Goal: Feedback & Contribution: Submit feedback/report problem

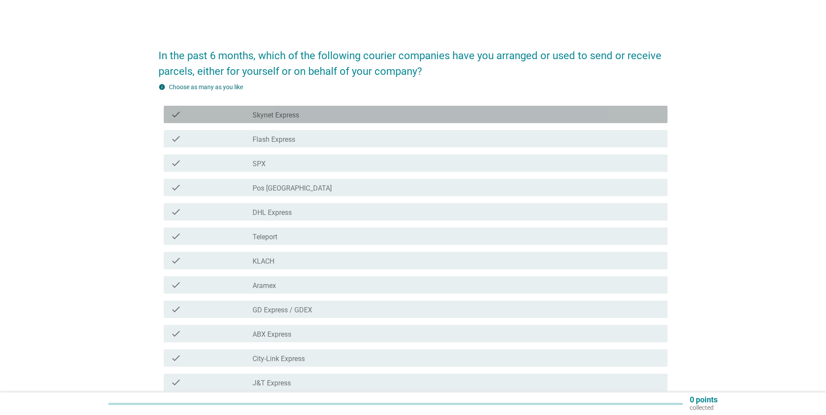
click at [330, 116] on div "check_box_outline_blank Skynet Express" at bounding box center [457, 114] width 408 height 10
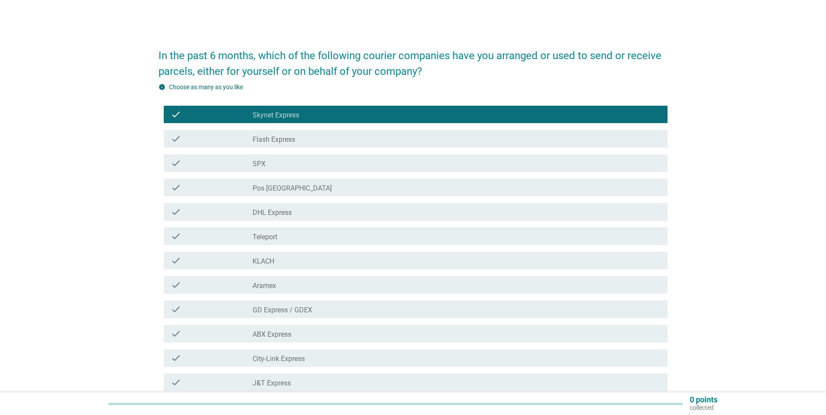
click at [313, 145] on div "check check_box_outline_blank Flash Express" at bounding box center [416, 138] width 504 height 17
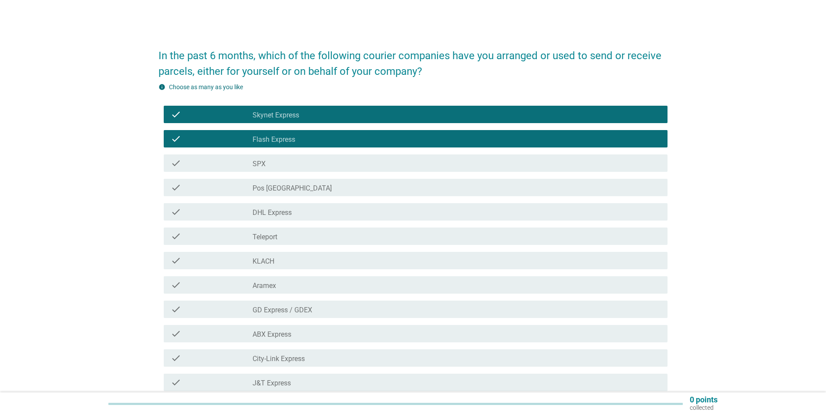
click at [310, 159] on div "check_box_outline_blank SPX" at bounding box center [457, 163] width 408 height 10
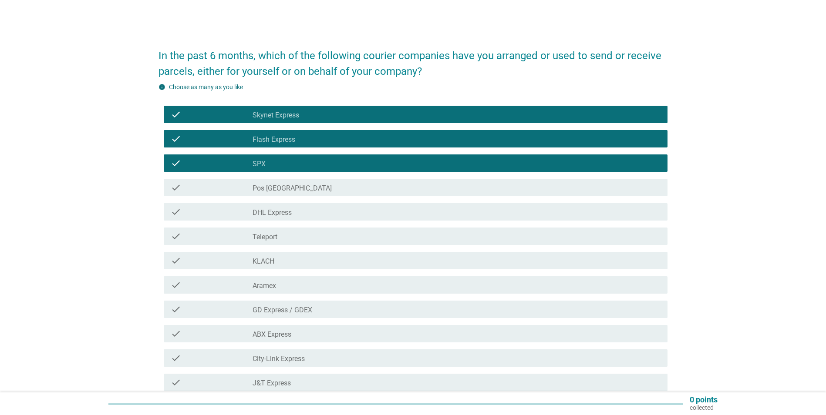
click at [310, 178] on div "check check_box_outline_blank Pos [GEOGRAPHIC_DATA]" at bounding box center [412, 187] width 509 height 24
click at [310, 193] on div "check check_box_outline_blank Pos [GEOGRAPHIC_DATA]" at bounding box center [416, 187] width 504 height 17
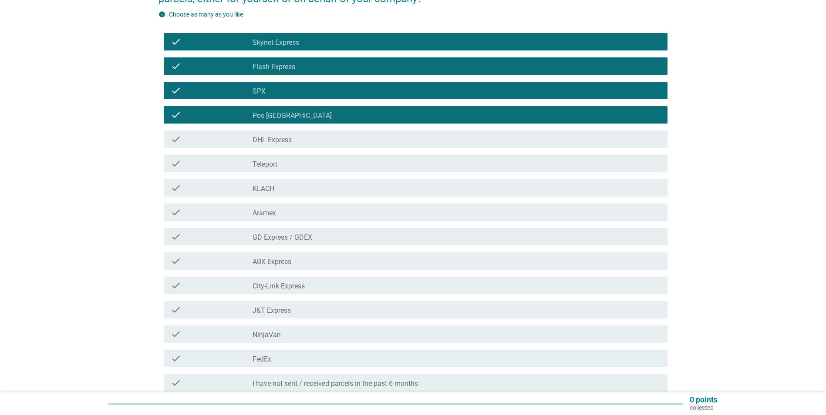
scroll to position [87, 0]
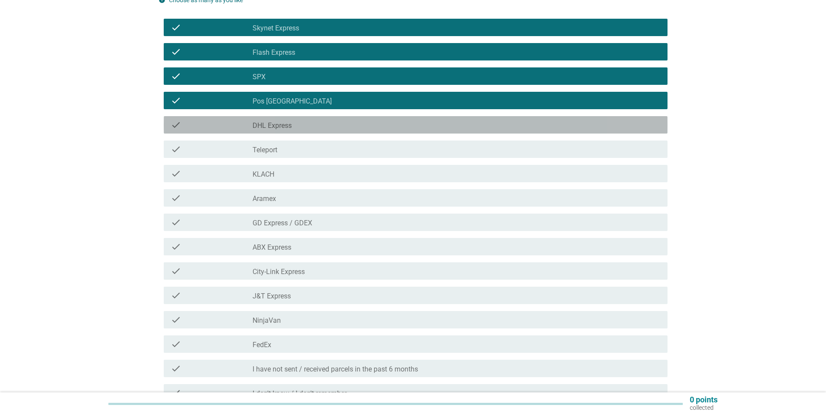
click at [326, 129] on div "check_box_outline_blank DHL Express" at bounding box center [457, 125] width 408 height 10
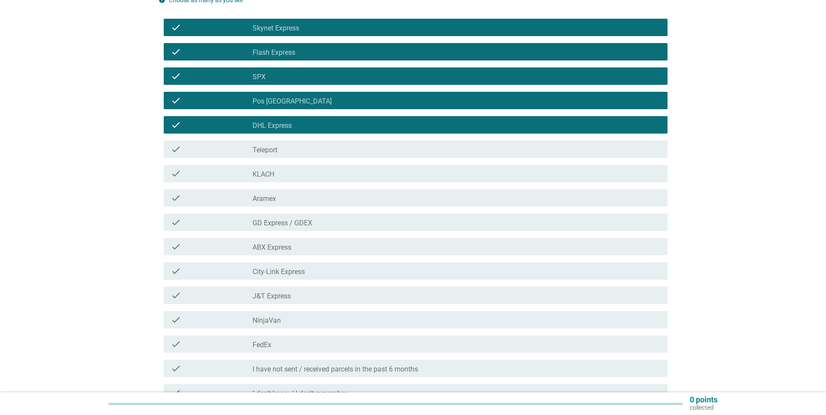
click at [317, 215] on div "check check_box_outline_blank GD Express / GDEX" at bounding box center [416, 222] width 504 height 17
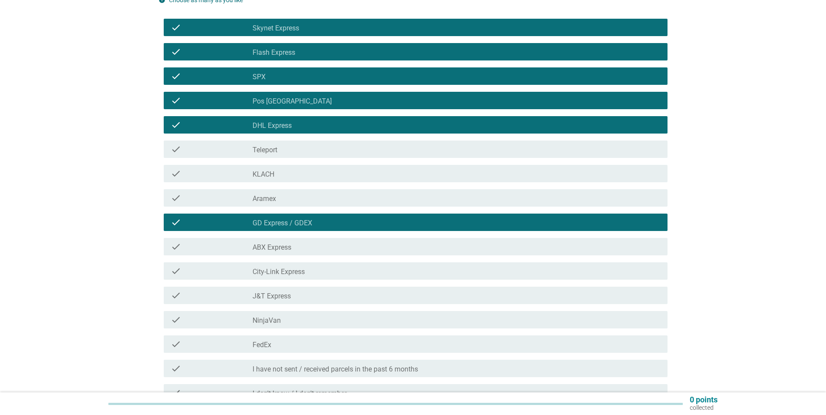
scroll to position [131, 0]
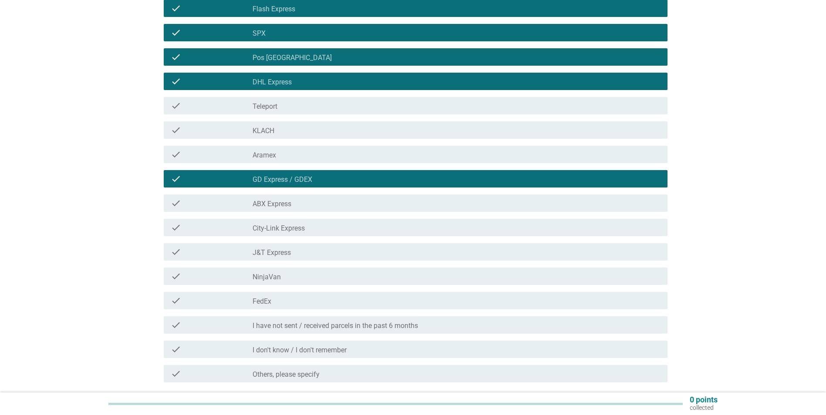
click at [317, 204] on div "check_box_outline_blank ABX Express" at bounding box center [457, 203] width 408 height 10
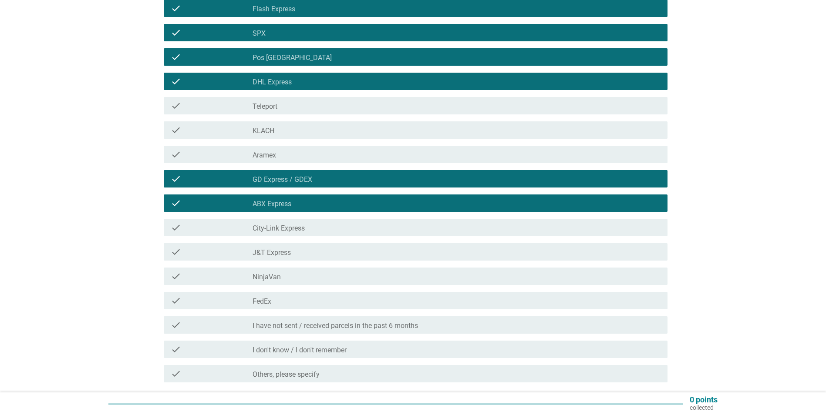
click at [315, 227] on div "check_box_outline_blank City-Link Express" at bounding box center [457, 227] width 408 height 10
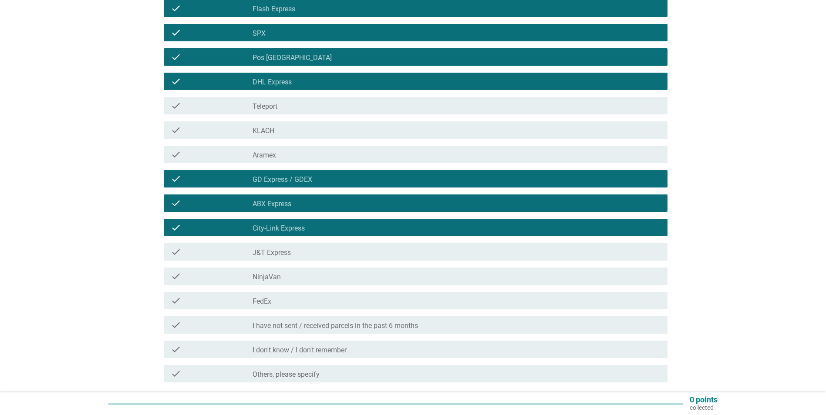
click at [313, 249] on div "check_box_outline_blank J&T Express" at bounding box center [457, 252] width 408 height 10
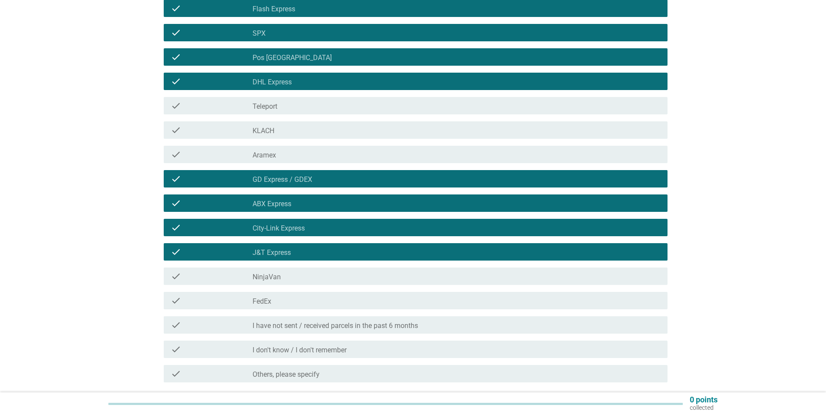
click at [315, 270] on div "check check_box_outline_blank NinjaVan" at bounding box center [416, 276] width 504 height 17
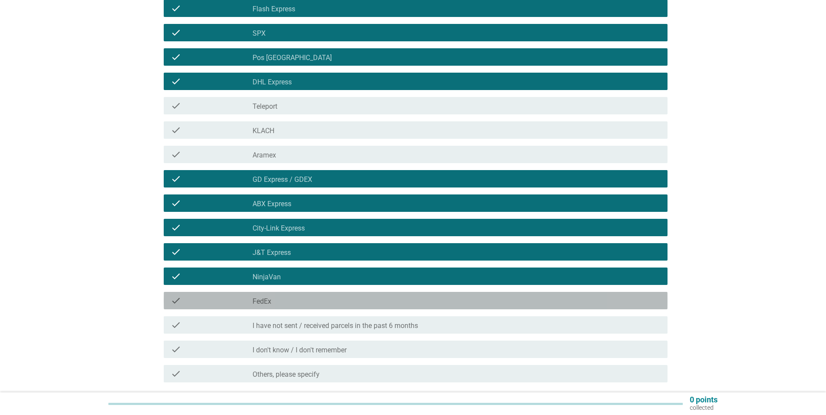
click at [315, 302] on div "check_box_outline_blank FedEx" at bounding box center [457, 301] width 408 height 10
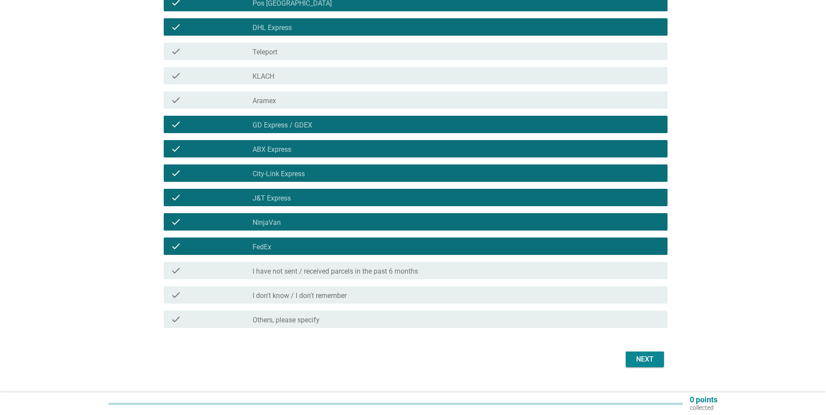
scroll to position [202, 0]
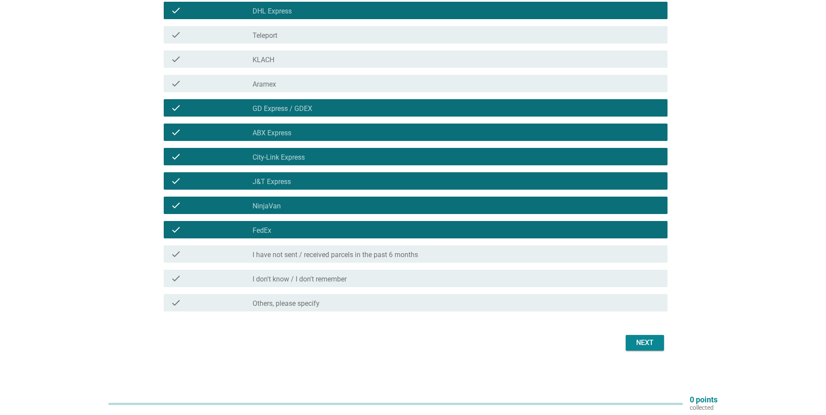
click at [641, 343] on div "Next" at bounding box center [645, 343] width 24 height 10
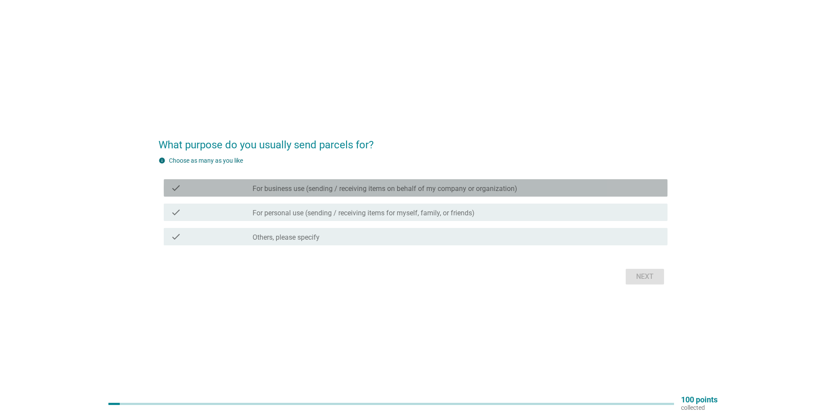
click at [367, 186] on label "For business use (sending / receiving items on behalf of my company or organiza…" at bounding box center [385, 189] width 265 height 9
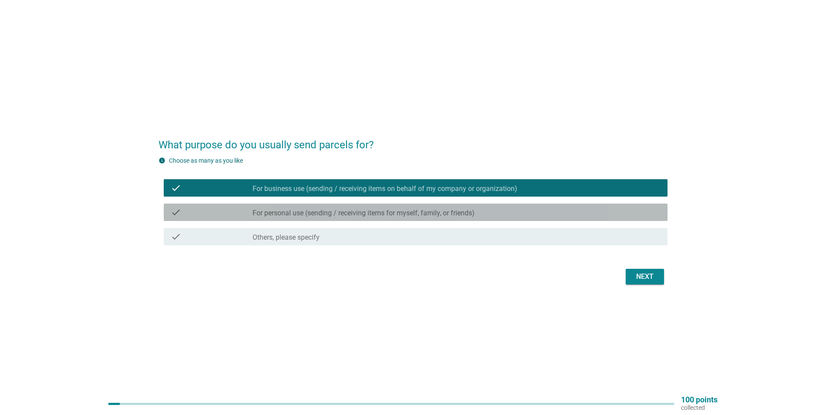
click at [364, 213] on label "For personal use (sending / receiving items for myself, family, or friends)" at bounding box center [364, 213] width 222 height 9
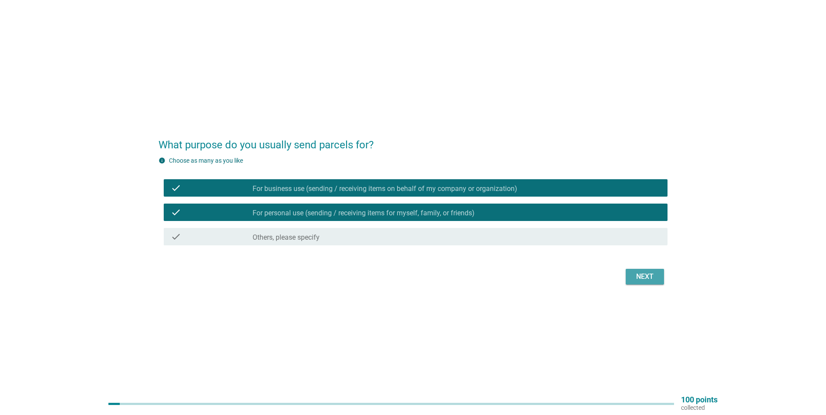
click at [653, 278] on div "Next" at bounding box center [645, 277] width 24 height 10
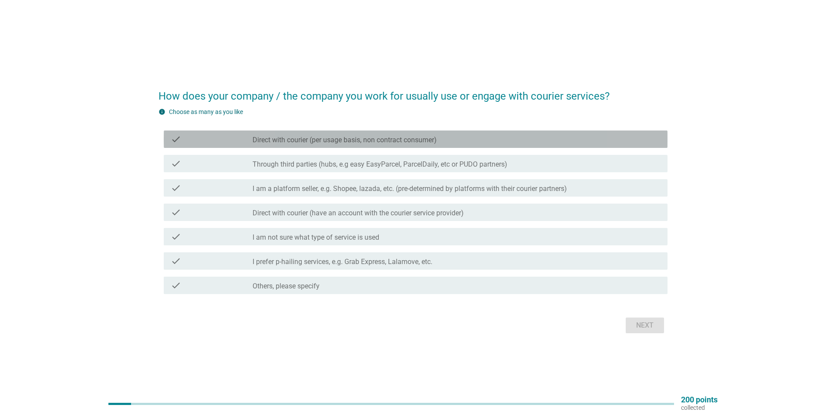
click at [423, 140] on label "Direct with courier (per usage basis, non contract consumer)" at bounding box center [345, 140] width 184 height 9
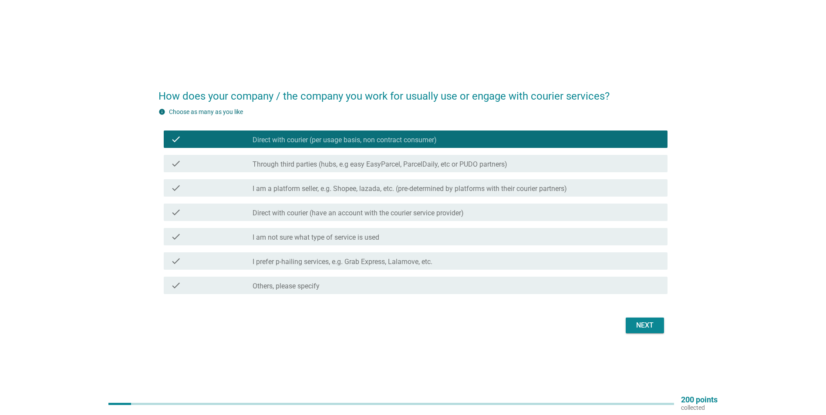
click at [423, 167] on label "Through third parties (hubs, e.g easy EasyParcel, ParcelDaily, etc or PUDO part…" at bounding box center [380, 164] width 255 height 9
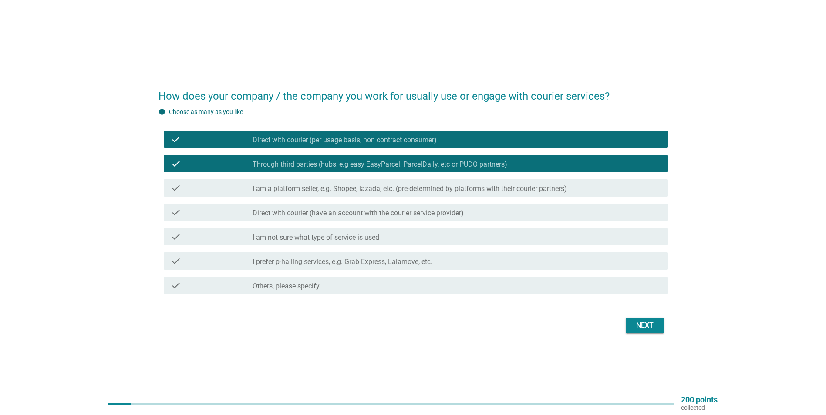
click at [427, 187] on label "I am a platform seller, e.g. Shopee, lazada, etc. (pre-determined by platforms …" at bounding box center [410, 189] width 314 height 9
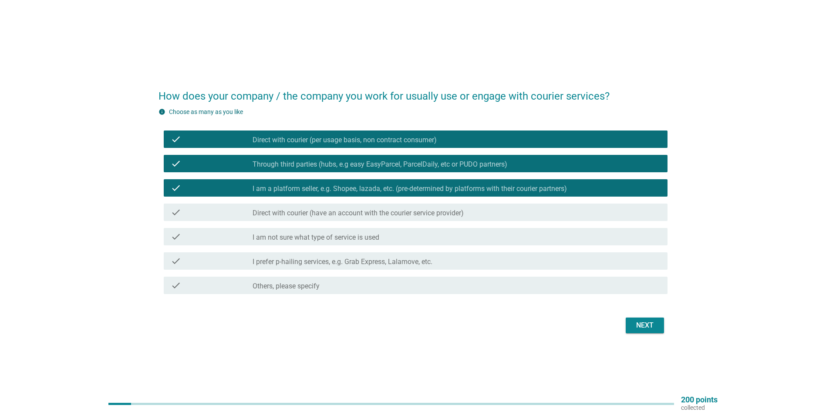
click at [437, 215] on label "Direct with courier (have an account with the courier service provider)" at bounding box center [358, 213] width 211 height 9
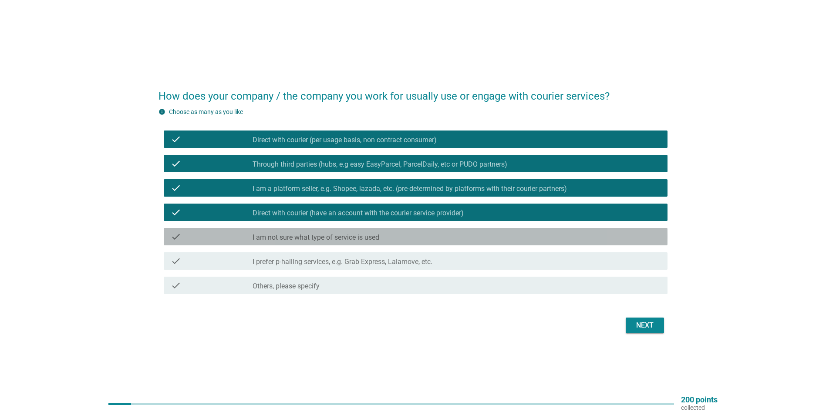
click at [438, 232] on div "check_box_outline_blank I am not sure what type of service is used" at bounding box center [457, 237] width 408 height 10
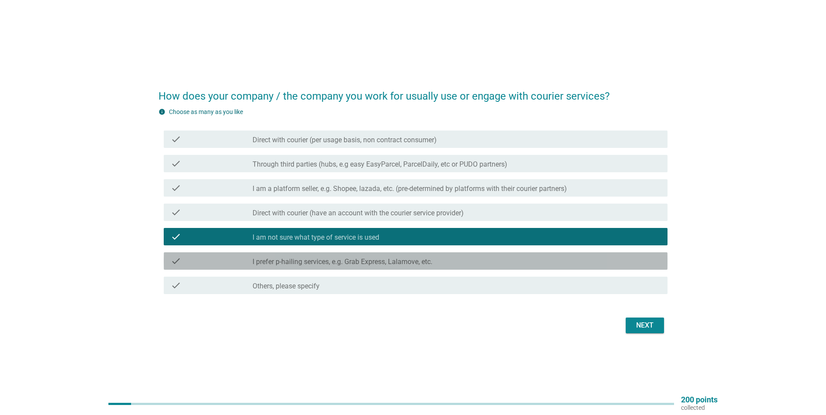
click at [456, 260] on div "check_box_outline_blank I prefer p-hailing services, e.g. Grab Express, Lalamov…" at bounding box center [457, 261] width 408 height 10
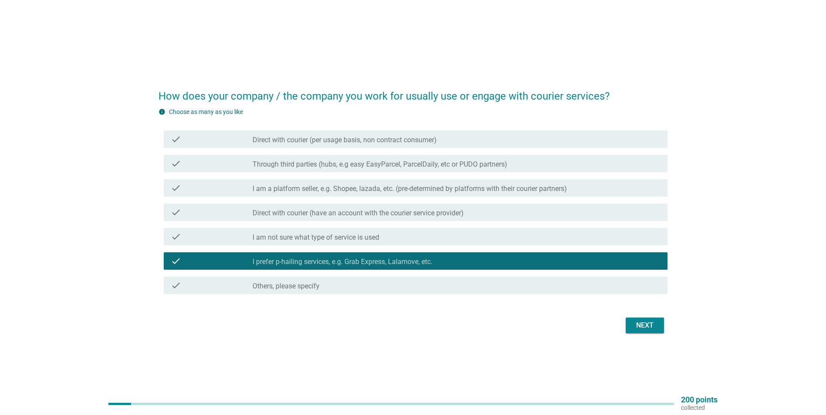
click at [452, 239] on div "check_box_outline_blank I am not sure what type of service is used" at bounding box center [457, 237] width 408 height 10
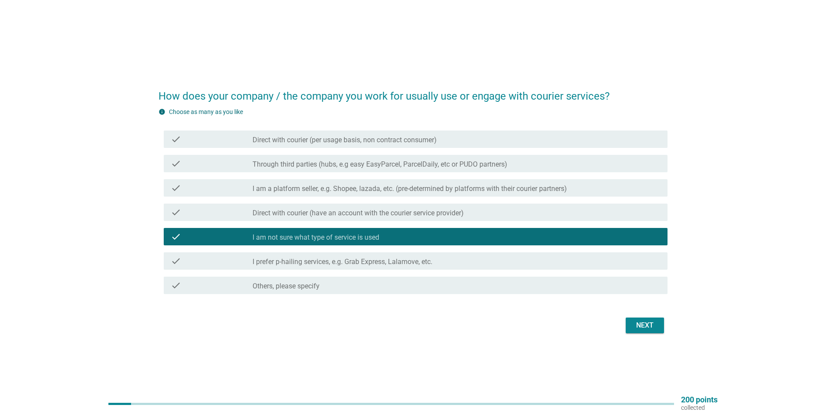
click at [455, 179] on div "check check_box I am a platform seller, e.g. Shopee, lazada, etc. (pre-determin…" at bounding box center [416, 187] width 504 height 17
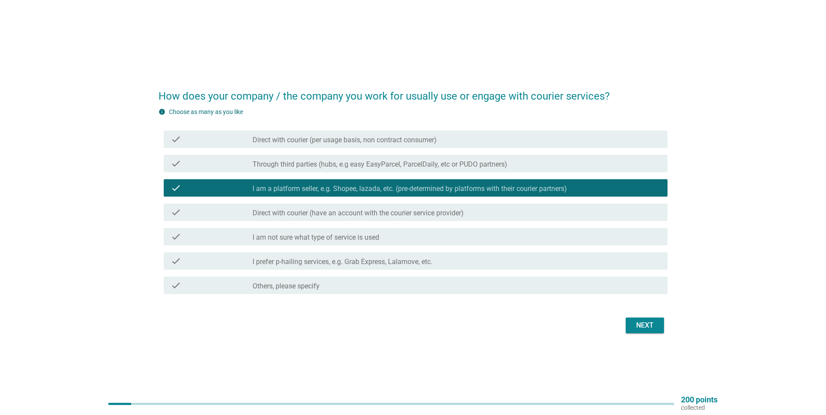
click at [631, 322] on button "Next" at bounding box center [645, 326] width 38 height 16
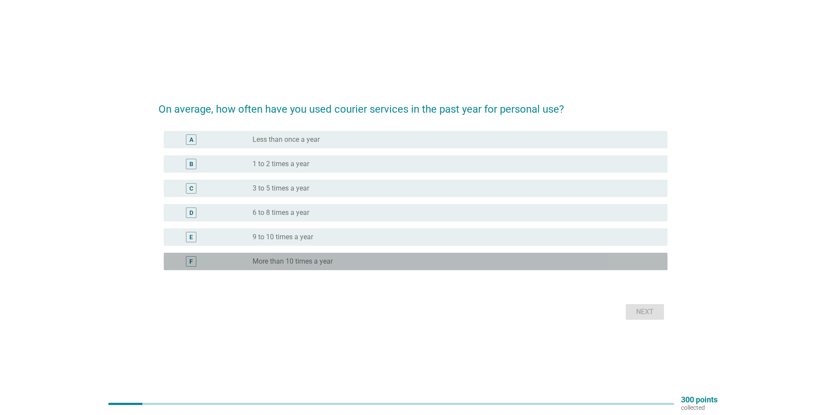
click at [339, 262] on div "radio_button_unchecked More than 10 times a year" at bounding box center [453, 261] width 401 height 9
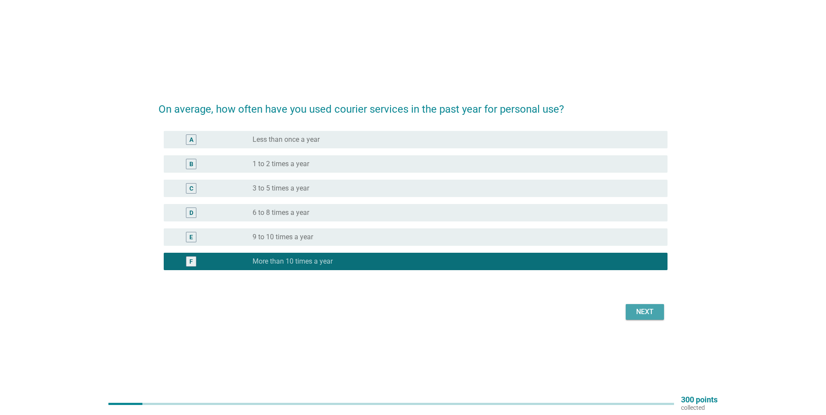
click at [647, 316] on div "Next" at bounding box center [645, 312] width 24 height 10
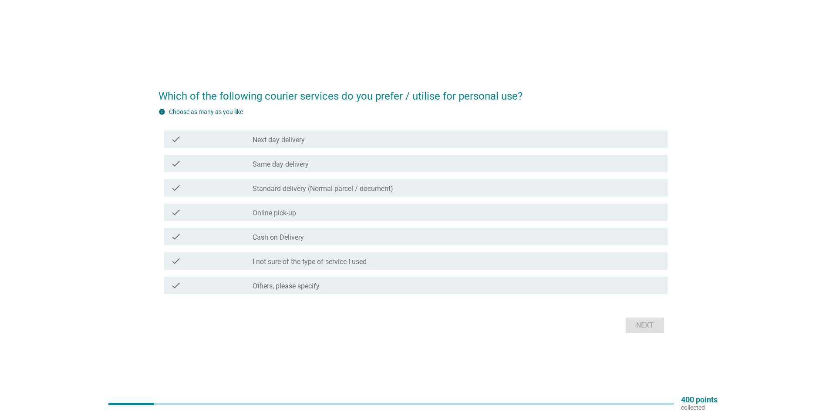
click at [438, 161] on div "check_box_outline_blank Same day delivery" at bounding box center [457, 163] width 408 height 10
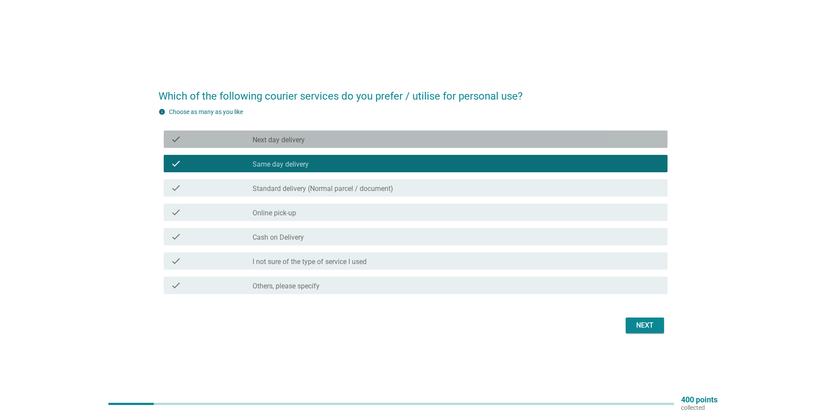
click at [303, 140] on label "Next day delivery" at bounding box center [279, 140] width 52 height 9
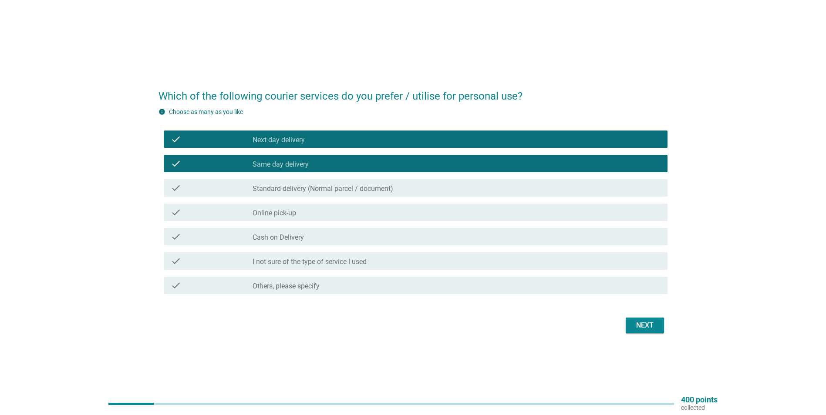
click at [303, 181] on div "check check_box_outline_blank Standard delivery (Normal parcel / document)" at bounding box center [416, 187] width 504 height 17
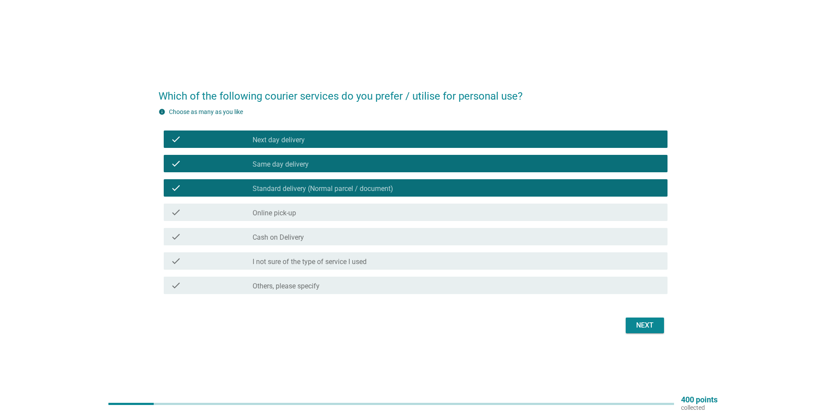
click at [304, 209] on div "check_box_outline_blank Online pick-up" at bounding box center [457, 212] width 408 height 10
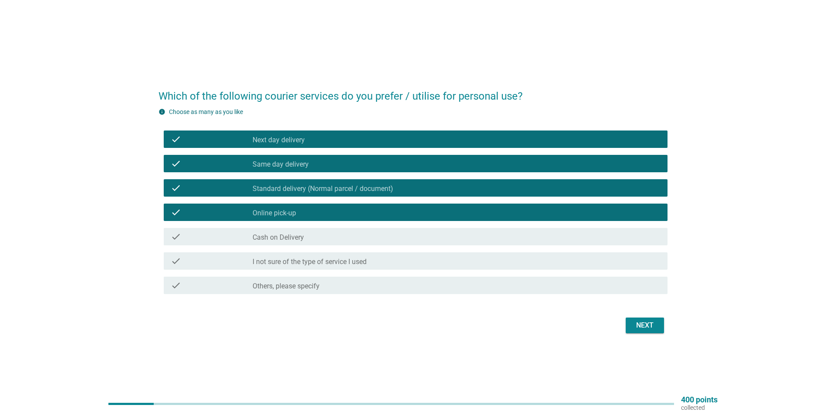
click at [305, 232] on div "check_box_outline_blank Cash on Delivery" at bounding box center [457, 237] width 408 height 10
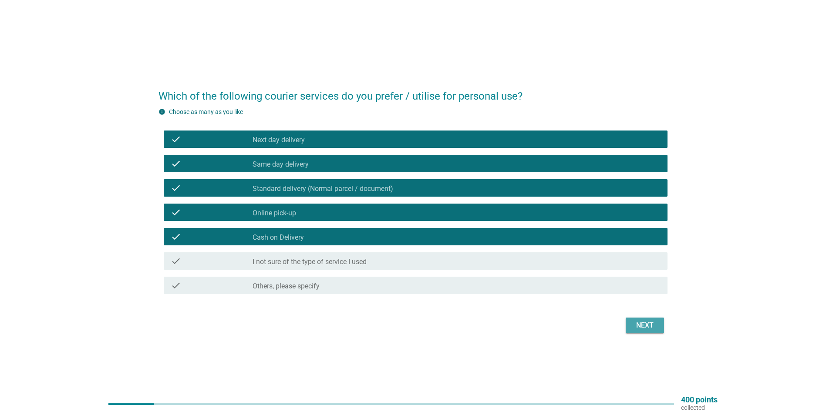
click at [653, 327] on div "Next" at bounding box center [645, 325] width 24 height 10
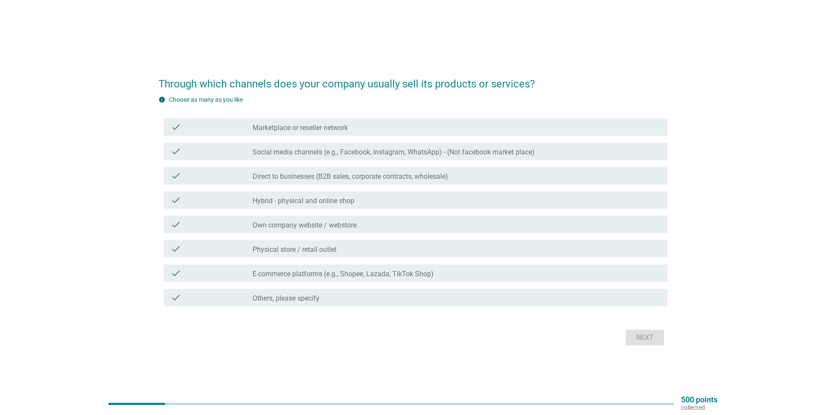
click at [360, 155] on label "Social media channels (e.g., Facebook, Instagram, WhatsApp) - (Not facebook mar…" at bounding box center [394, 152] width 282 height 9
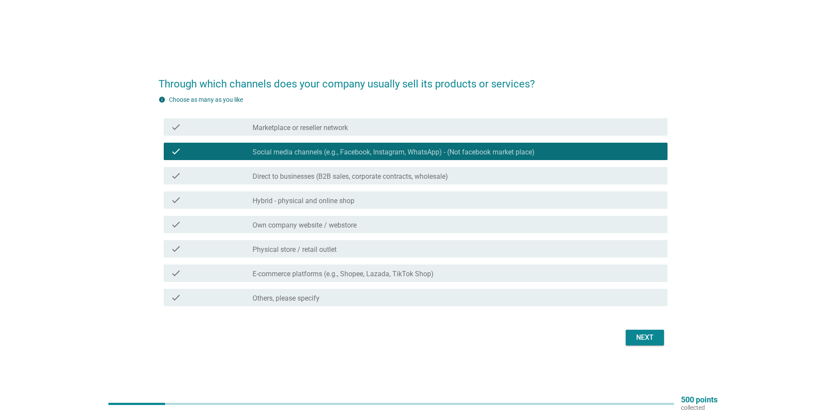
click at [360, 177] on label "Direct to businesses (B2B sales, corporate contracts, wholesale)" at bounding box center [350, 176] width 195 height 9
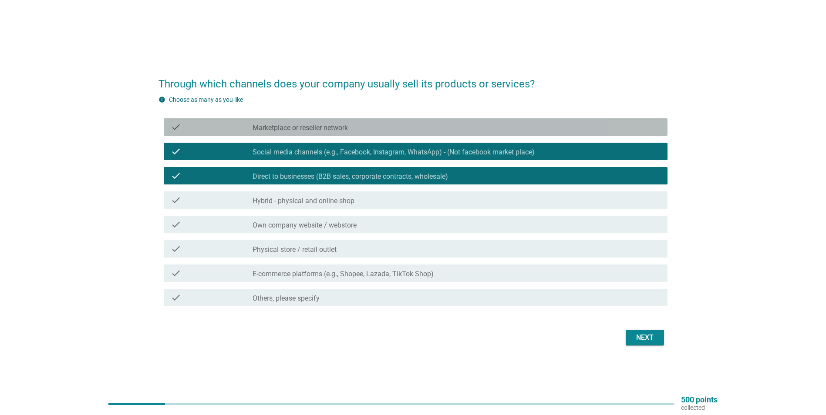
click at [364, 128] on div "check_box_outline_blank Marketplace or reseller network" at bounding box center [457, 127] width 408 height 10
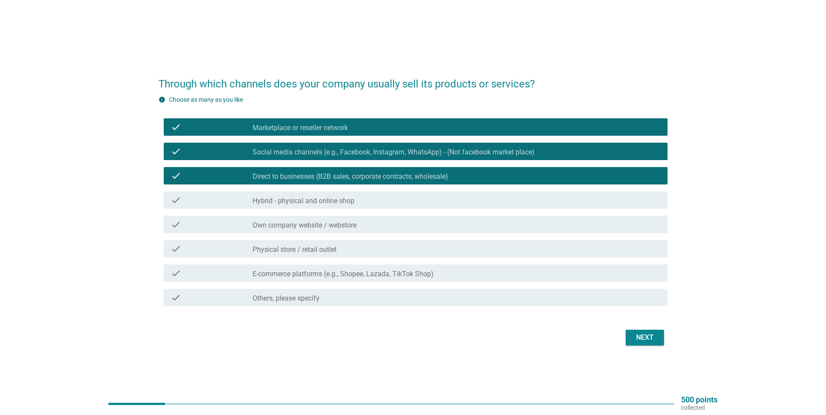
click at [364, 194] on div "check check_box_outline_blank Hybrid - physical and online shop" at bounding box center [416, 200] width 504 height 17
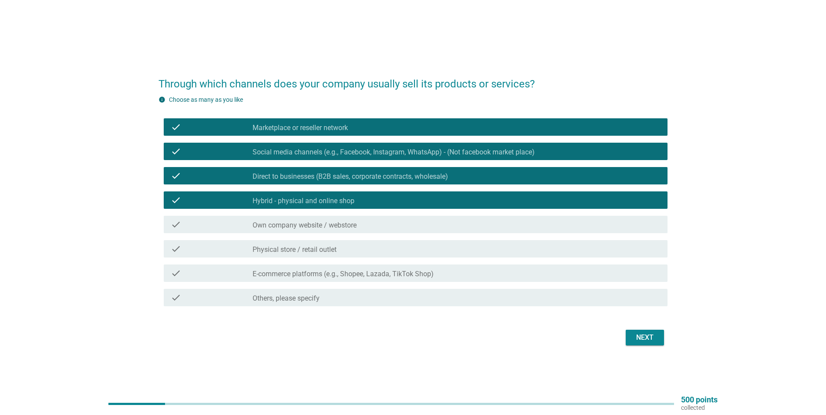
click at [365, 212] on div "check check_box_outline_blank Own company website / webstore" at bounding box center [412, 224] width 509 height 24
click at [365, 225] on div "check_box_outline_blank Own company website / webstore" at bounding box center [457, 224] width 408 height 10
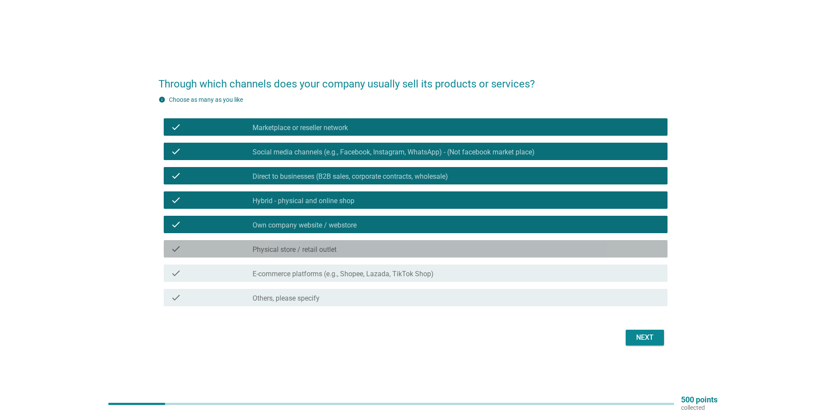
click at [369, 253] on div "check_box_outline_blank Physical store / retail outlet" at bounding box center [457, 249] width 408 height 10
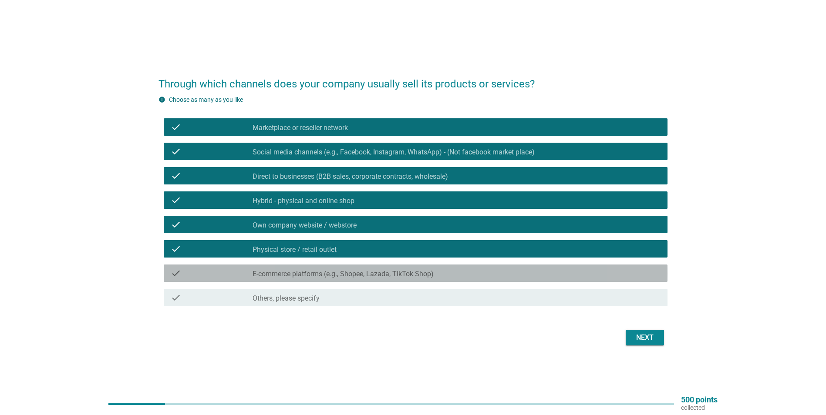
click at [373, 267] on div "check check_box_outline_blank E-commerce platforms (e.g., Shopee, Lazada, TikTo…" at bounding box center [416, 273] width 504 height 17
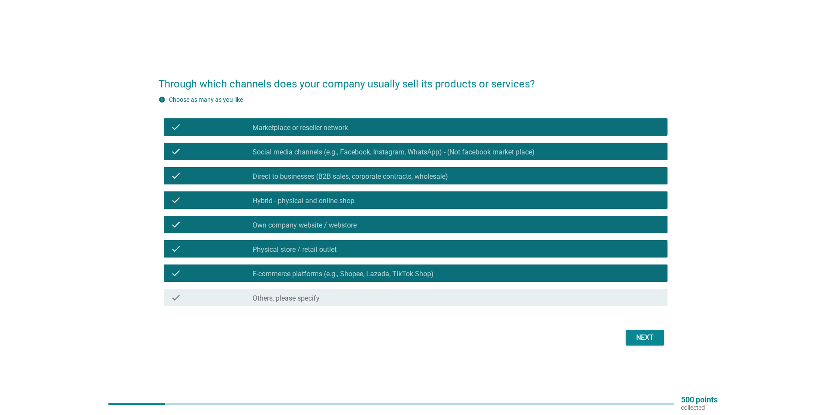
click at [643, 343] on button "Next" at bounding box center [645, 338] width 38 height 16
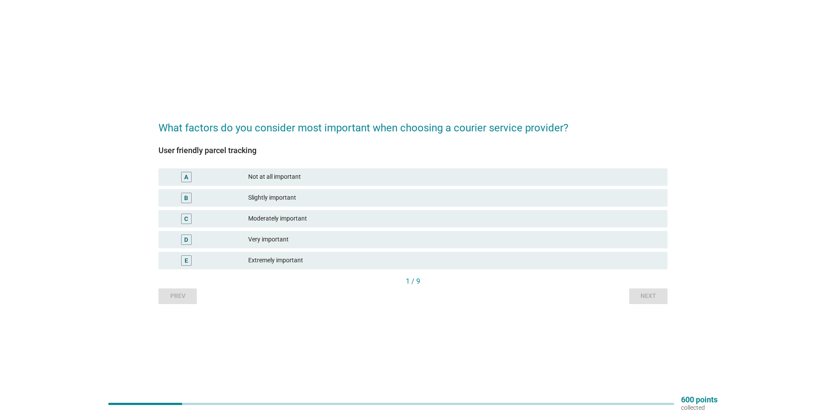
click at [330, 259] on div "Extremely important" at bounding box center [454, 261] width 412 height 10
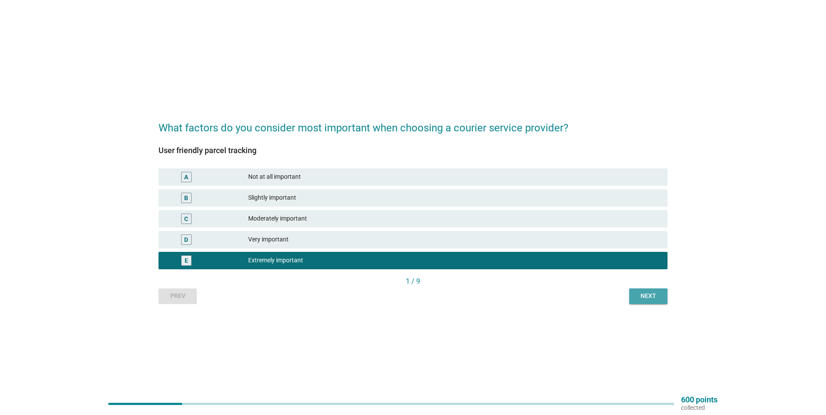
click at [642, 293] on div "Next" at bounding box center [648, 296] width 24 height 9
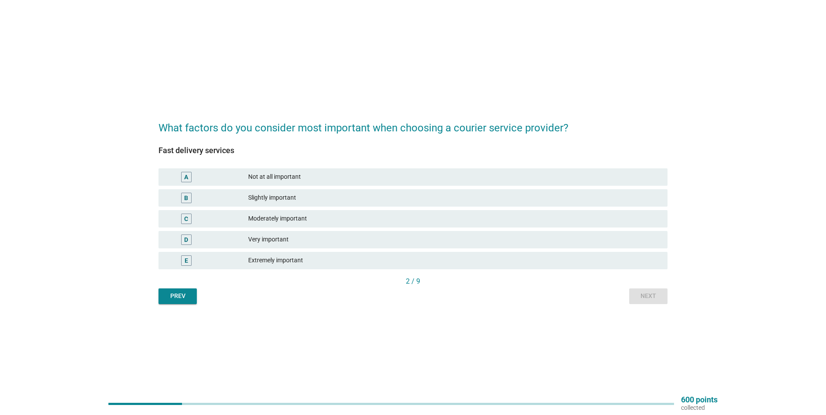
click at [590, 255] on div "E Extremely important" at bounding box center [412, 260] width 509 height 17
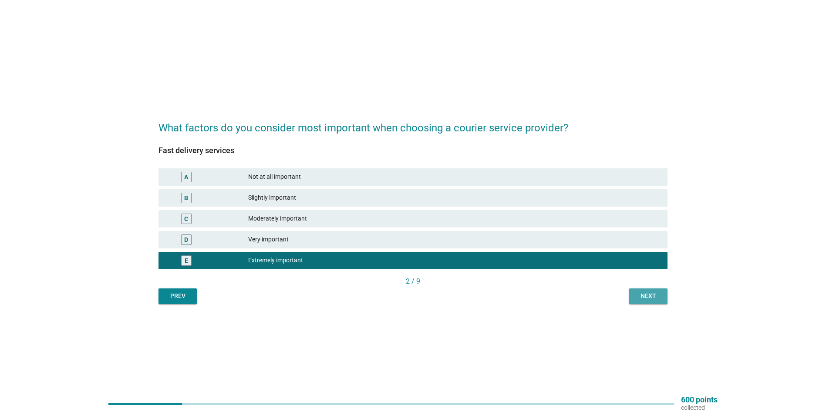
click at [648, 295] on div "Next" at bounding box center [648, 296] width 24 height 9
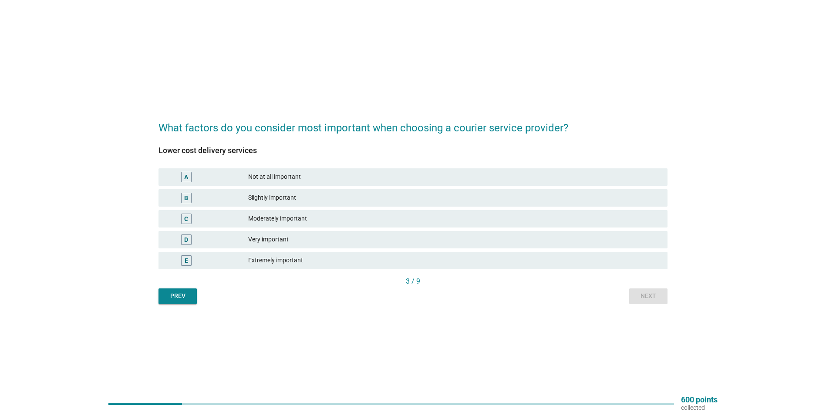
click at [596, 258] on div "Extremely important" at bounding box center [454, 261] width 412 height 10
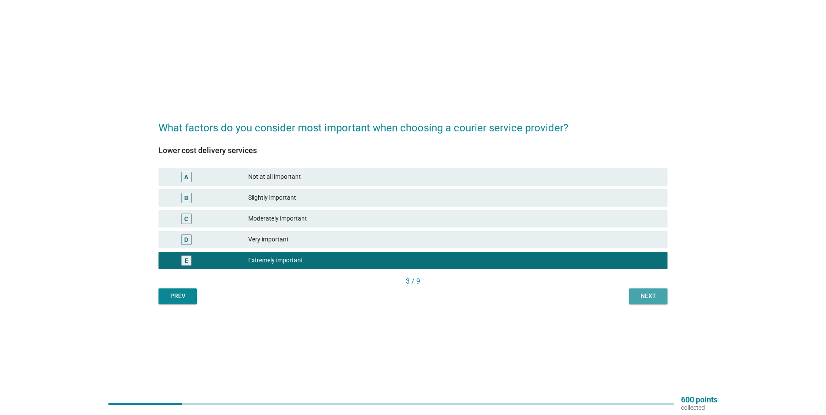
click at [647, 293] on div "Next" at bounding box center [648, 296] width 24 height 9
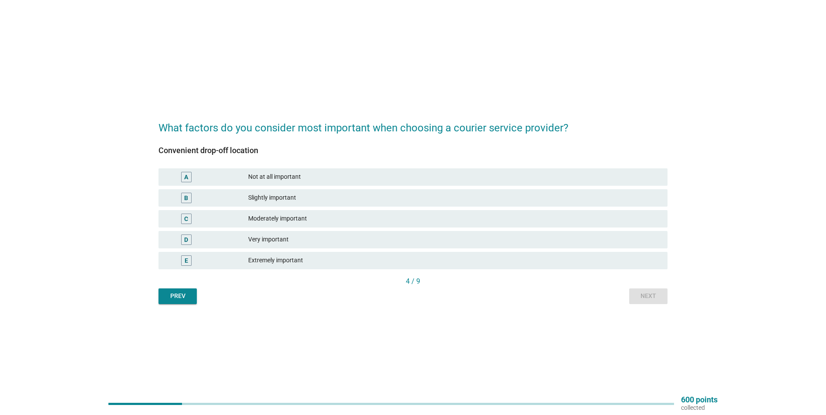
click at [401, 263] on div "Extremely important" at bounding box center [454, 261] width 412 height 10
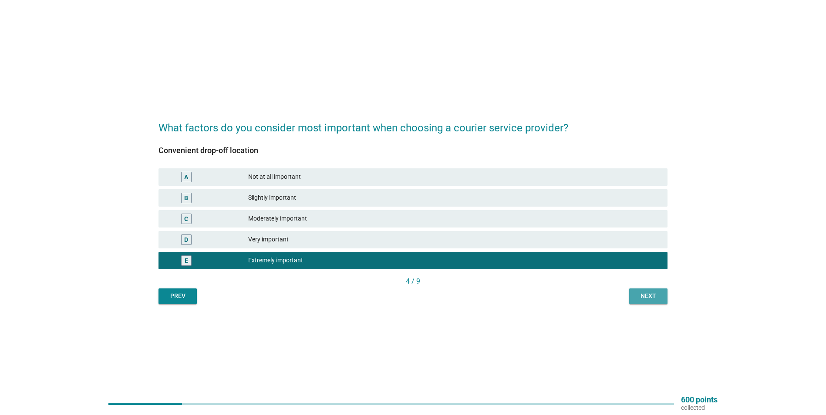
click at [642, 293] on div "Next" at bounding box center [648, 296] width 24 height 9
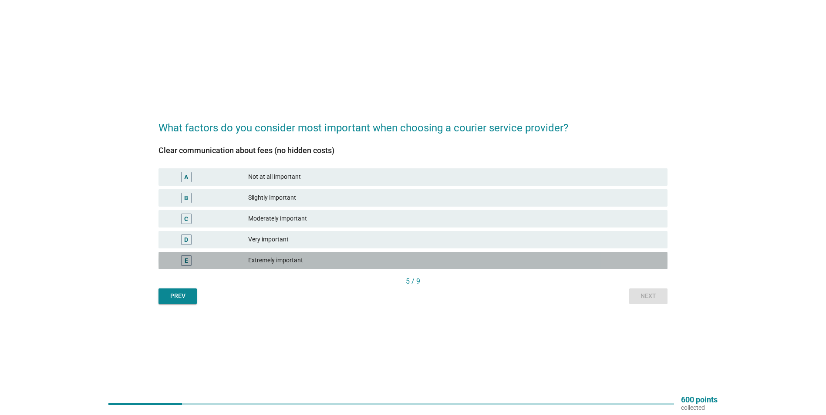
click at [315, 256] on div "Extremely important" at bounding box center [454, 261] width 412 height 10
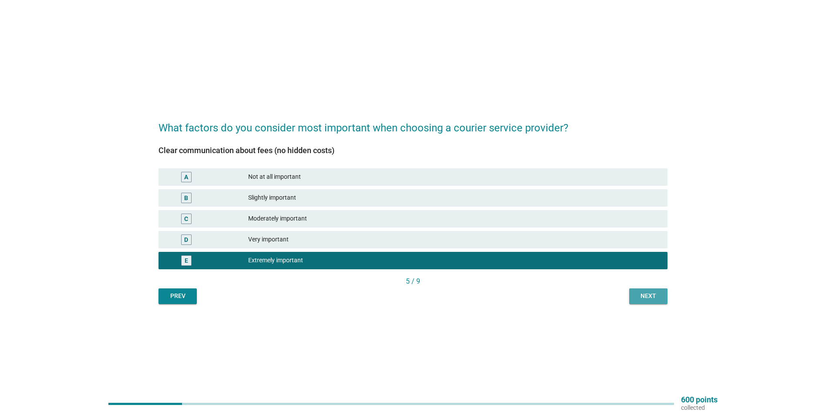
click at [655, 293] on div "Next" at bounding box center [648, 296] width 24 height 9
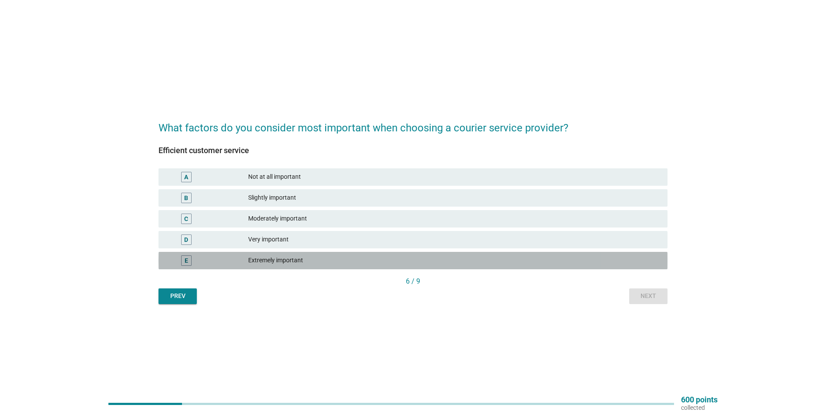
click at [301, 257] on div "Extremely important" at bounding box center [454, 261] width 412 height 10
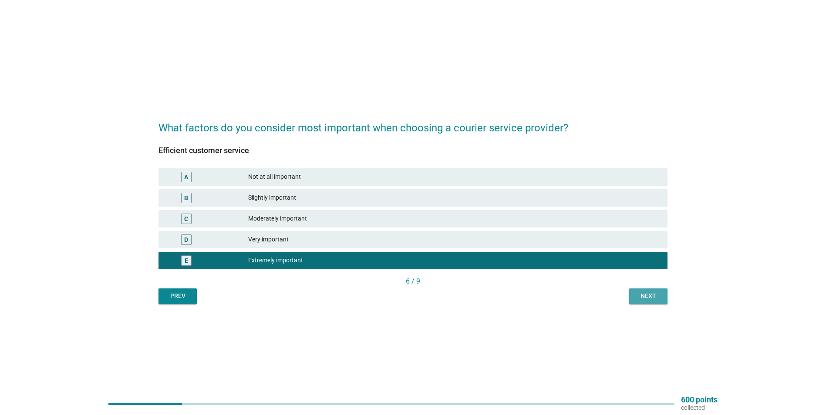
click at [653, 297] on div "Next" at bounding box center [648, 296] width 24 height 9
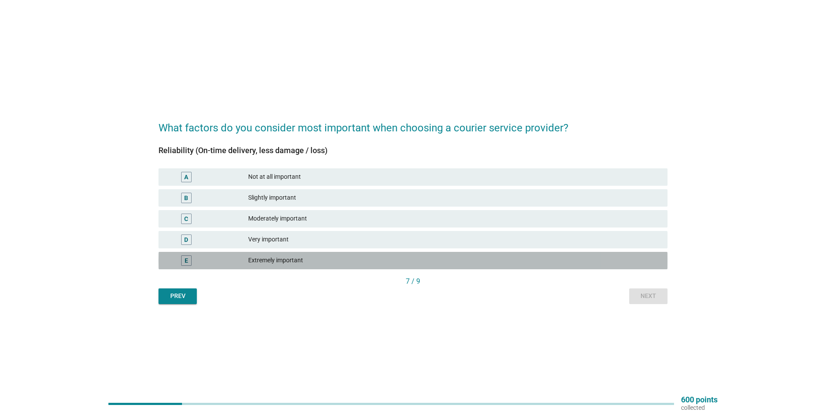
click at [266, 259] on div "Extremely important" at bounding box center [454, 261] width 412 height 10
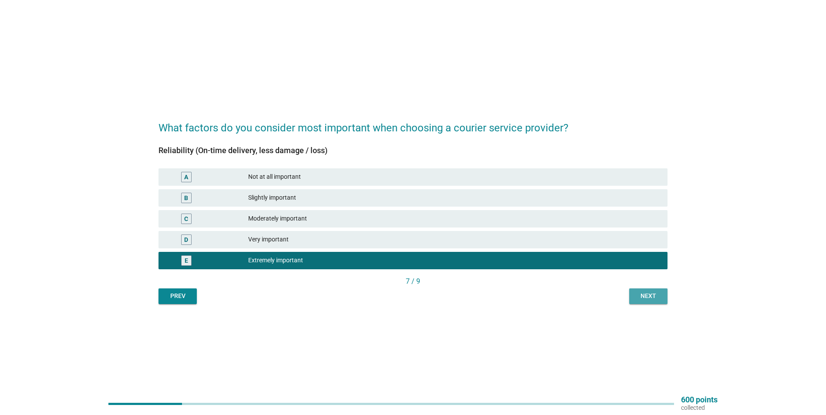
click at [648, 294] on div "Next" at bounding box center [648, 296] width 24 height 9
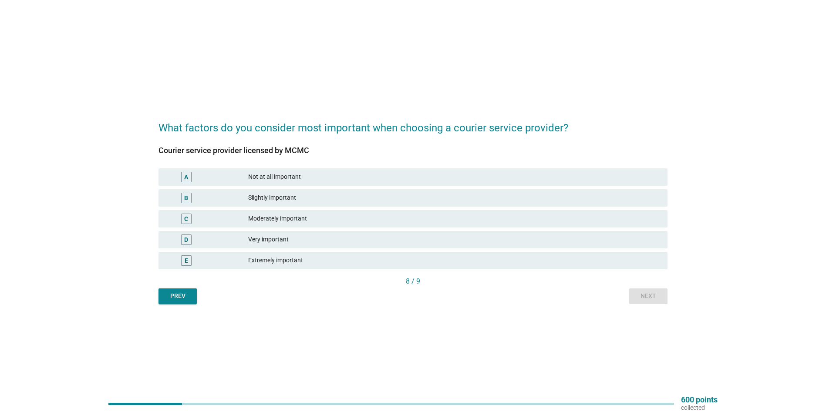
click at [314, 254] on div "E Extremely important" at bounding box center [412, 260] width 509 height 17
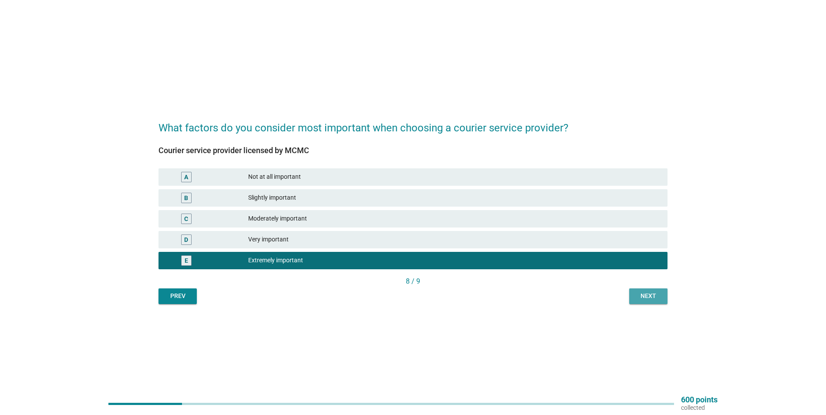
click at [636, 290] on button "Next" at bounding box center [648, 297] width 38 height 16
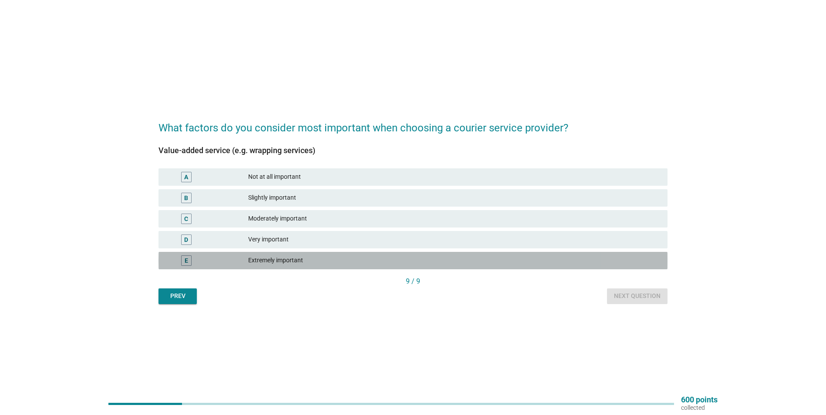
click at [264, 257] on div "Extremely important" at bounding box center [454, 261] width 412 height 10
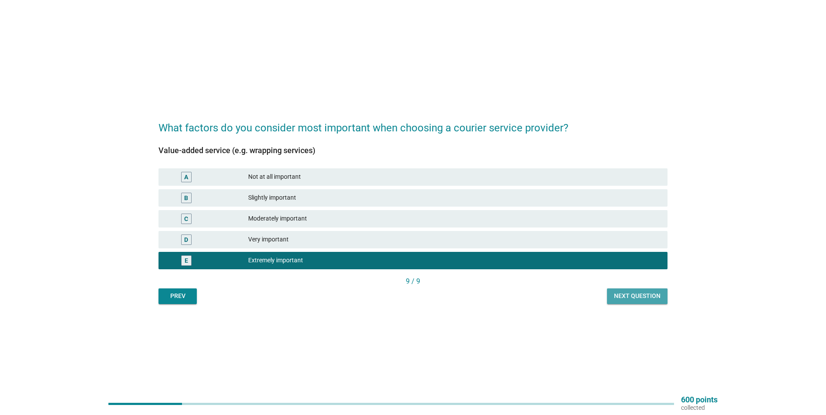
click at [640, 296] on div "Next question" at bounding box center [637, 296] width 47 height 9
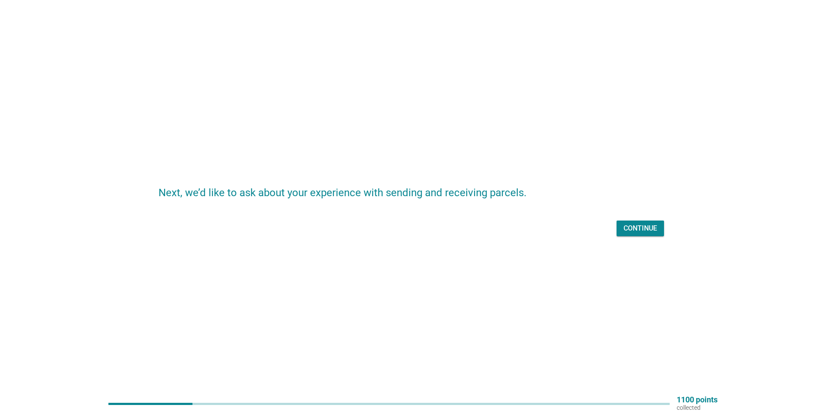
click at [639, 225] on div "Continue" at bounding box center [640, 228] width 34 height 10
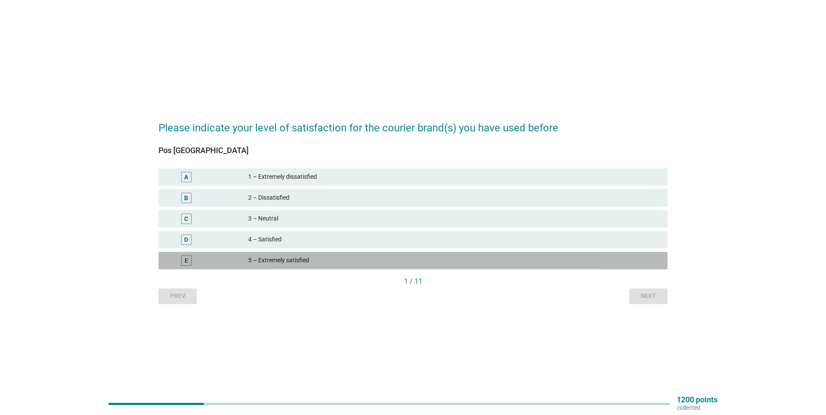
click at [263, 257] on div "5 – Extremely satisfied" at bounding box center [454, 261] width 412 height 10
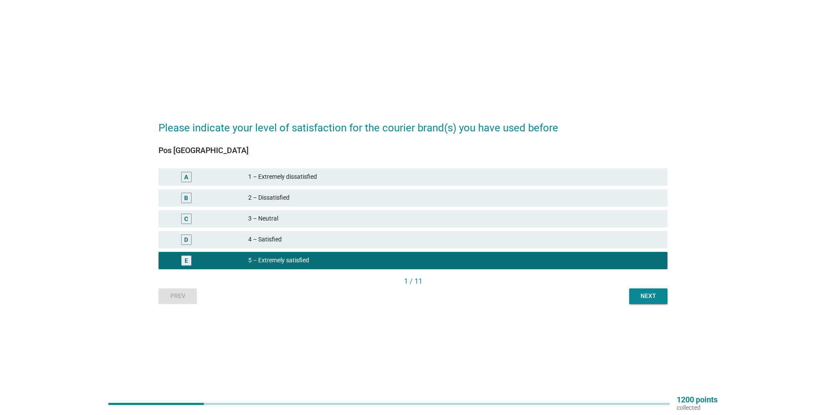
click at [653, 290] on button "Next" at bounding box center [648, 297] width 38 height 16
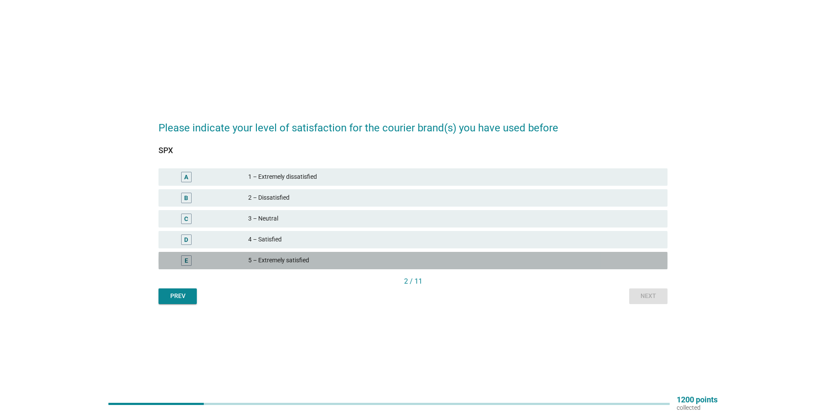
click at [264, 258] on div "5 – Extremely satisfied" at bounding box center [454, 261] width 412 height 10
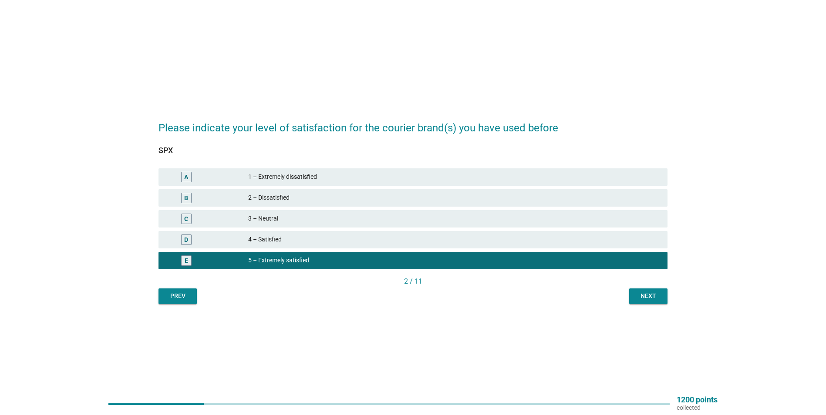
click at [660, 293] on div "Next" at bounding box center [648, 296] width 24 height 9
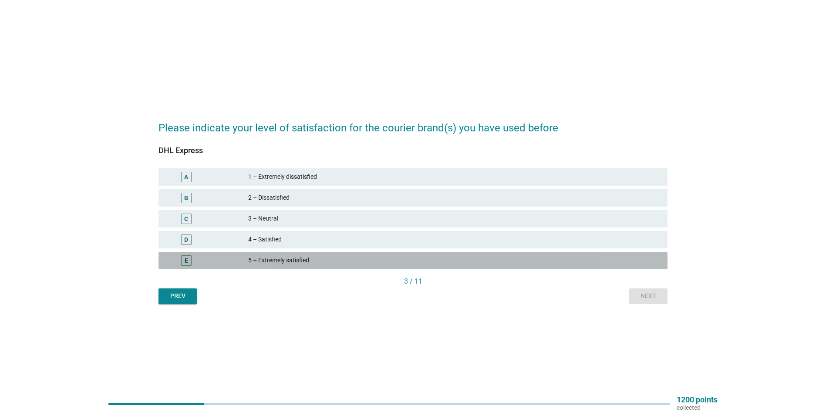
click at [298, 260] on div "5 – Extremely satisfied" at bounding box center [454, 261] width 412 height 10
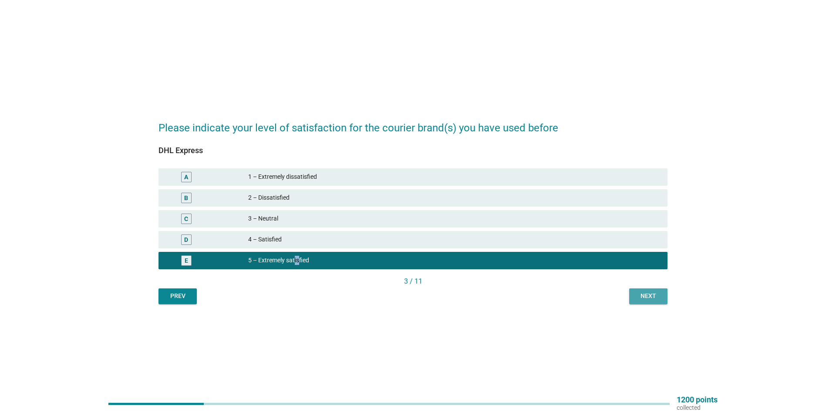
click at [655, 292] on div "Next" at bounding box center [648, 296] width 24 height 9
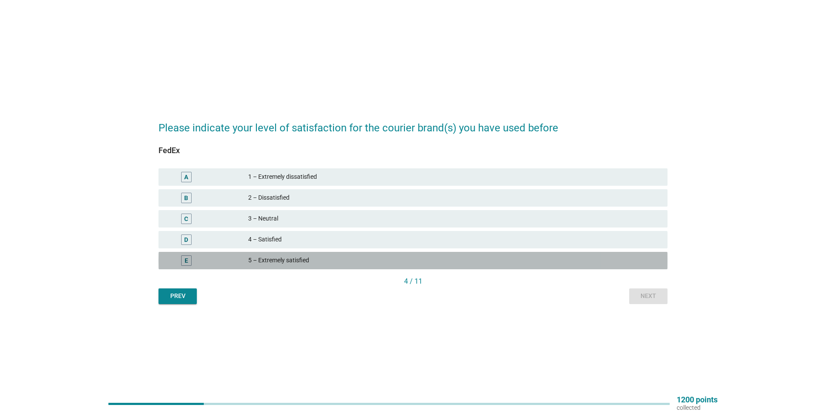
click at [295, 256] on div "5 – Extremely satisfied" at bounding box center [454, 261] width 412 height 10
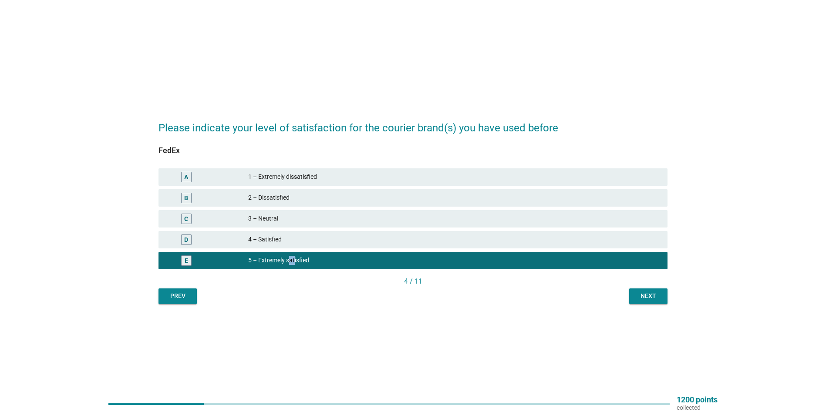
click at [664, 300] on button "Next" at bounding box center [648, 297] width 38 height 16
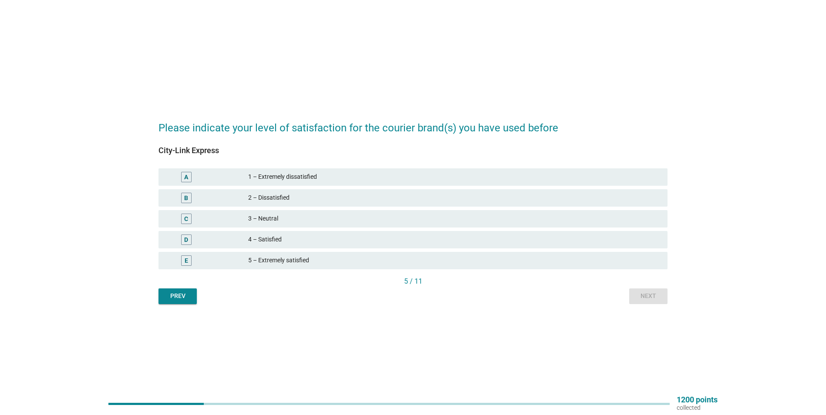
click at [268, 258] on div "5 – Extremely satisfied" at bounding box center [454, 261] width 412 height 10
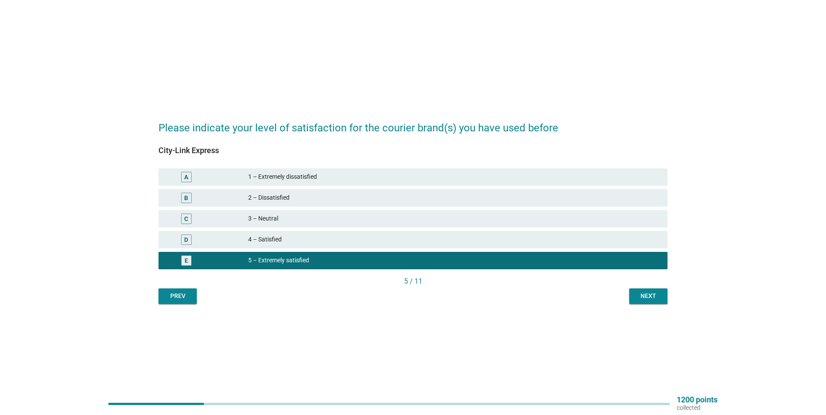
click at [643, 297] on div "Next" at bounding box center [648, 296] width 24 height 9
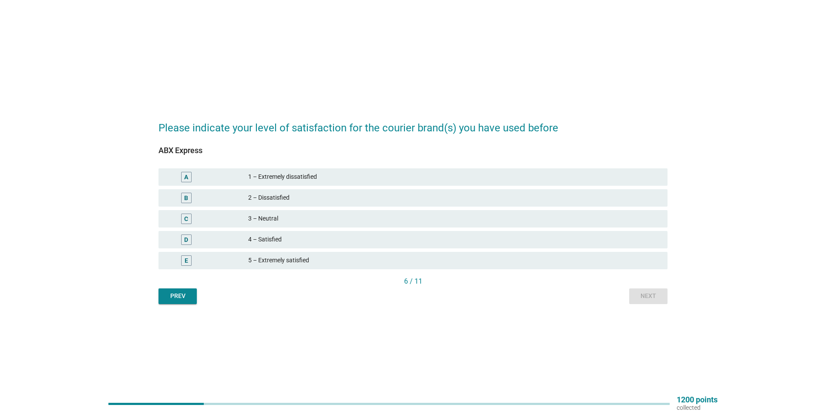
click at [307, 259] on div "5 – Extremely satisfied" at bounding box center [454, 261] width 412 height 10
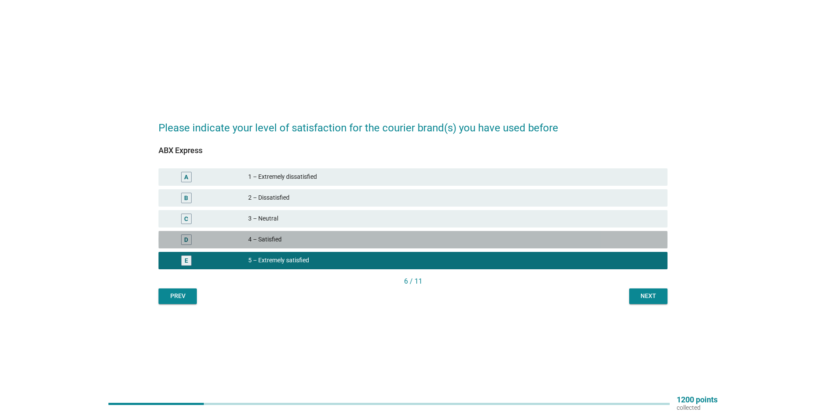
click at [619, 245] on div "D 4 – Satisfied" at bounding box center [412, 239] width 509 height 17
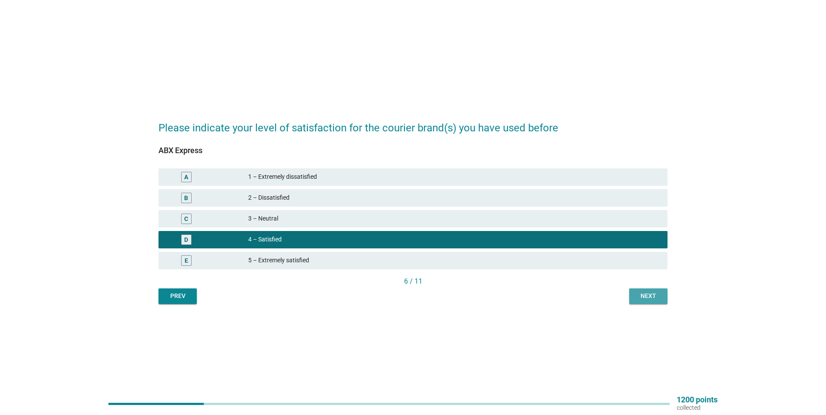
click at [643, 293] on div "Next" at bounding box center [648, 296] width 24 height 9
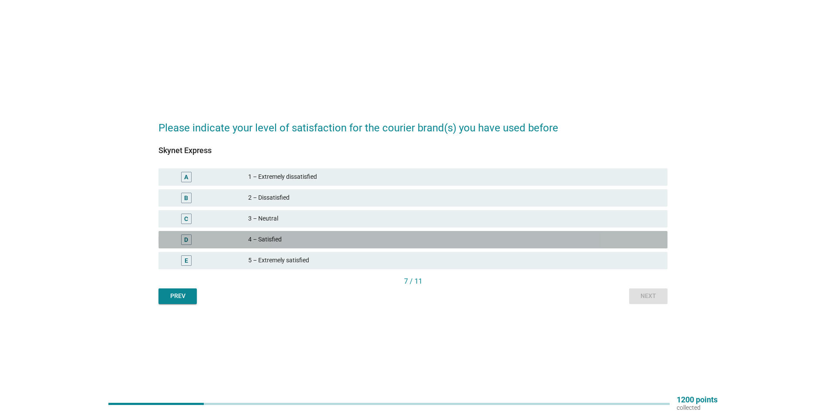
click at [293, 236] on div "4 – Satisfied" at bounding box center [454, 240] width 412 height 10
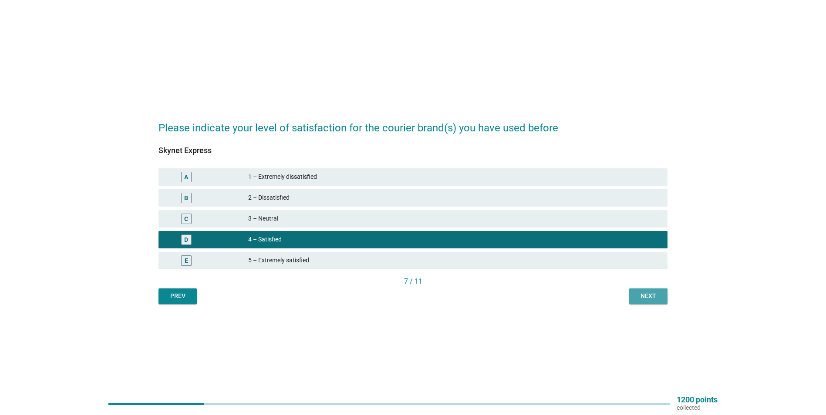
click at [639, 294] on div "Next" at bounding box center [648, 296] width 24 height 9
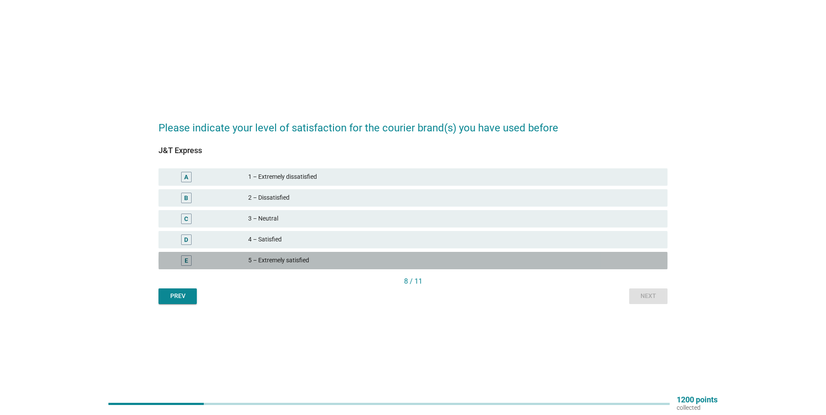
click at [310, 263] on div "5 – Extremely satisfied" at bounding box center [454, 261] width 412 height 10
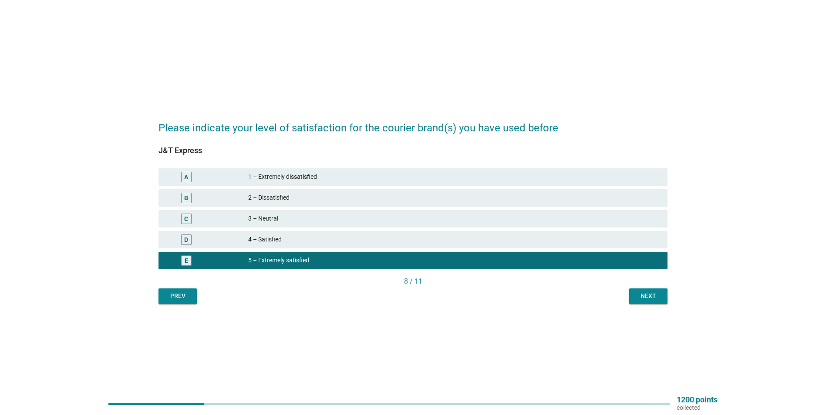
click at [633, 289] on button "Next" at bounding box center [648, 297] width 38 height 16
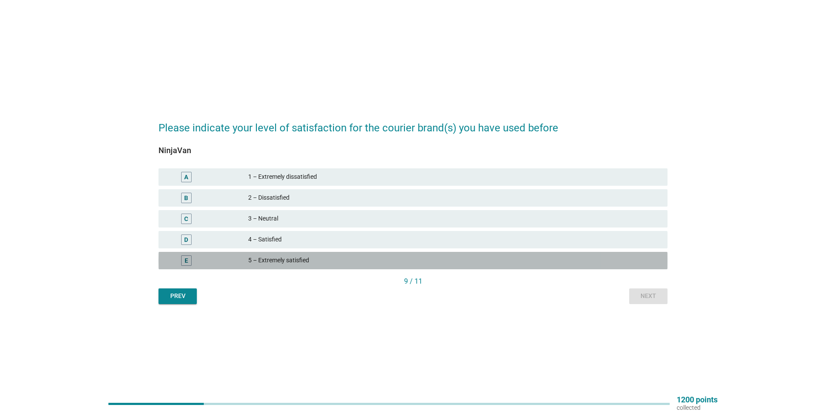
click at [309, 256] on div "5 – Extremely satisfied" at bounding box center [454, 261] width 412 height 10
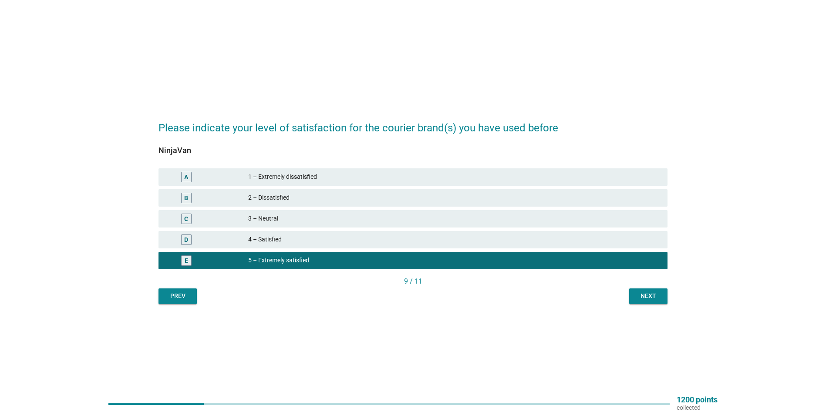
click at [650, 292] on div "Next" at bounding box center [648, 296] width 24 height 9
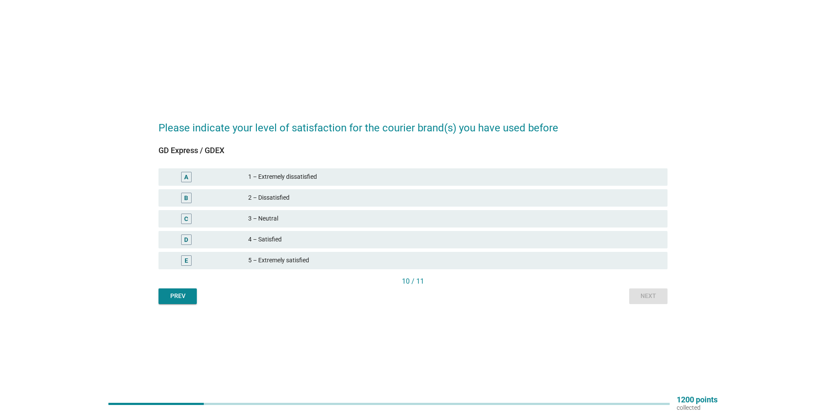
click at [282, 255] on div "E 5 – Extremely satisfied" at bounding box center [412, 260] width 509 height 17
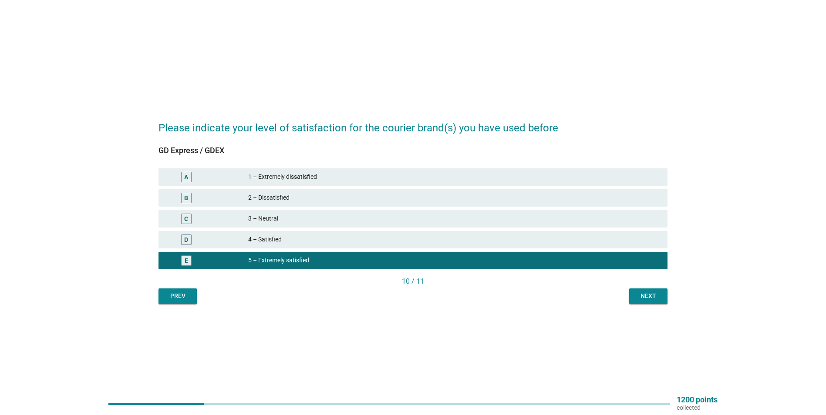
click at [640, 295] on div "Next" at bounding box center [648, 296] width 24 height 9
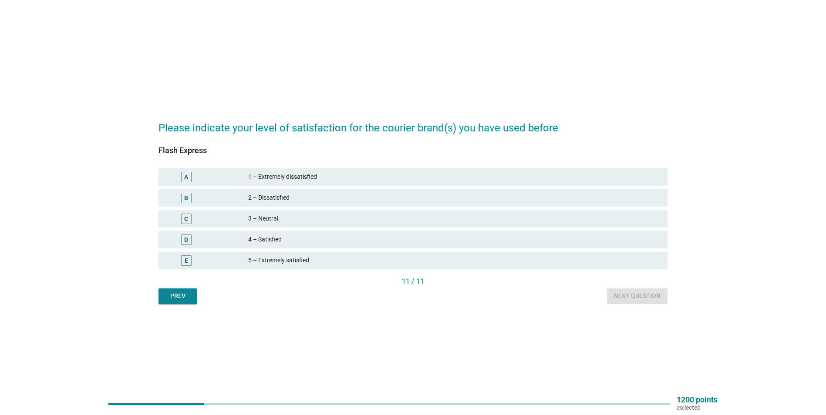
click at [291, 253] on div "E 5 – Extremely satisfied" at bounding box center [412, 260] width 509 height 17
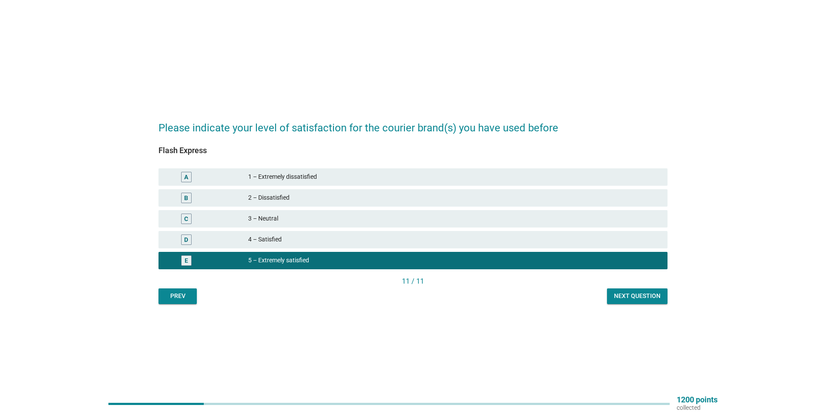
click at [641, 294] on div "Next question" at bounding box center [637, 296] width 47 height 9
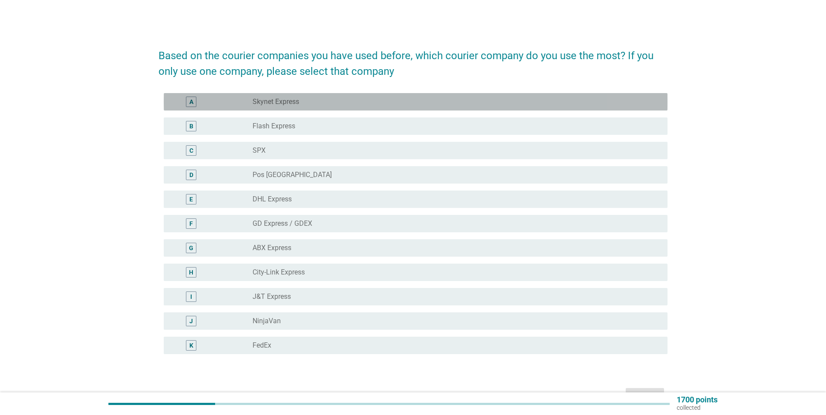
click at [311, 99] on div "radio_button_unchecked Skynet Express" at bounding box center [453, 102] width 401 height 9
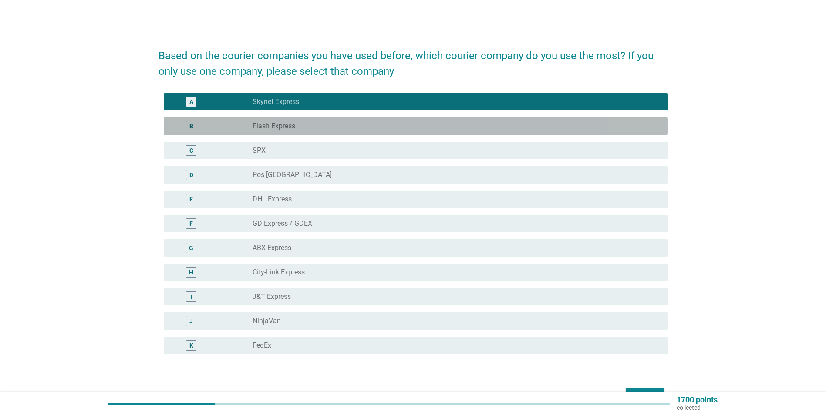
click at [310, 122] on div "radio_button_unchecked Flash Express" at bounding box center [453, 126] width 401 height 9
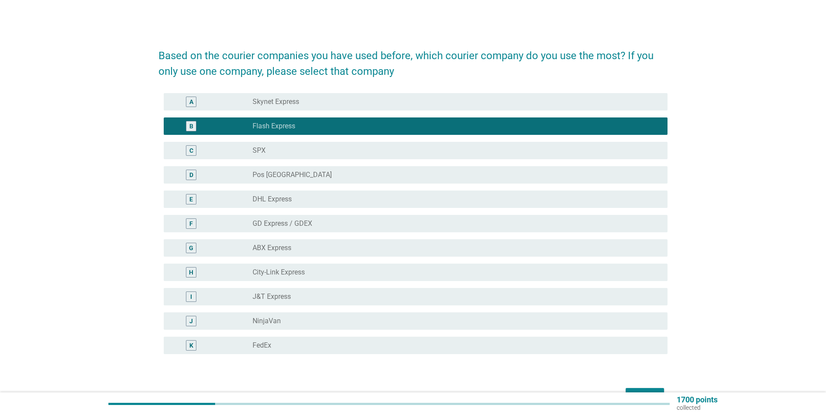
click at [296, 294] on div "radio_button_unchecked J&T Express" at bounding box center [453, 297] width 401 height 9
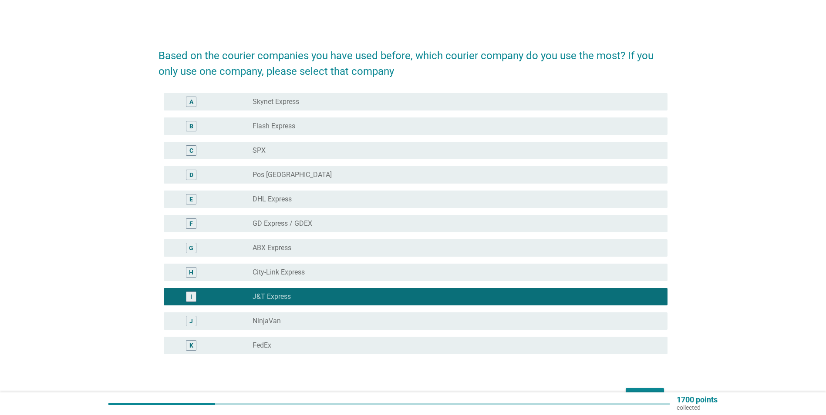
click at [304, 318] on div "radio_button_unchecked NinjaVan" at bounding box center [453, 321] width 401 height 9
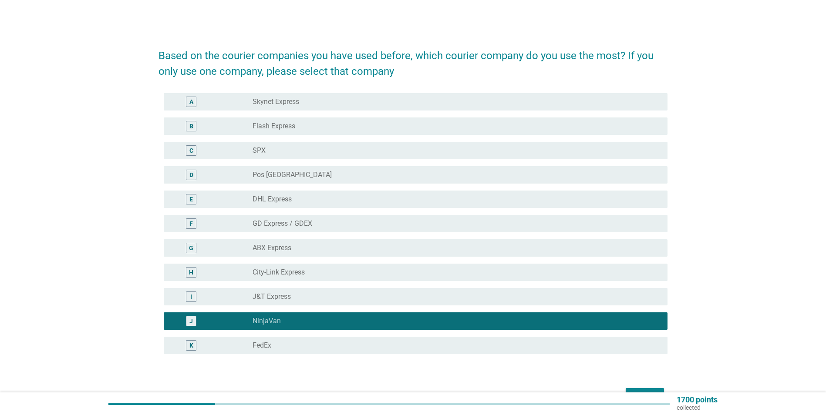
click at [313, 298] on div "radio_button_unchecked J&T Express" at bounding box center [453, 297] width 401 height 9
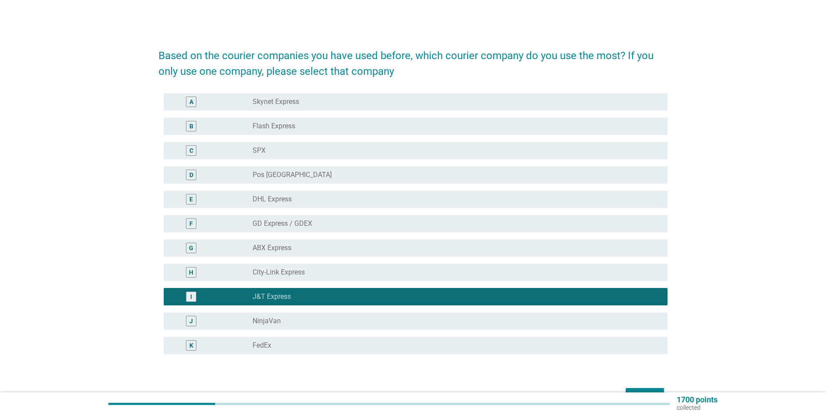
click at [638, 389] on button "Next" at bounding box center [645, 396] width 38 height 16
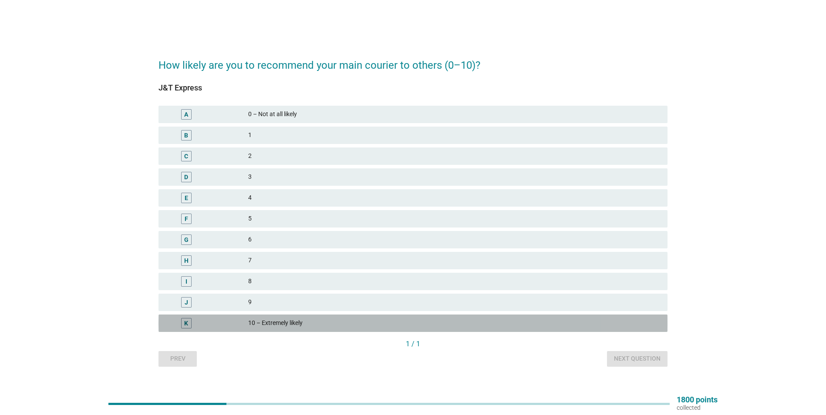
click at [260, 321] on div "10 – Extremely likely" at bounding box center [454, 323] width 412 height 10
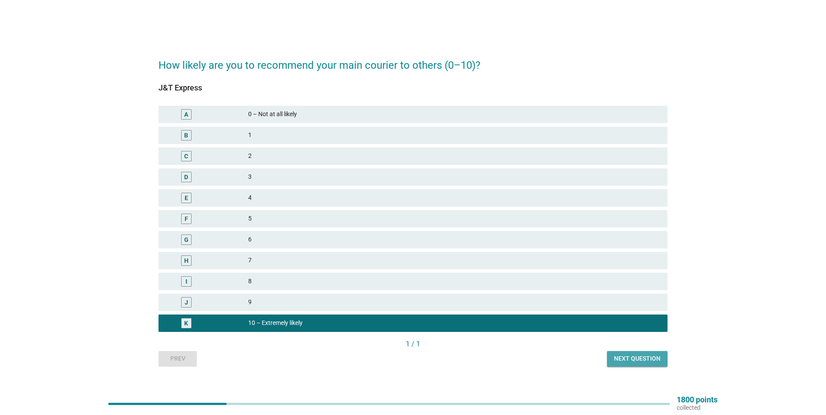
click at [631, 353] on button "Next question" at bounding box center [637, 359] width 61 height 16
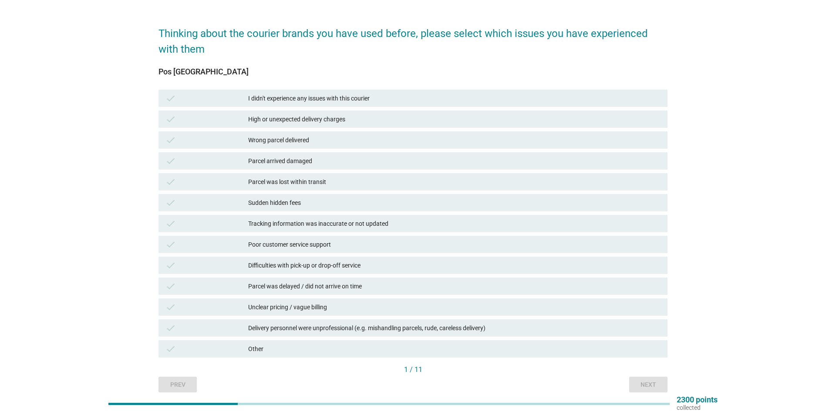
scroll to position [44, 0]
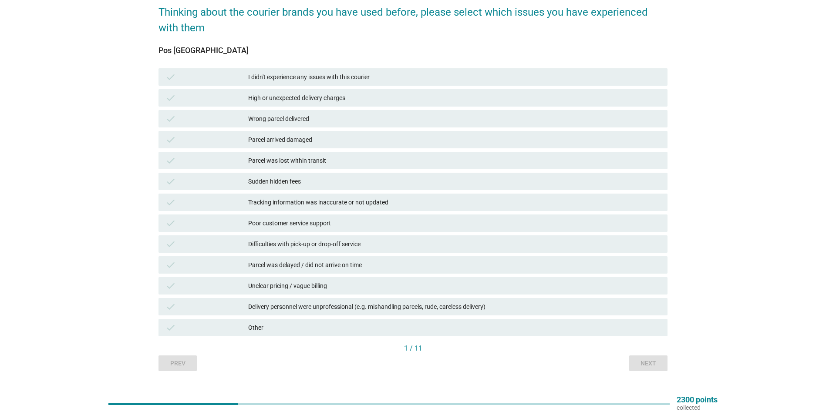
click at [363, 138] on div "Parcel arrived damaged" at bounding box center [454, 140] width 412 height 10
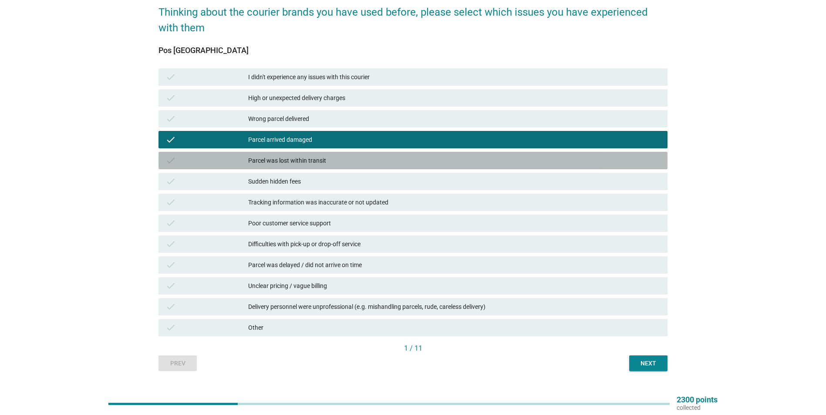
click at [284, 154] on div "check Parcel was lost within transit" at bounding box center [412, 160] width 509 height 17
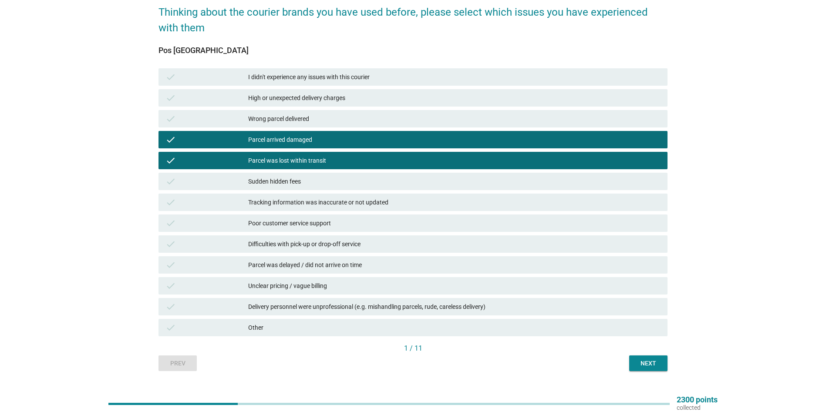
click at [305, 216] on div "check Poor customer service support" at bounding box center [412, 223] width 509 height 17
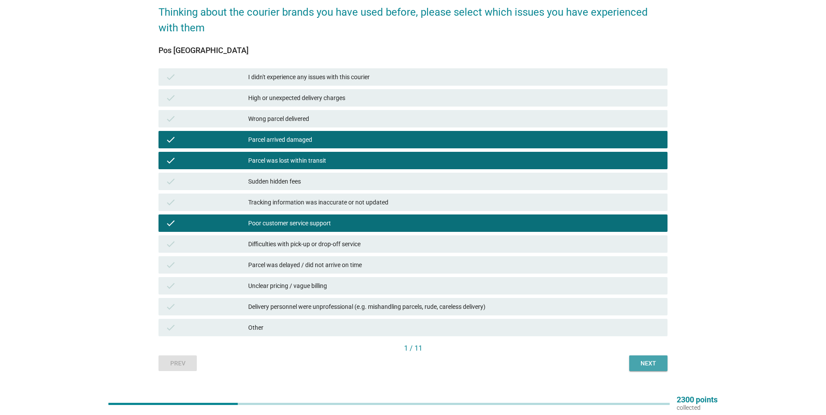
click at [644, 365] on div "Next" at bounding box center [648, 363] width 24 height 9
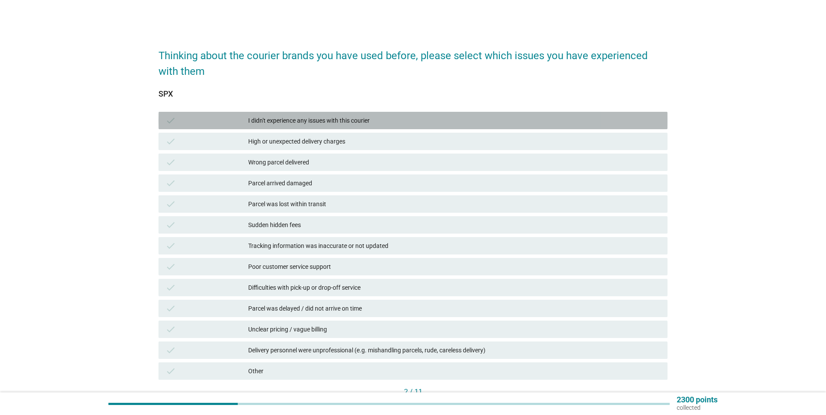
click at [340, 118] on div "I didn't experience any issues with this courier" at bounding box center [454, 120] width 412 height 10
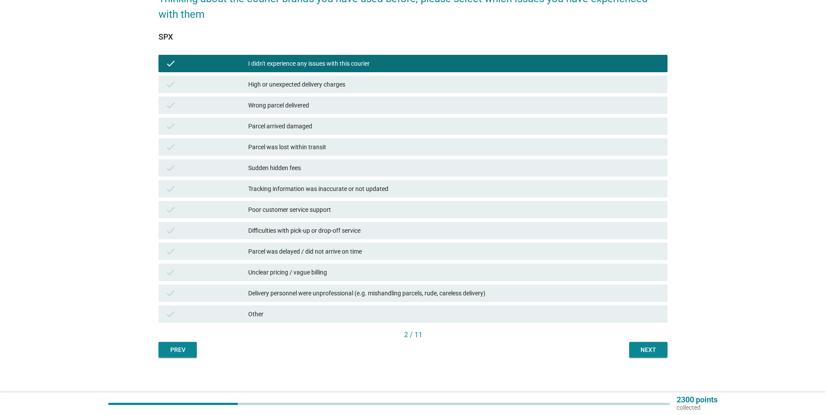
scroll to position [61, 0]
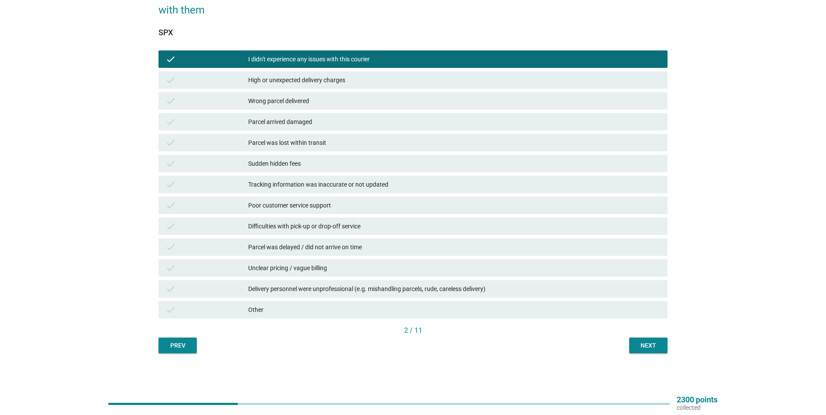
click at [650, 348] on div "Next" at bounding box center [648, 345] width 24 height 9
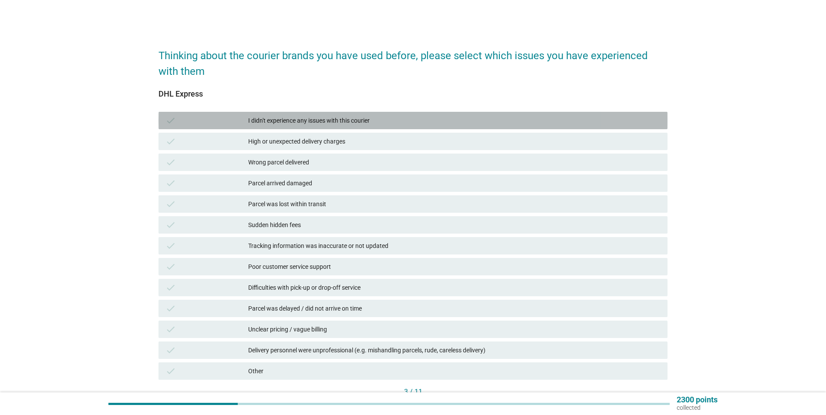
click at [365, 125] on div "I didn't experience any issues with this courier" at bounding box center [454, 120] width 412 height 10
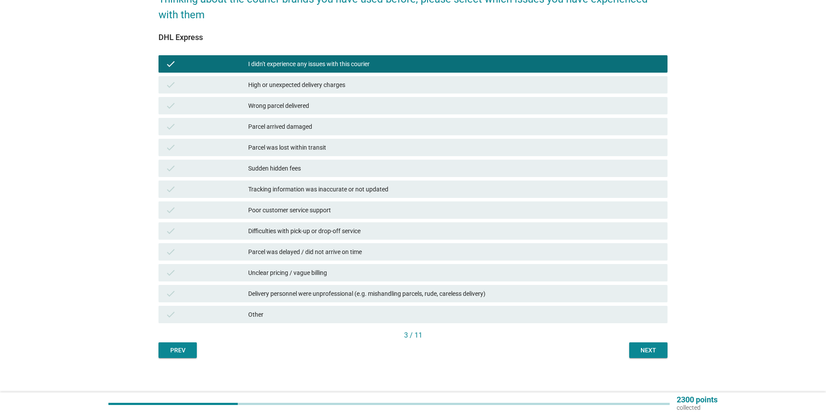
scroll to position [61, 0]
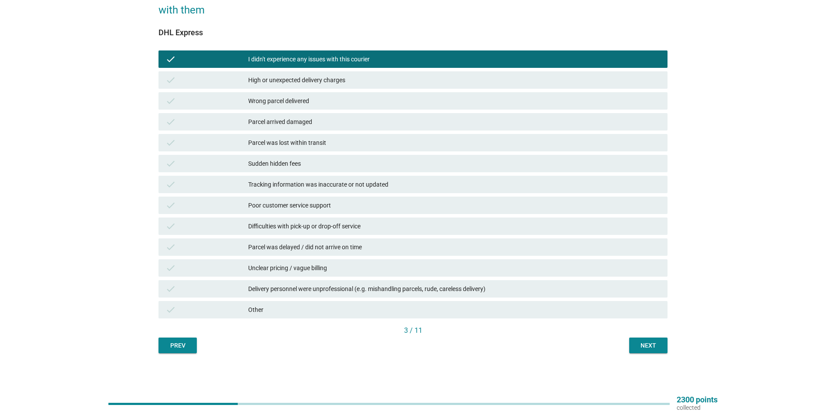
click at [636, 347] on div "Next" at bounding box center [648, 345] width 24 height 9
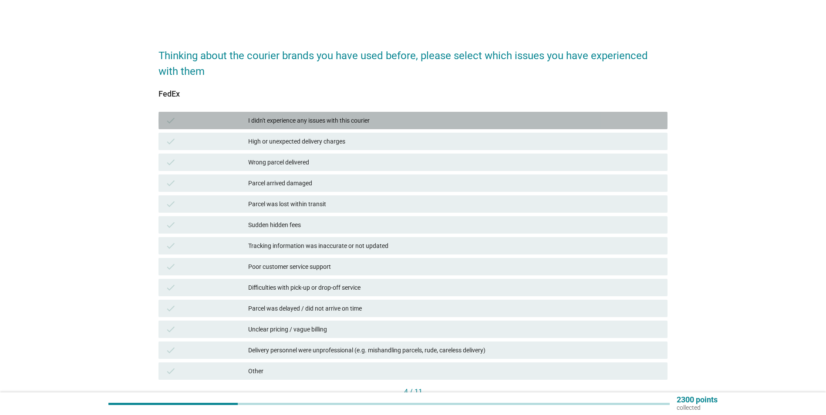
click at [233, 124] on div "check" at bounding box center [206, 120] width 82 height 10
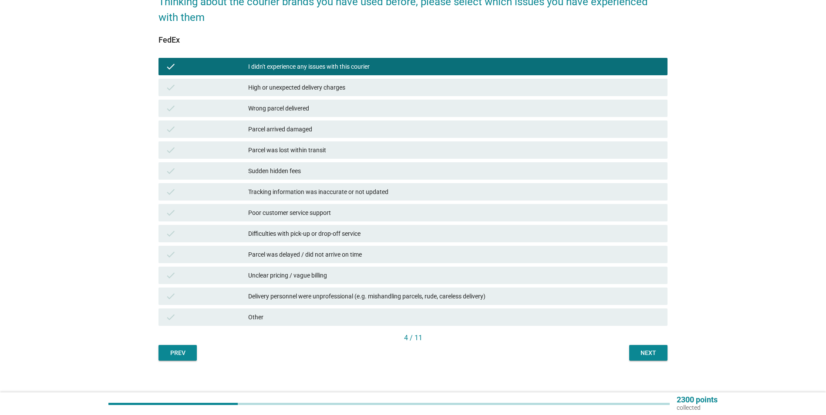
scroll to position [61, 0]
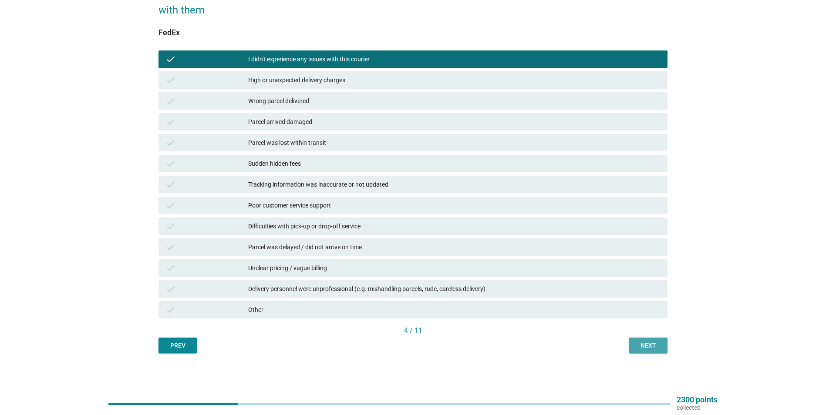
click at [643, 347] on div "Next" at bounding box center [648, 345] width 24 height 9
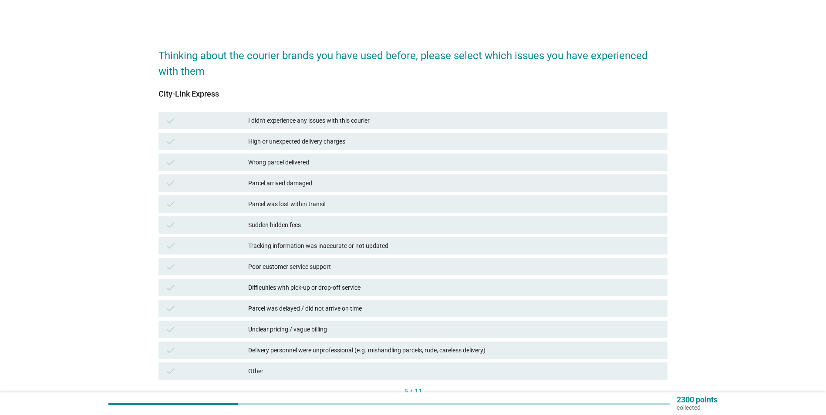
click at [418, 114] on div "check I didn't experience any issues with this courier" at bounding box center [412, 120] width 509 height 17
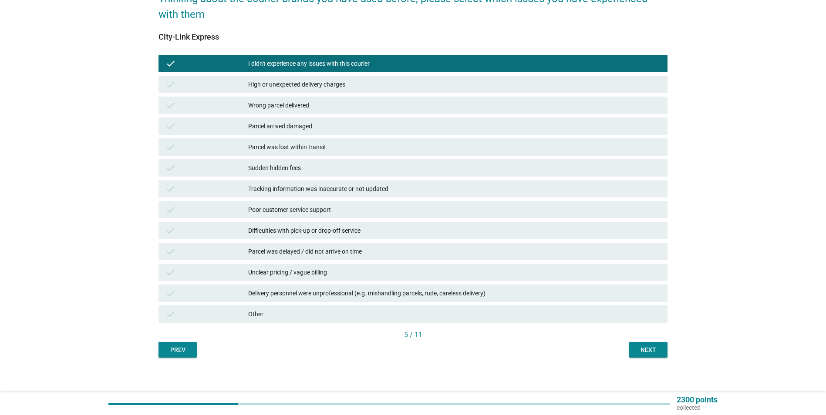
scroll to position [61, 0]
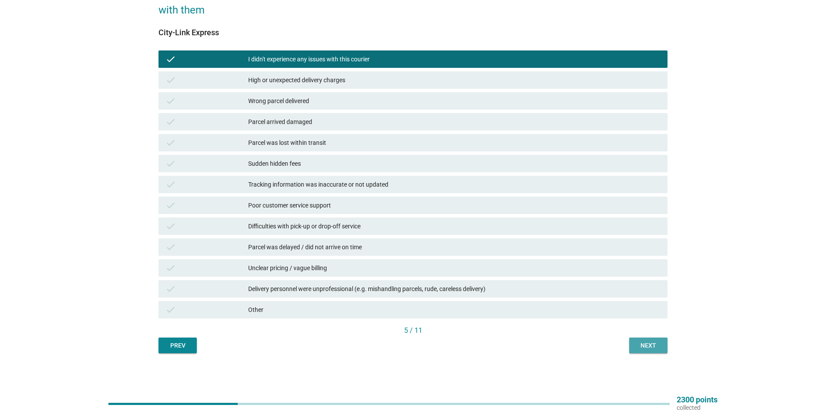
click at [632, 342] on button "Next" at bounding box center [648, 346] width 38 height 16
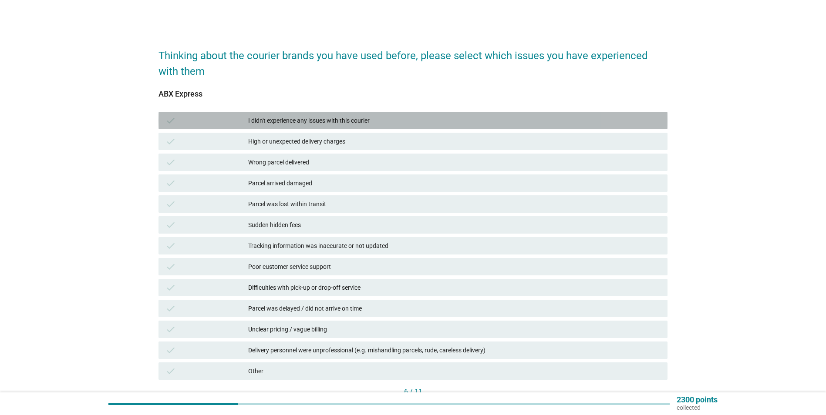
click at [310, 115] on div "check I didn't experience any issues with this courier" at bounding box center [412, 120] width 509 height 17
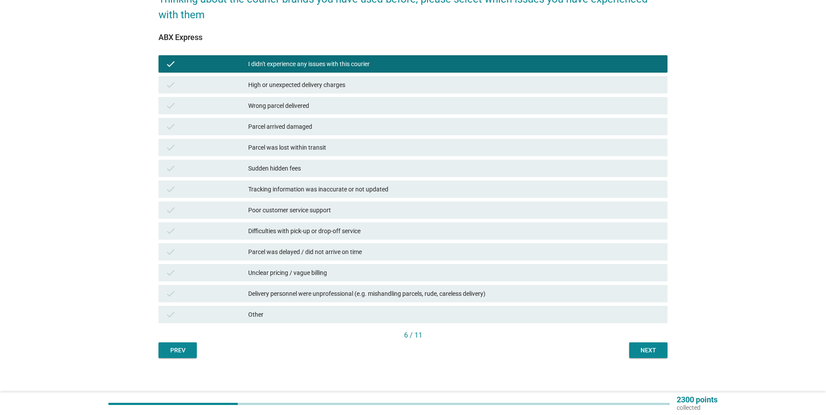
scroll to position [61, 0]
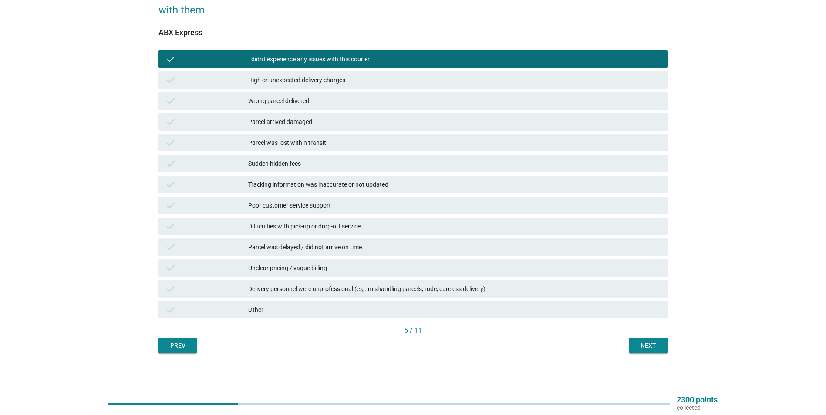
click at [653, 341] on div "Next" at bounding box center [648, 345] width 24 height 9
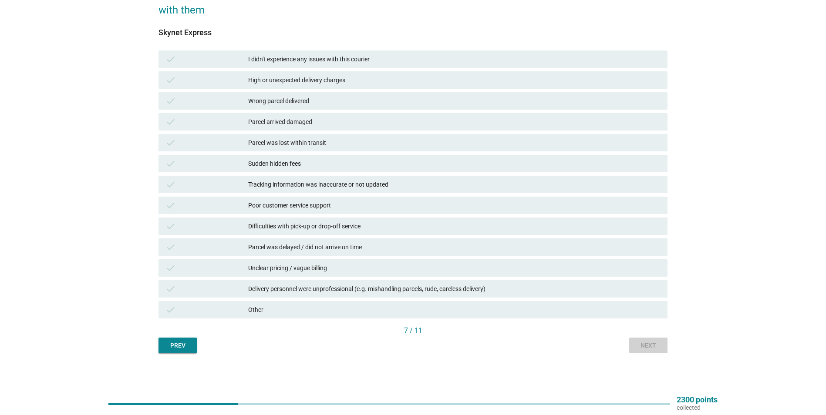
scroll to position [0, 0]
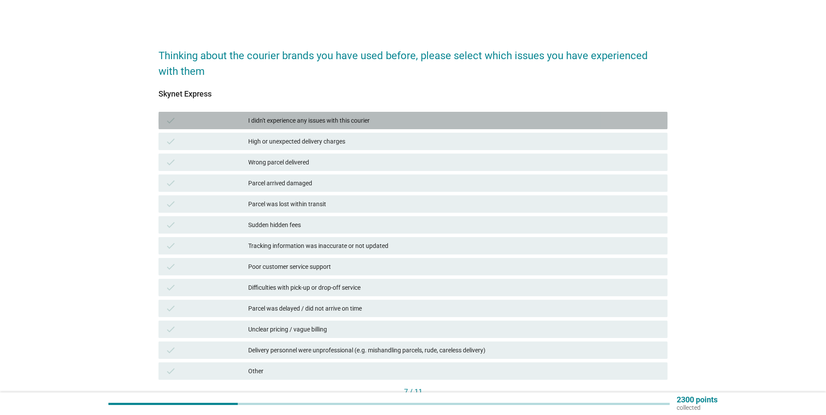
click at [239, 116] on div "check" at bounding box center [206, 120] width 82 height 10
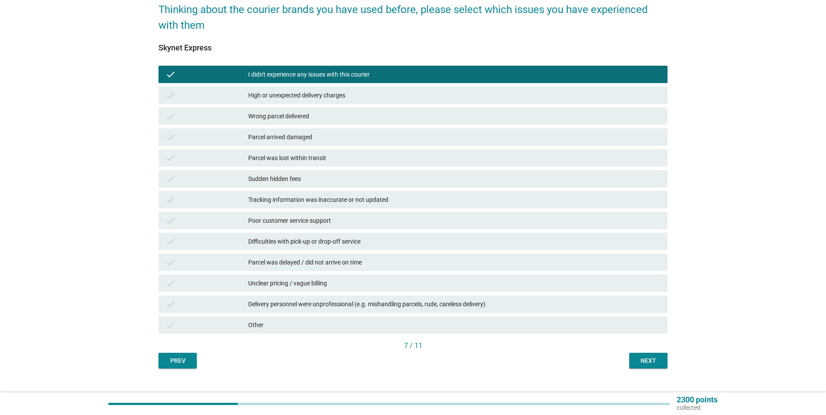
scroll to position [61, 0]
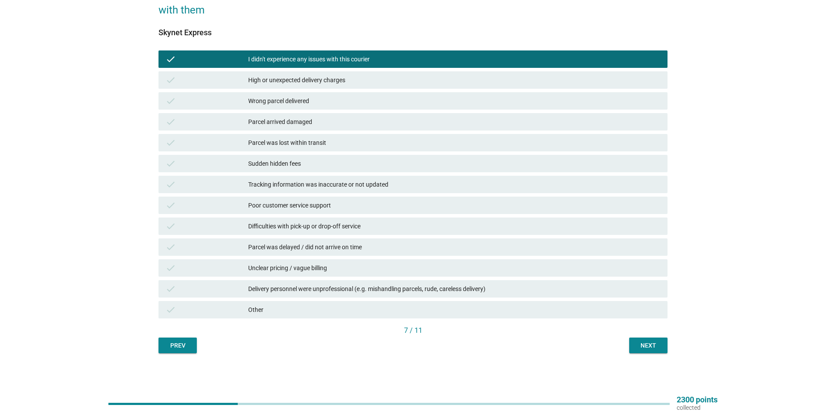
click at [656, 340] on button "Next" at bounding box center [648, 346] width 38 height 16
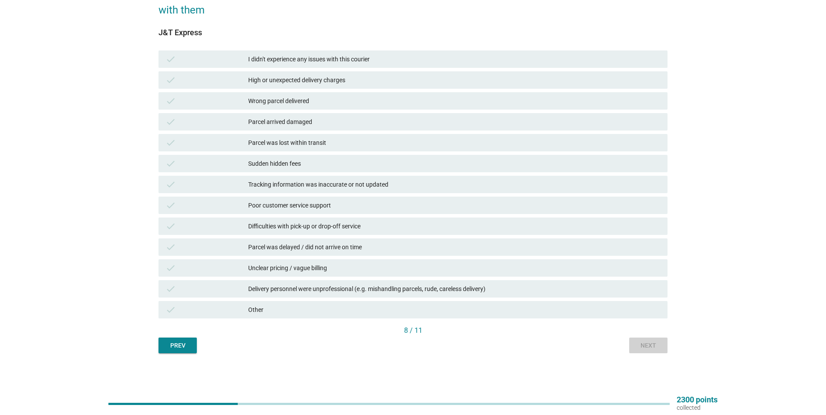
scroll to position [0, 0]
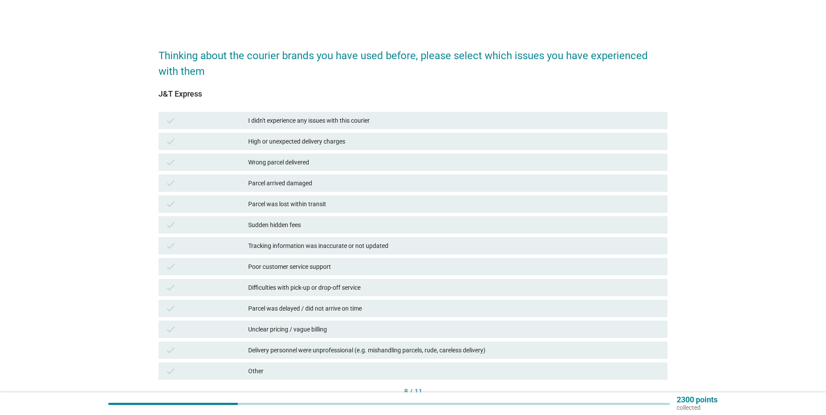
click at [315, 124] on div "I didn't experience any issues with this courier" at bounding box center [454, 120] width 412 height 10
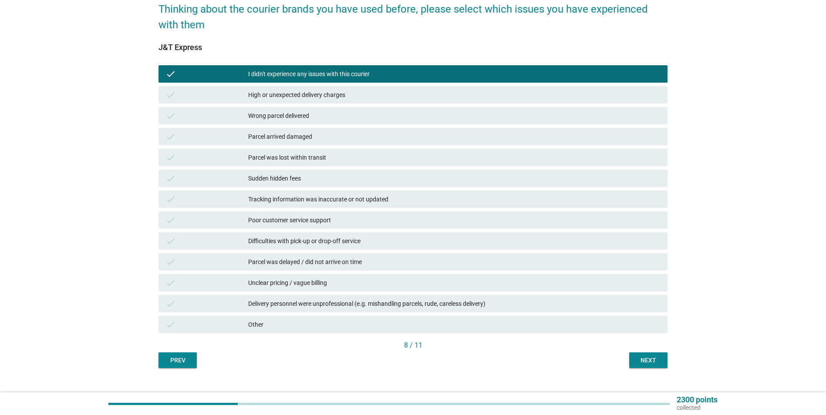
scroll to position [61, 0]
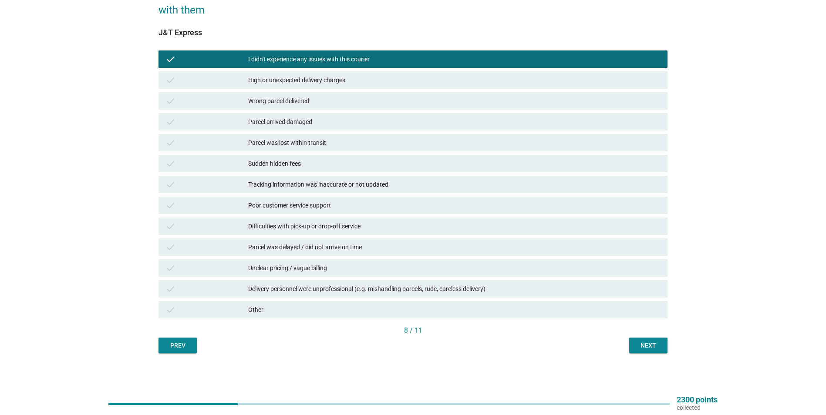
click at [647, 344] on div "Next" at bounding box center [648, 345] width 24 height 9
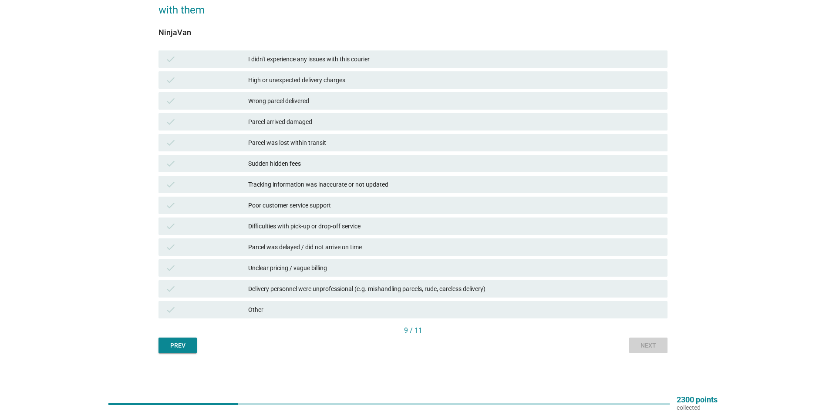
scroll to position [0, 0]
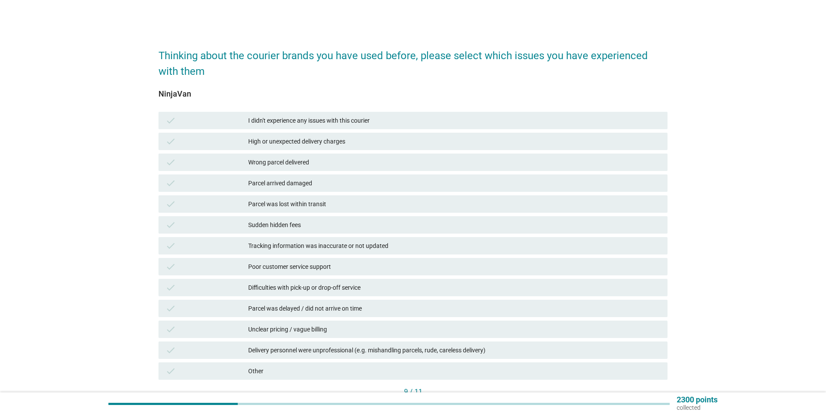
click at [267, 118] on div "I didn't experience any issues with this courier" at bounding box center [454, 120] width 412 height 10
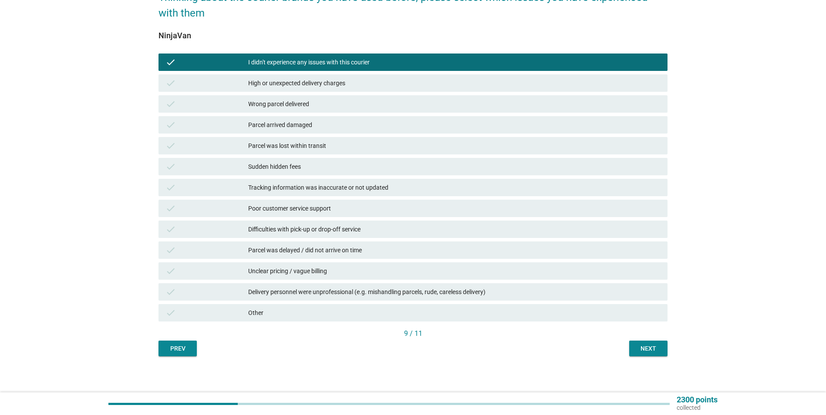
scroll to position [61, 0]
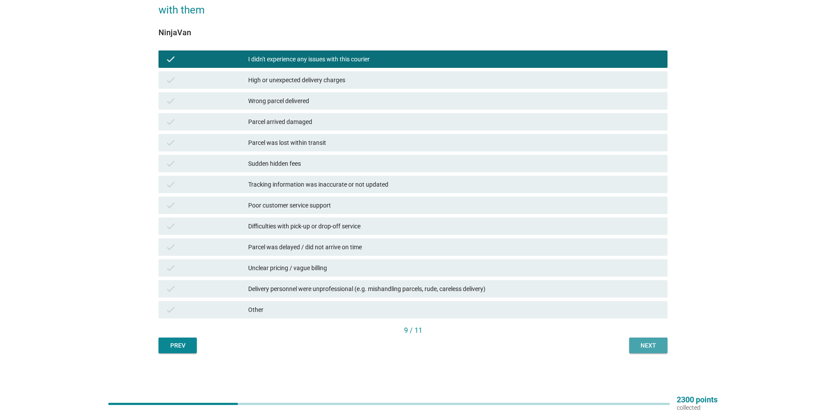
click at [653, 345] on div "Next" at bounding box center [648, 345] width 24 height 9
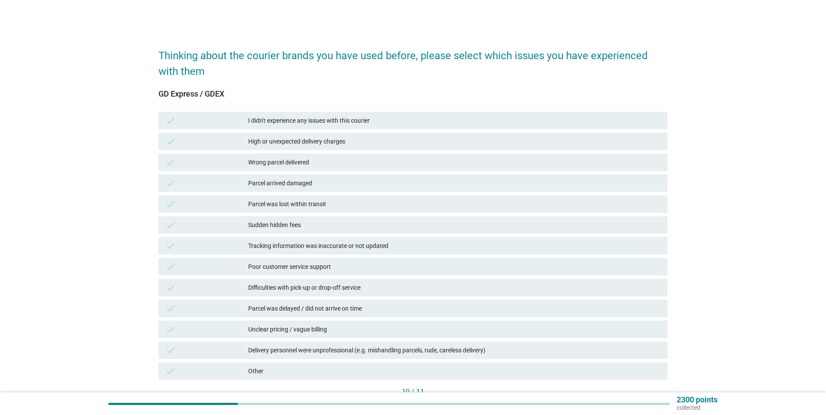
click at [290, 115] on div "check I didn't experience any issues with this courier" at bounding box center [412, 120] width 509 height 17
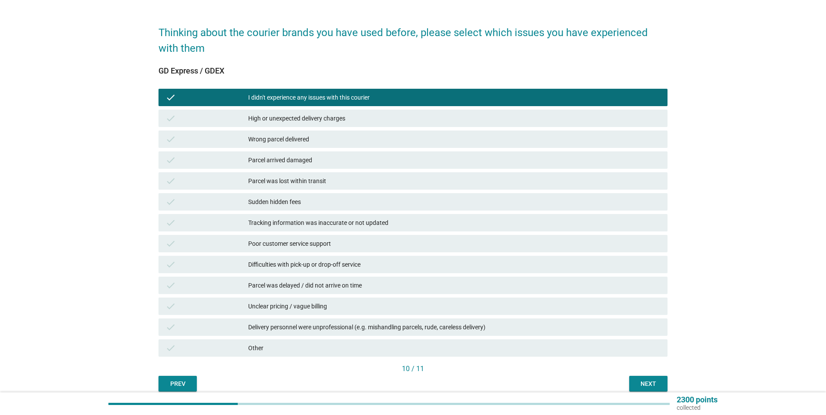
scroll to position [61, 0]
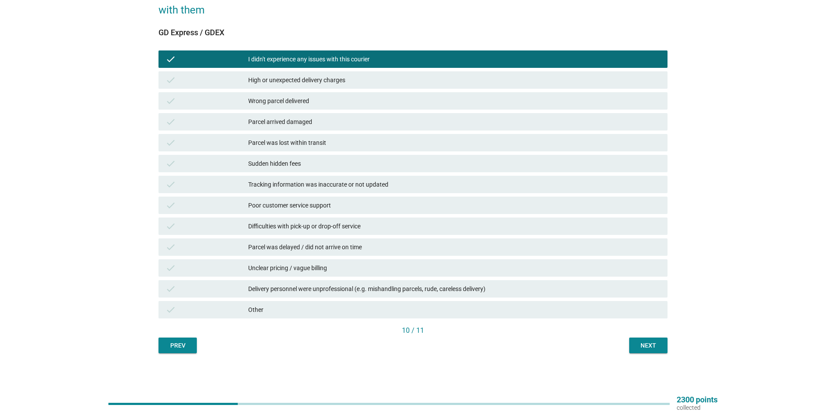
click at [648, 344] on div "Next" at bounding box center [648, 345] width 24 height 9
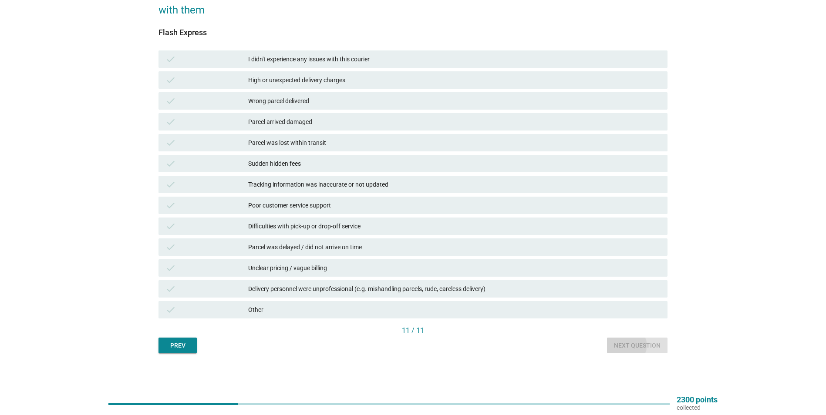
scroll to position [0, 0]
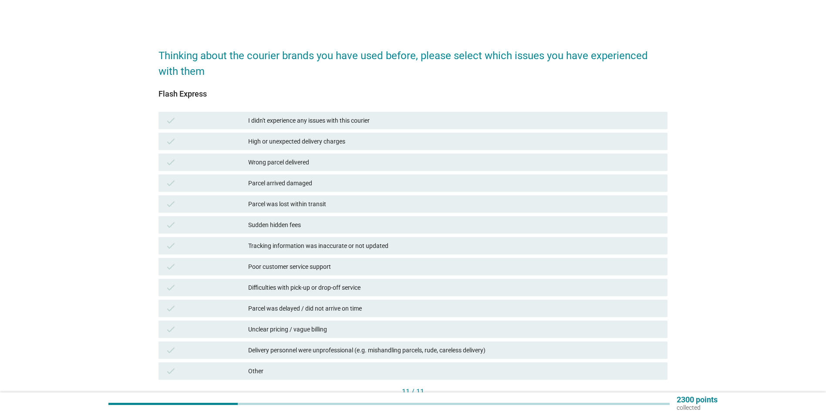
click at [391, 110] on div "check I didn't experience any issues with this courier" at bounding box center [413, 120] width 512 height 21
click at [390, 119] on div "I didn't experience any issues with this courier" at bounding box center [454, 120] width 412 height 10
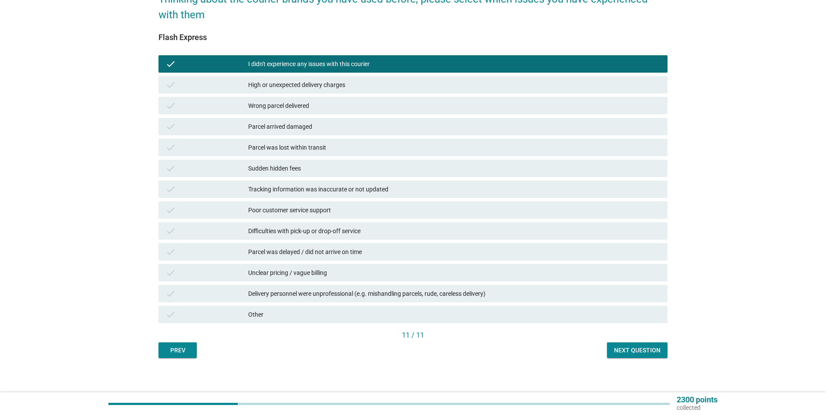
scroll to position [61, 0]
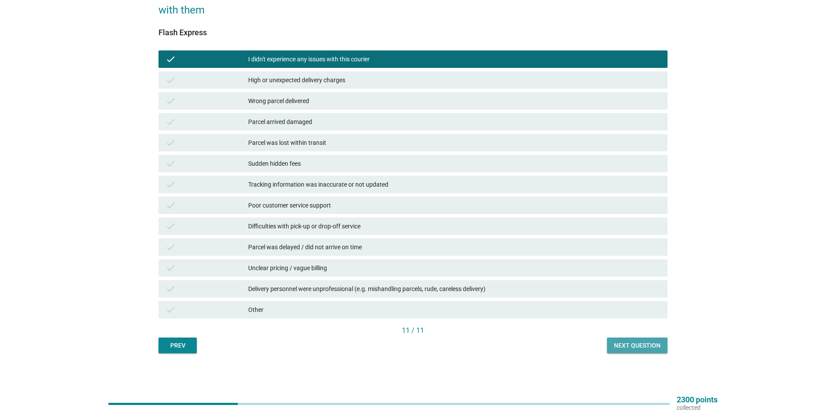
click at [646, 343] on div "Next question" at bounding box center [637, 345] width 47 height 9
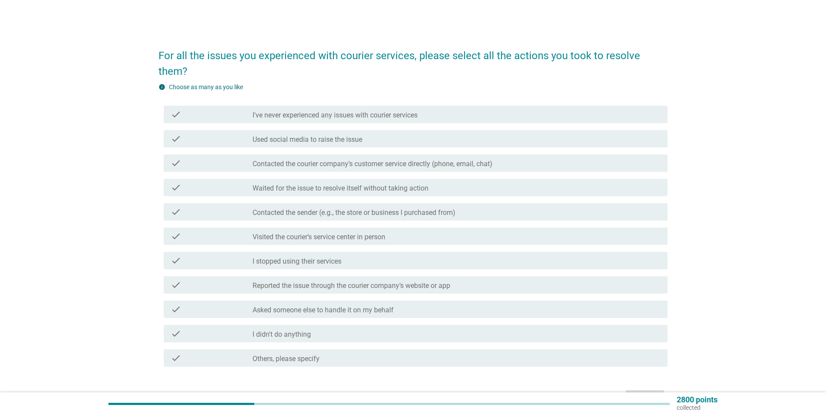
click at [343, 138] on label "Used social media to raise the issue" at bounding box center [308, 139] width 110 height 9
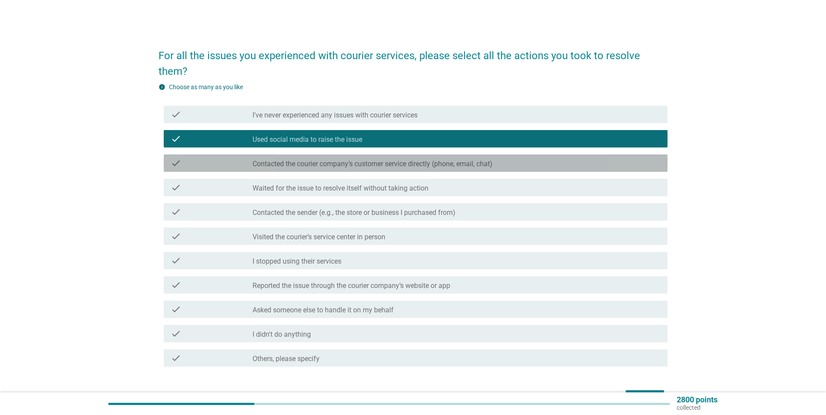
click at [347, 169] on div "check check_box_outline_blank Contacted the courier company’s customer service …" at bounding box center [416, 163] width 504 height 17
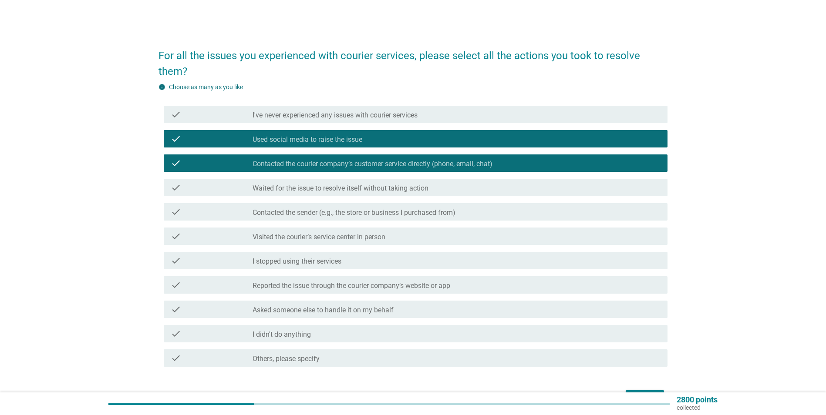
scroll to position [44, 0]
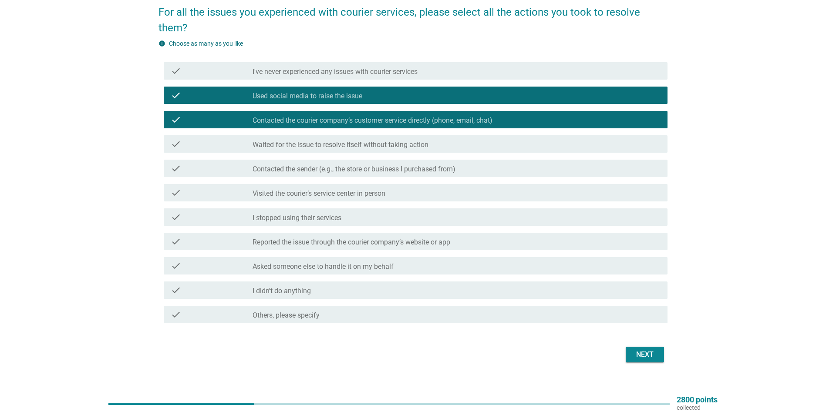
click at [356, 146] on label "Waited for the issue to resolve itself without taking action" at bounding box center [341, 145] width 176 height 9
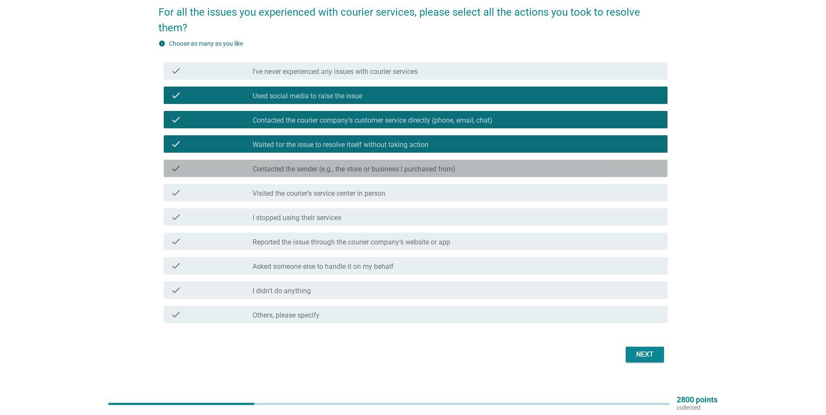
click at [357, 172] on label "Contacted the sender (e.g., the store or business I purchased from)" at bounding box center [354, 169] width 203 height 9
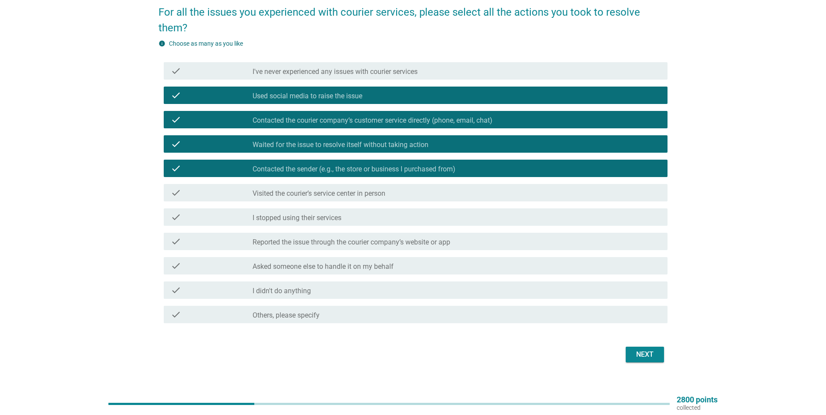
scroll to position [55, 0]
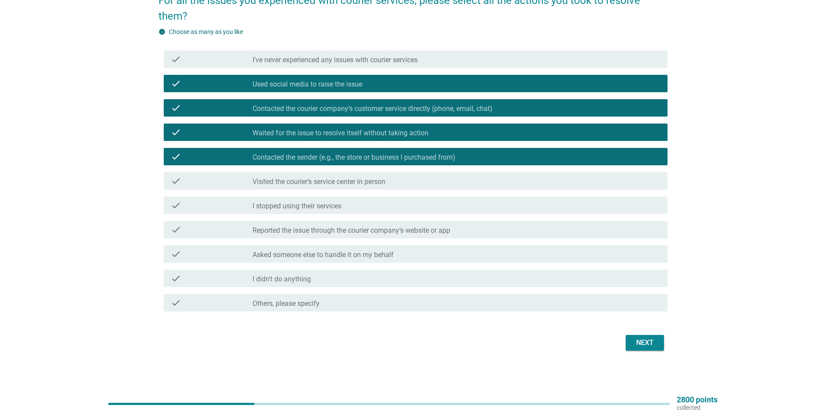
click at [657, 345] on button "Next" at bounding box center [645, 343] width 38 height 16
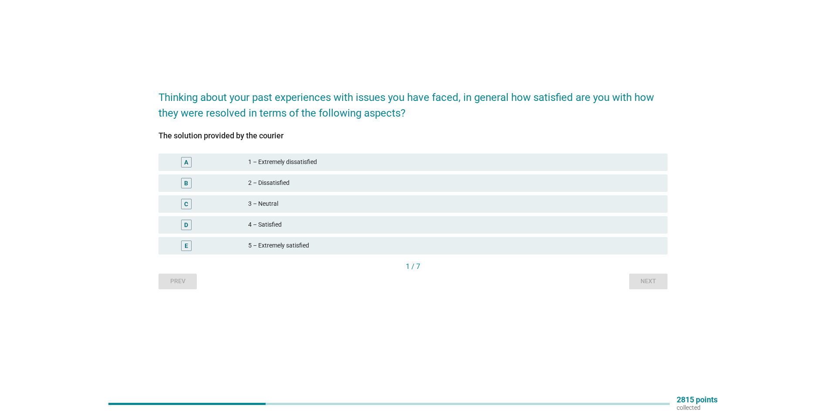
scroll to position [0, 0]
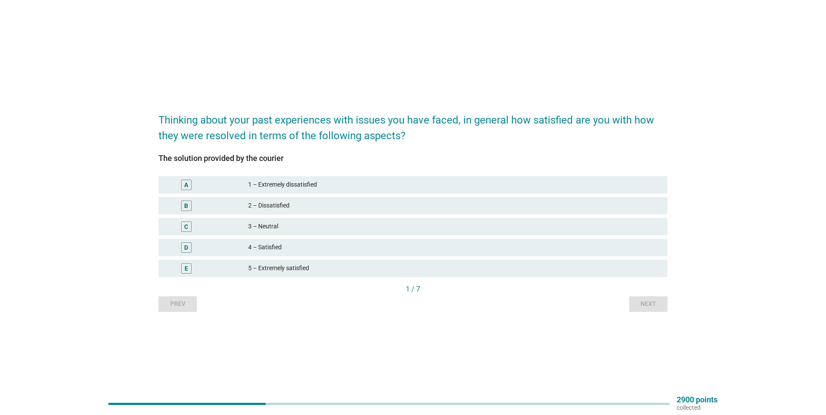
click at [313, 245] on div "4 – Satisfied" at bounding box center [454, 248] width 412 height 10
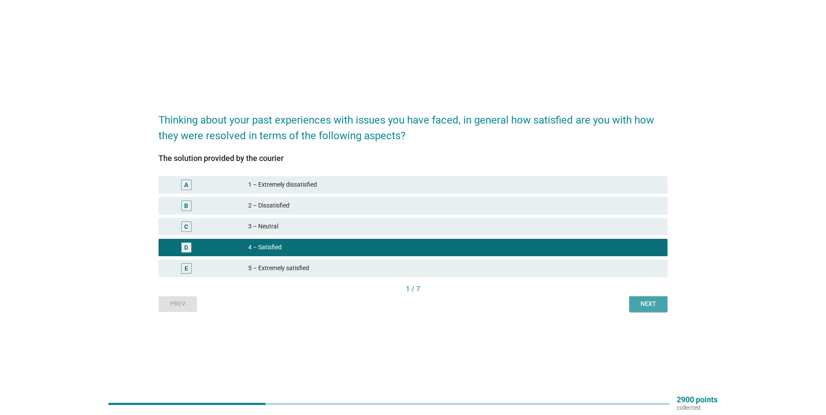
click at [648, 296] on button "Next" at bounding box center [648, 304] width 38 height 16
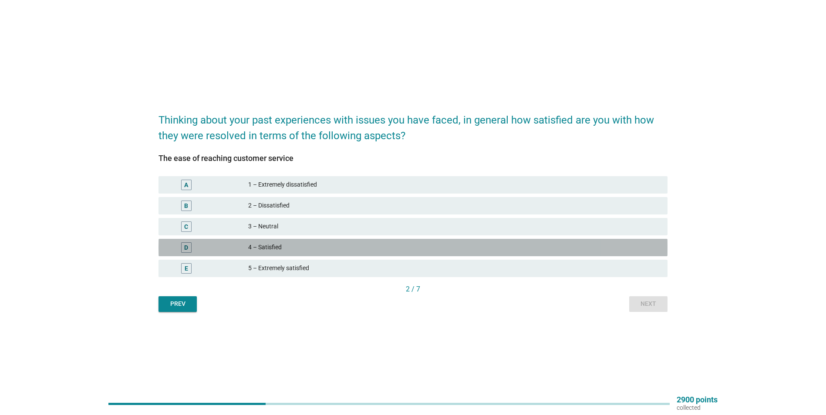
click at [294, 246] on div "4 – Satisfied" at bounding box center [454, 248] width 412 height 10
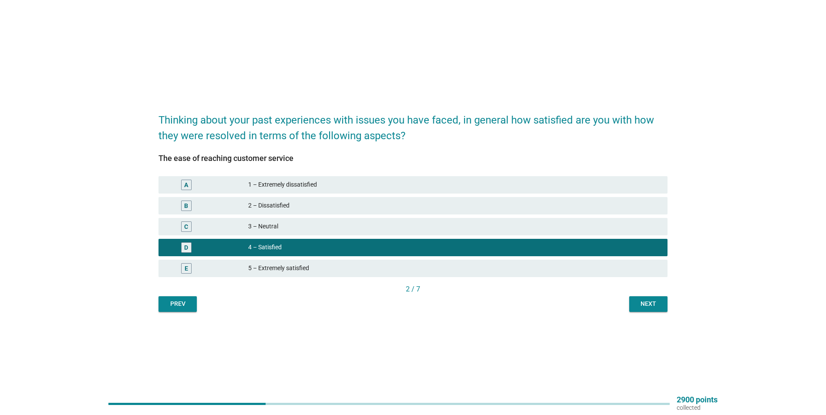
click at [644, 305] on div "Next" at bounding box center [648, 304] width 24 height 9
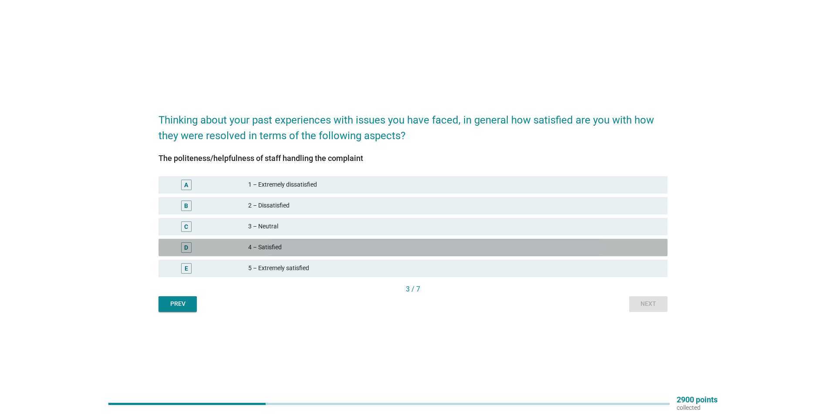
click at [274, 240] on div "D 4 – Satisfied" at bounding box center [412, 247] width 509 height 17
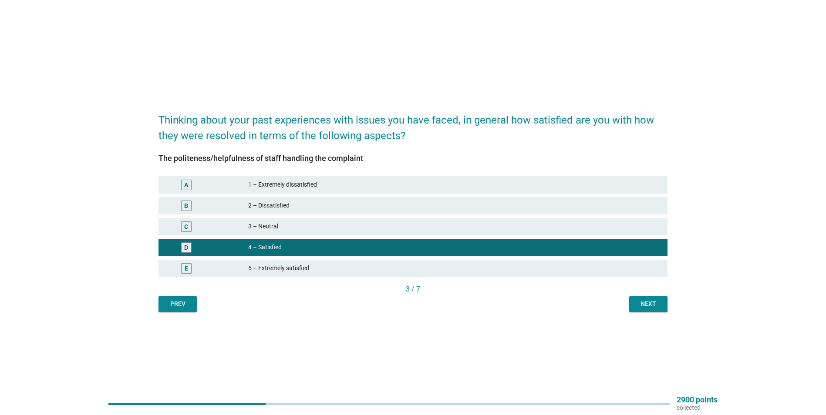
click at [643, 302] on div "Next" at bounding box center [648, 304] width 24 height 9
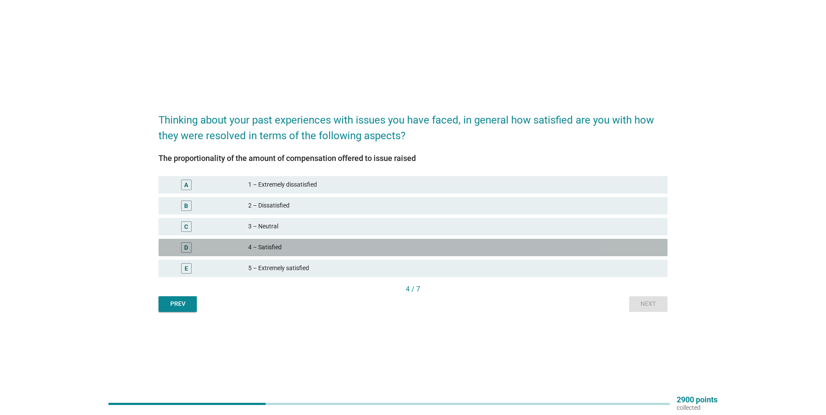
click at [291, 244] on div "4 – Satisfied" at bounding box center [454, 248] width 412 height 10
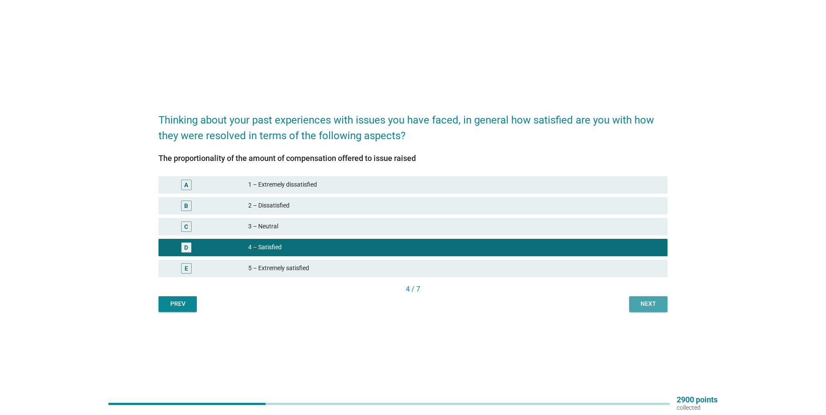
click at [654, 310] on button "Next" at bounding box center [648, 304] width 38 height 16
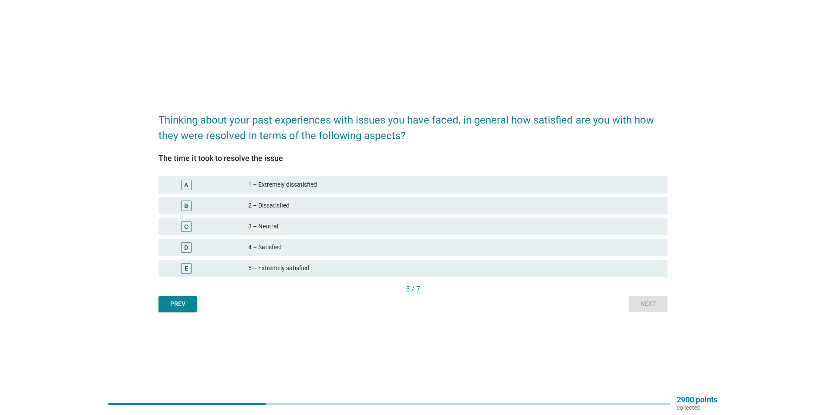
click at [259, 253] on div "D 4 – Satisfied" at bounding box center [412, 247] width 509 height 17
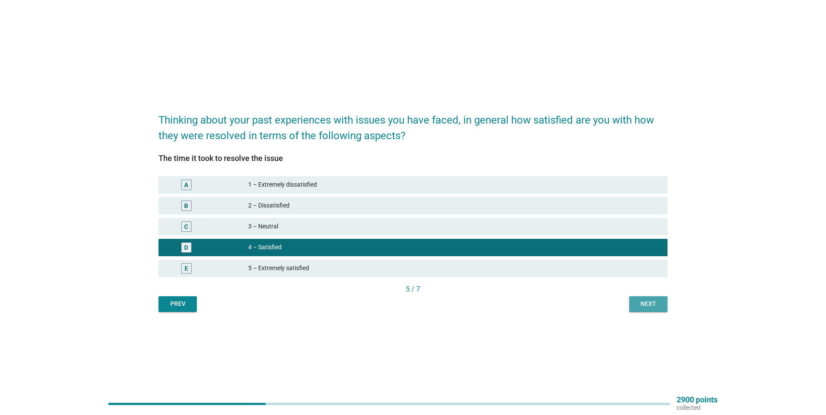
click at [657, 308] on div "Next" at bounding box center [648, 304] width 24 height 9
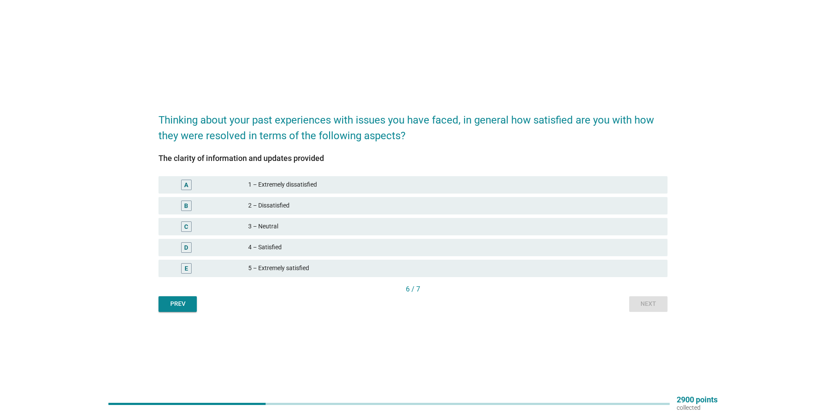
click at [259, 250] on div "4 – Satisfied" at bounding box center [454, 248] width 412 height 10
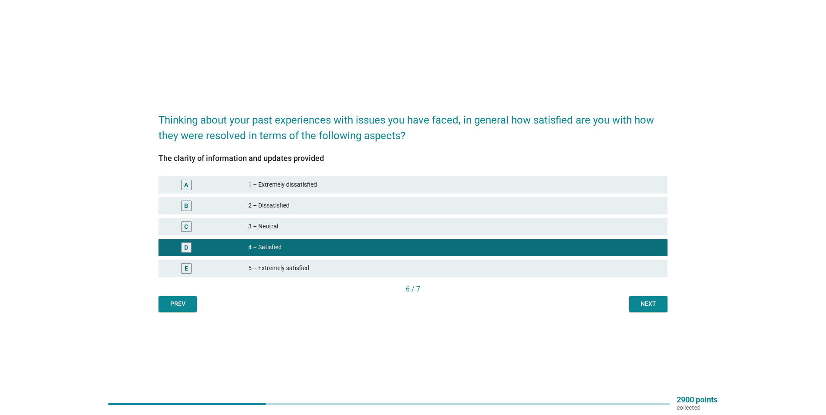
click at [652, 306] on div "Next" at bounding box center [648, 304] width 24 height 9
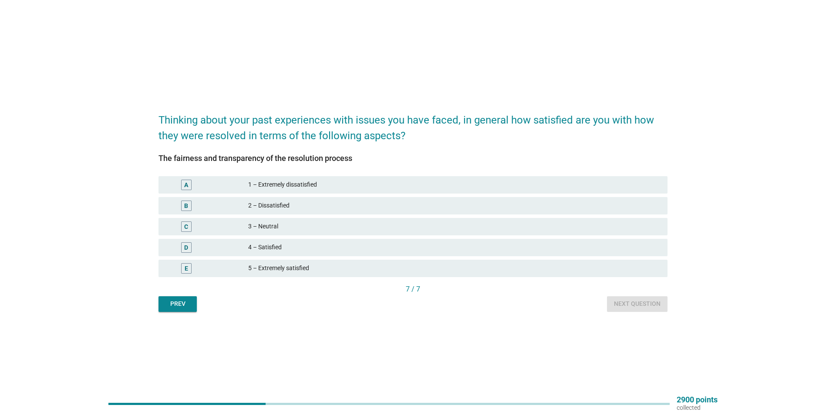
click at [302, 250] on div "4 – Satisfied" at bounding box center [454, 248] width 412 height 10
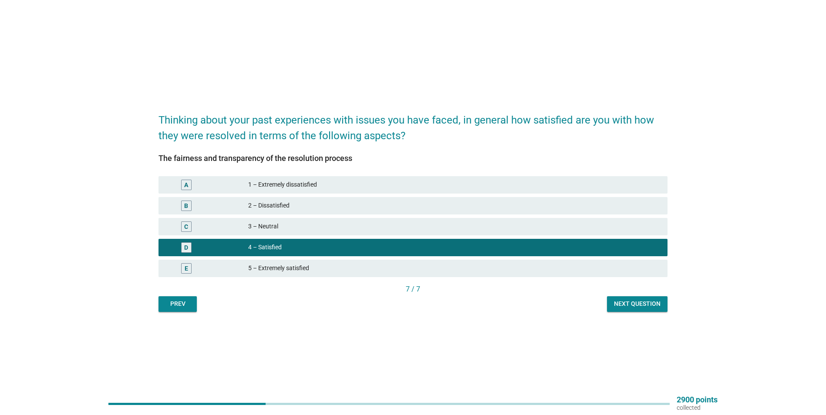
click at [618, 310] on button "Next question" at bounding box center [637, 304] width 61 height 16
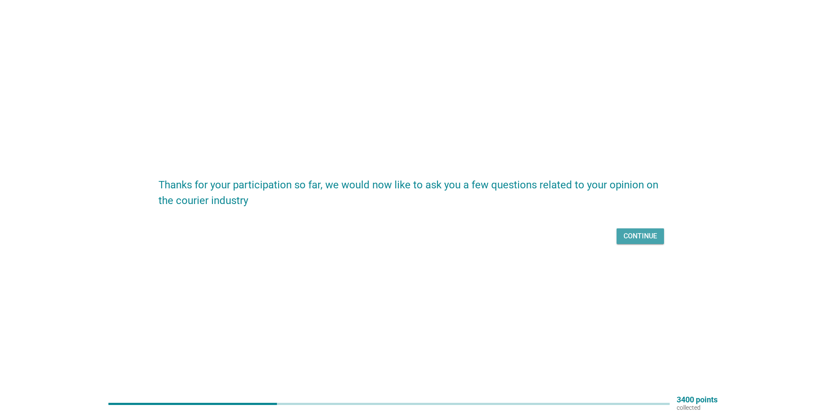
click at [635, 235] on div "Continue" at bounding box center [640, 236] width 34 height 10
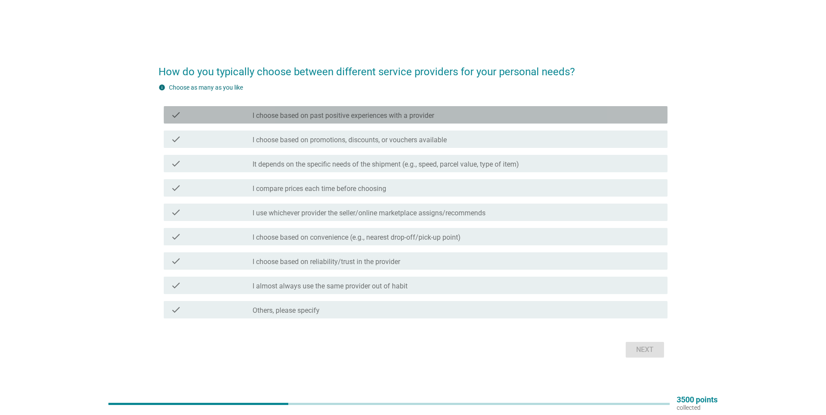
click at [327, 109] on div "check check_box_outline_blank I choose based on past positive experiences with …" at bounding box center [416, 114] width 504 height 17
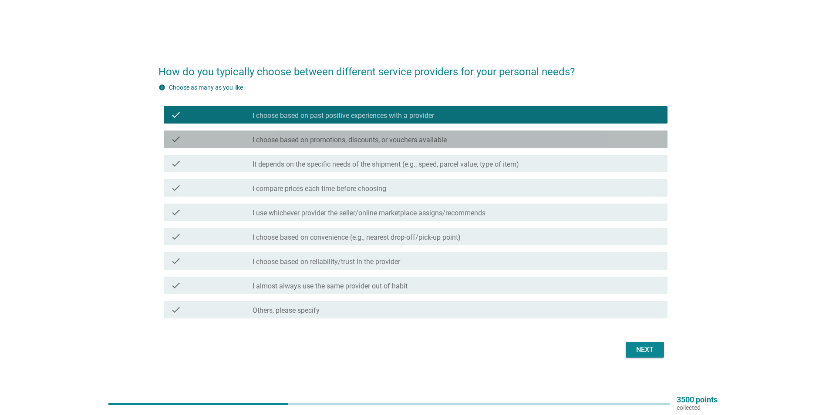
click at [338, 140] on label "I choose based on promotions, discounts, or vouchers available" at bounding box center [350, 140] width 194 height 9
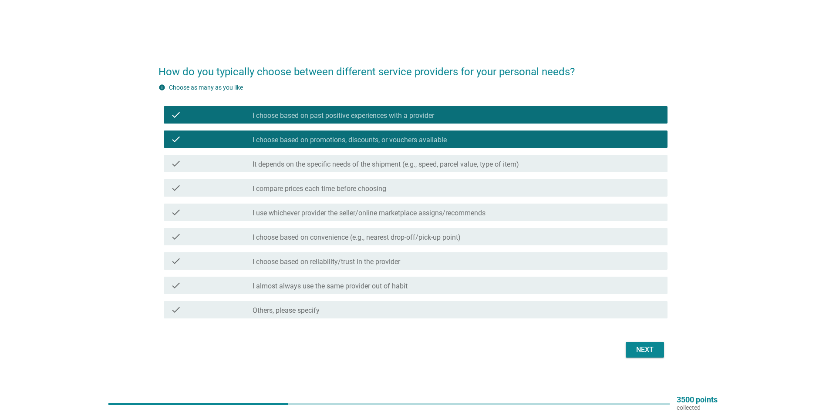
click at [344, 163] on label "It depends on the specific needs of the shipment (e.g., speed, parcel value, ty…" at bounding box center [386, 164] width 266 height 9
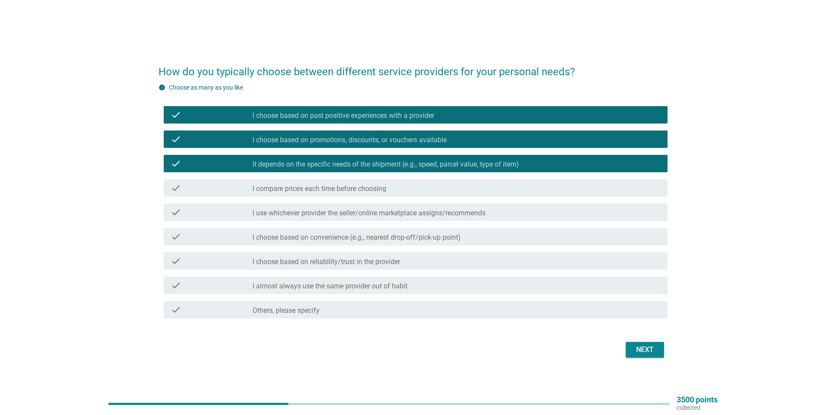
click at [344, 185] on label "I compare prices each time before choosing" at bounding box center [320, 189] width 134 height 9
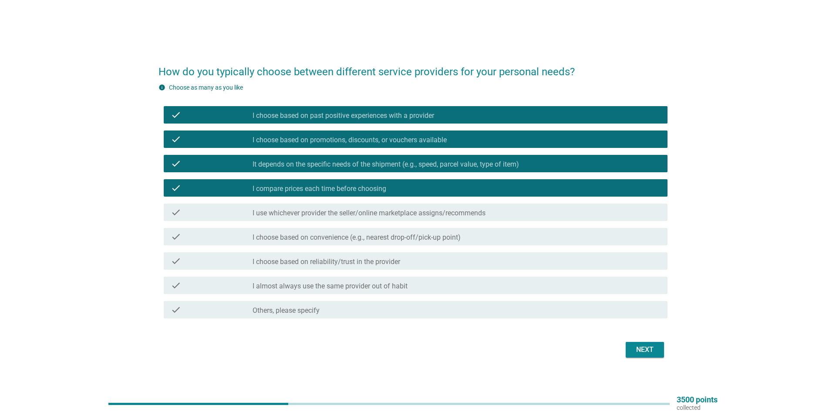
click at [347, 210] on label "I use whichever provider the seller/online marketplace assigns/recommends" at bounding box center [369, 213] width 233 height 9
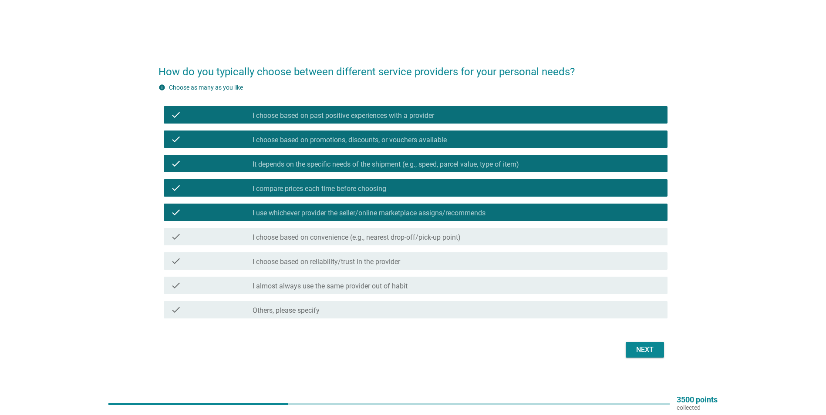
click at [351, 236] on label "I choose based on convenience (e.g., nearest drop-off/pick-up point)" at bounding box center [357, 237] width 208 height 9
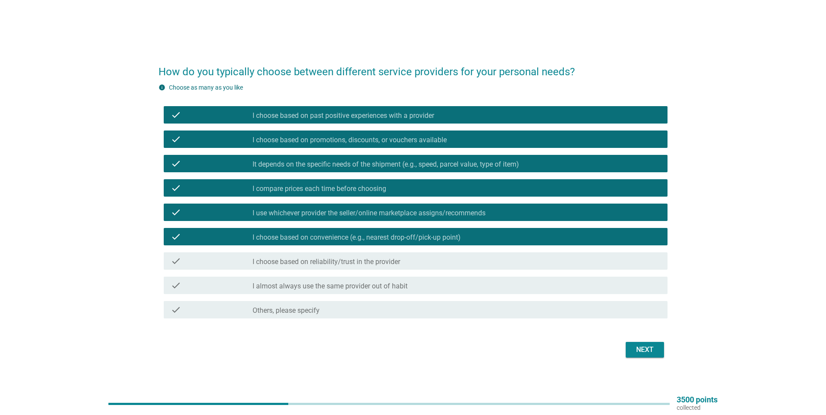
click at [355, 258] on label "I choose based on reliability/trust in the provider" at bounding box center [327, 262] width 148 height 9
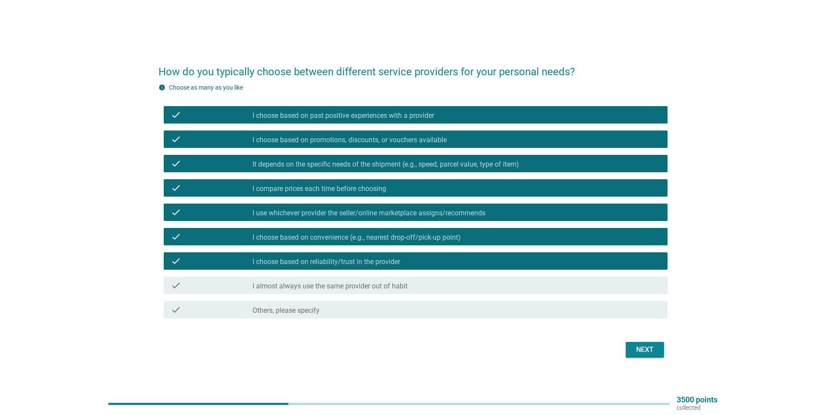
click at [364, 286] on label "I almost always use the same provider out of habit" at bounding box center [330, 286] width 155 height 9
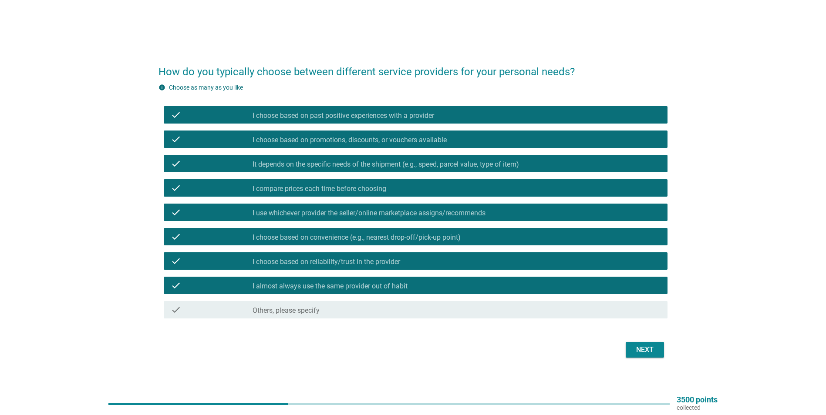
click at [364, 286] on label "I almost always use the same provider out of habit" at bounding box center [330, 286] width 155 height 9
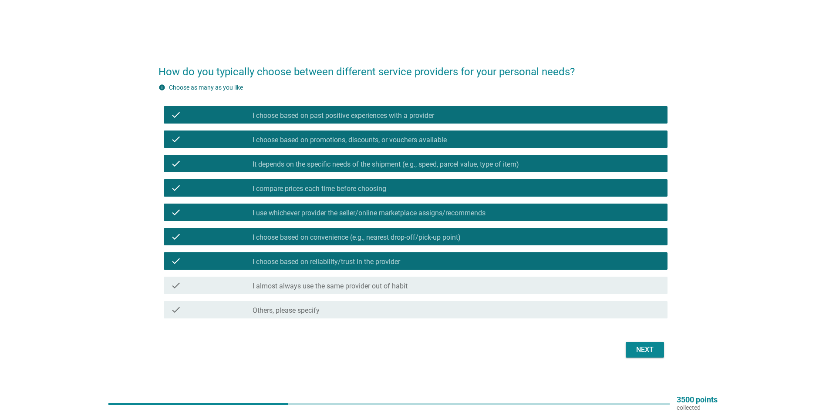
click at [364, 286] on label "I almost always use the same provider out of habit" at bounding box center [330, 286] width 155 height 9
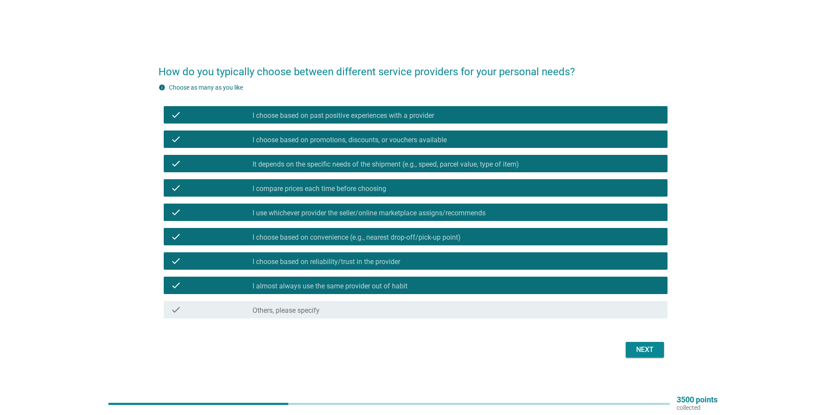
click at [656, 353] on div "Next" at bounding box center [645, 350] width 24 height 10
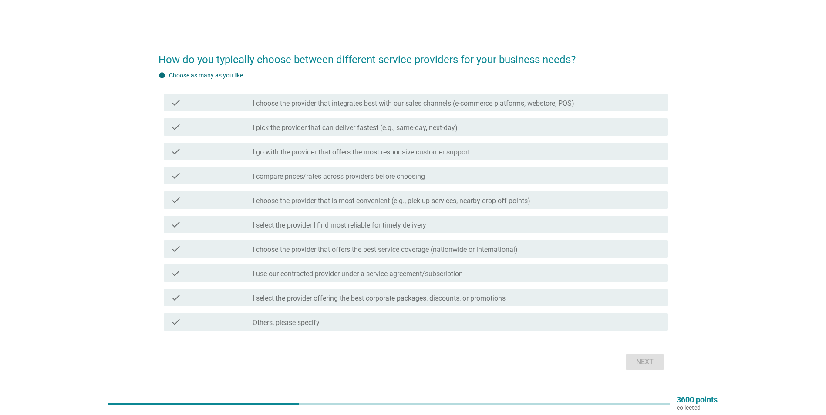
click at [488, 122] on div "check_box_outline_blank I pick the provider that can deliver fastest (e.g., sam…" at bounding box center [457, 127] width 408 height 10
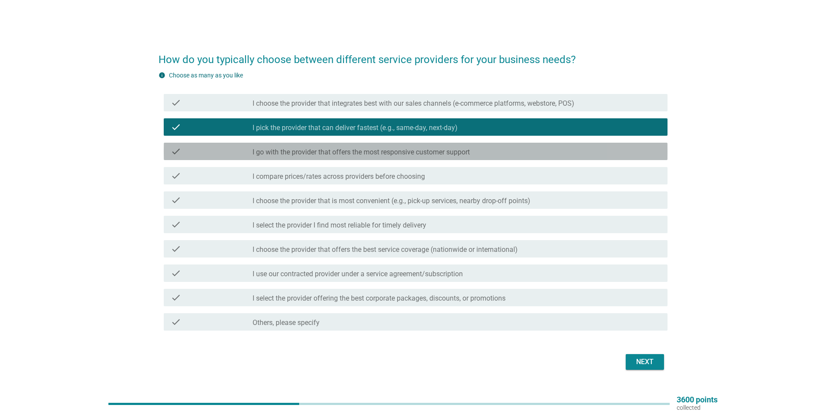
click at [467, 150] on label "I go with the provider that offers the most responsive customer support" at bounding box center [361, 152] width 217 height 9
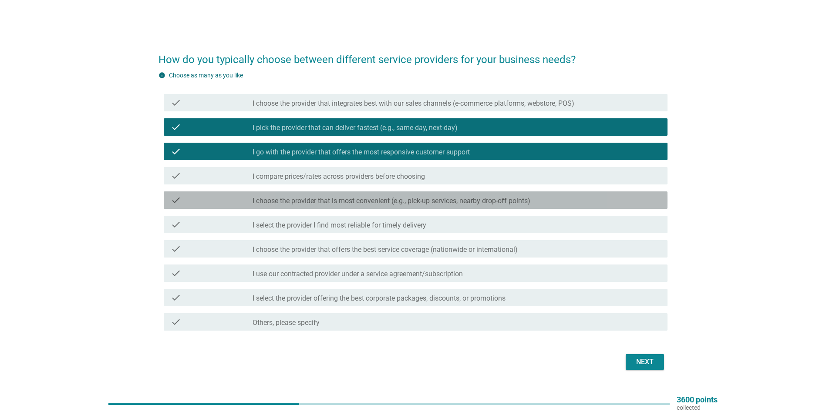
click at [447, 199] on label "I choose the provider that is most convenient (e.g., pick-up services, nearby d…" at bounding box center [392, 201] width 278 height 9
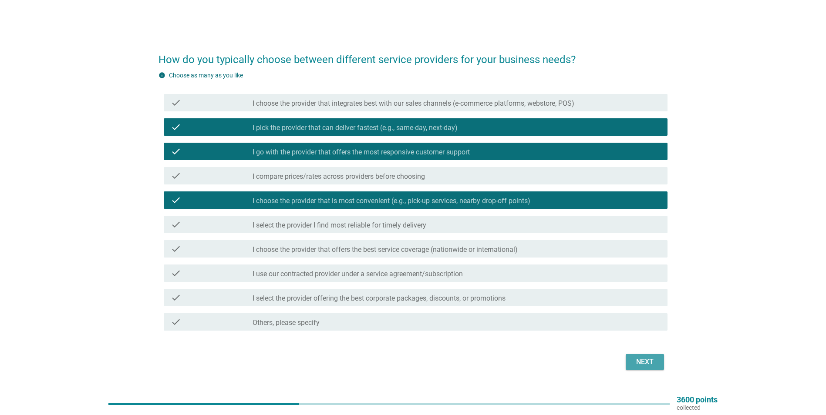
click at [646, 366] on div "Next" at bounding box center [645, 362] width 24 height 10
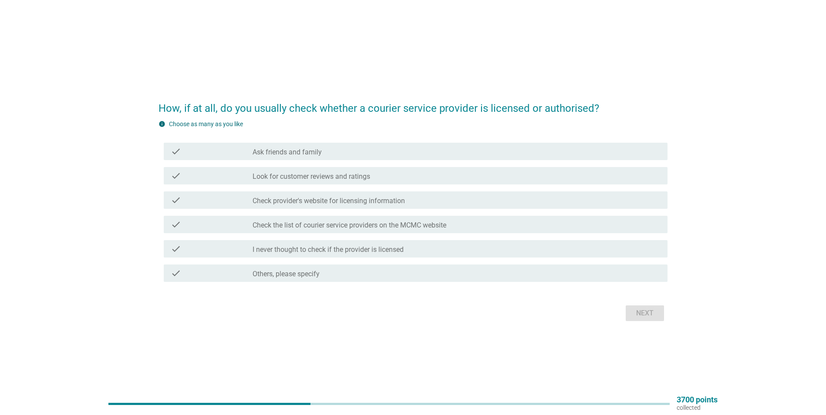
click at [451, 196] on div "check_box_outline_blank Check provider's website for licensing information" at bounding box center [457, 200] width 408 height 10
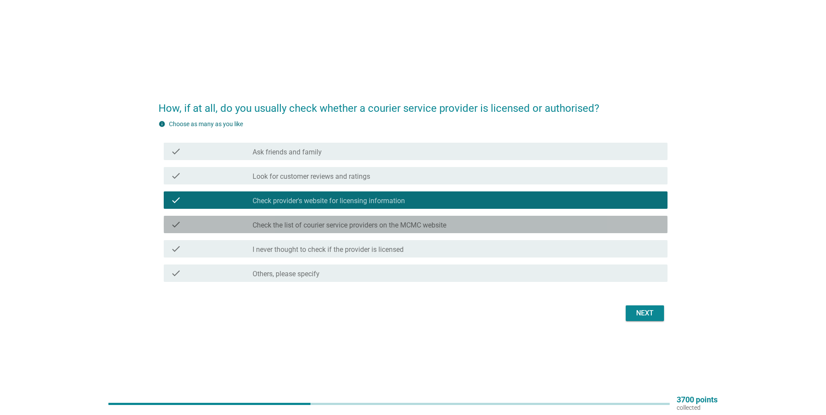
click at [448, 217] on div "check check_box_outline_blank Check the list of courier service providers on th…" at bounding box center [416, 224] width 504 height 17
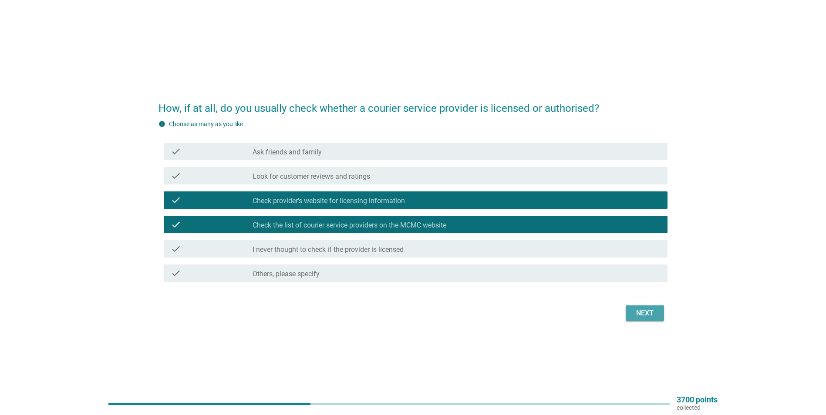
click at [664, 317] on button "Next" at bounding box center [645, 314] width 38 height 16
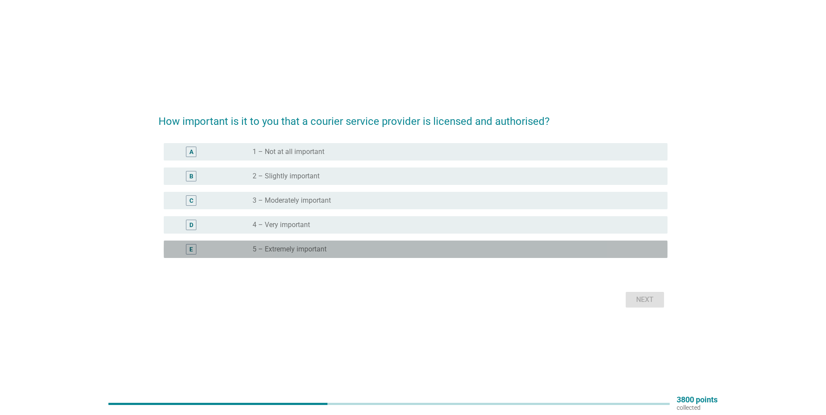
click at [529, 258] on div "E radio_button_unchecked 5 – Extremely important" at bounding box center [416, 249] width 504 height 17
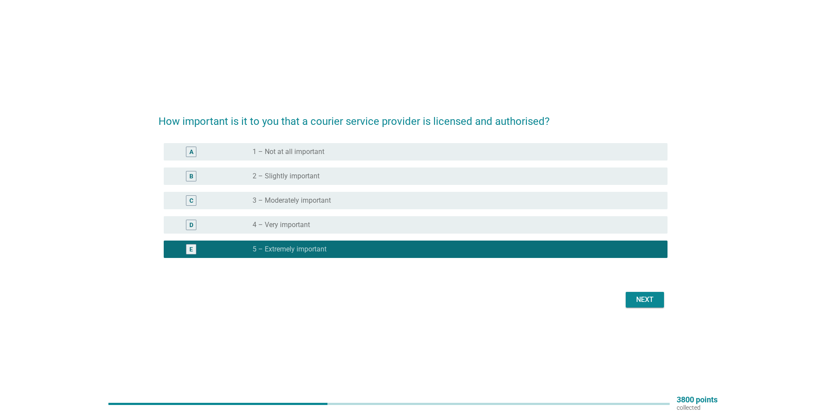
click at [655, 301] on div "Next" at bounding box center [645, 300] width 24 height 10
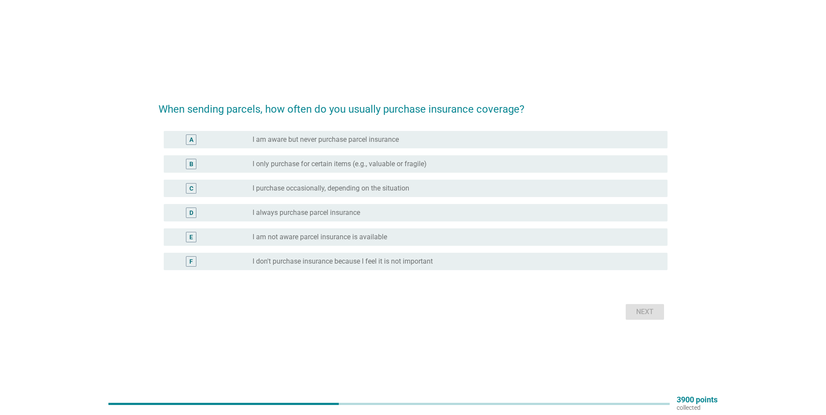
click at [363, 212] on div "radio_button_unchecked I always purchase parcel insurance" at bounding box center [453, 213] width 401 height 9
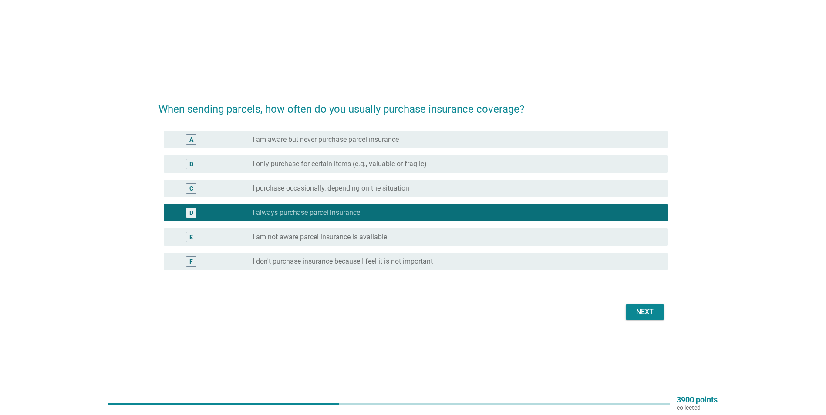
click at [663, 310] on button "Next" at bounding box center [645, 312] width 38 height 16
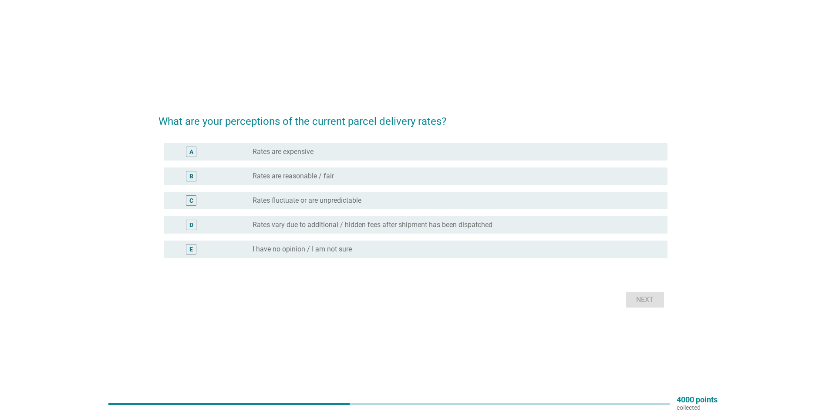
click at [361, 200] on label "Rates fluctuate or are unpredictable" at bounding box center [307, 200] width 109 height 9
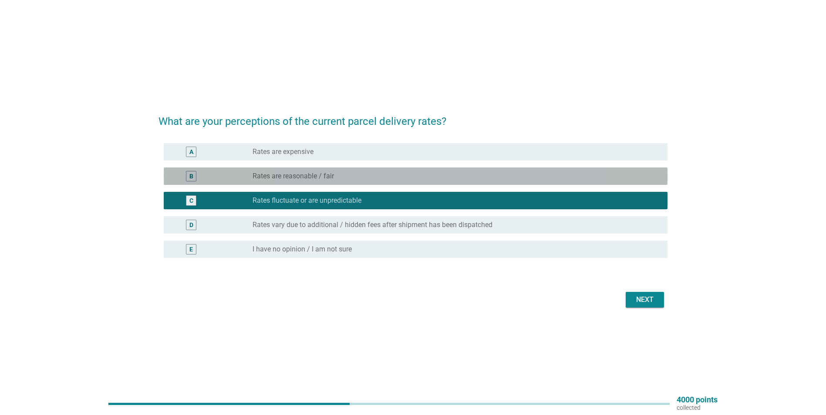
click at [373, 175] on div "radio_button_unchecked Rates are reasonable / fair" at bounding box center [453, 176] width 401 height 9
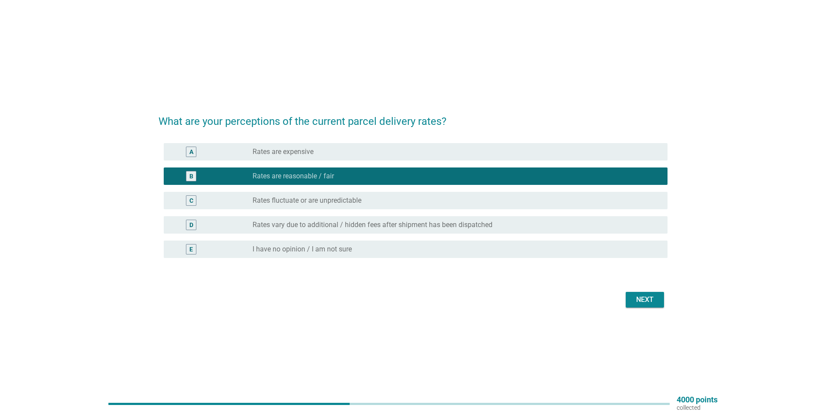
click at [653, 300] on div "Next" at bounding box center [645, 300] width 24 height 10
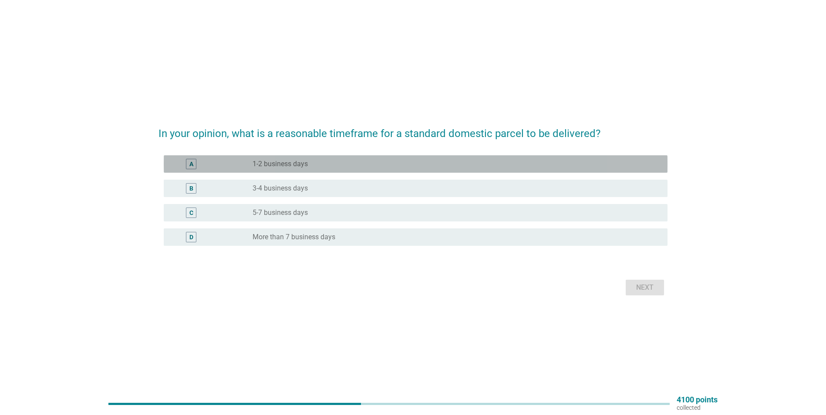
click at [310, 162] on div "radio_button_unchecked 1-2 business days" at bounding box center [453, 164] width 401 height 9
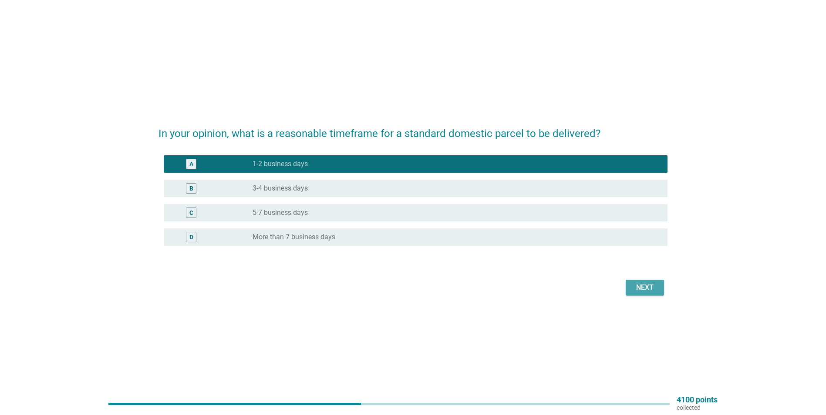
click at [644, 290] on div "Next" at bounding box center [645, 288] width 24 height 10
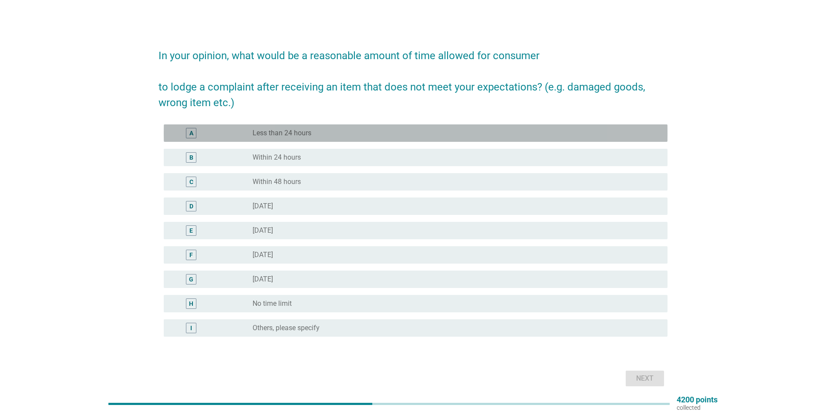
click at [455, 138] on div "A radio_button_unchecked Less than 24 hours" at bounding box center [416, 133] width 504 height 17
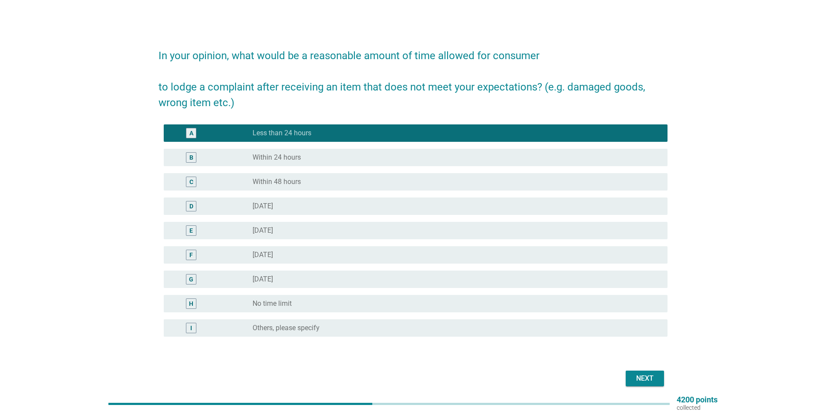
click at [645, 379] on div "Next" at bounding box center [645, 379] width 24 height 10
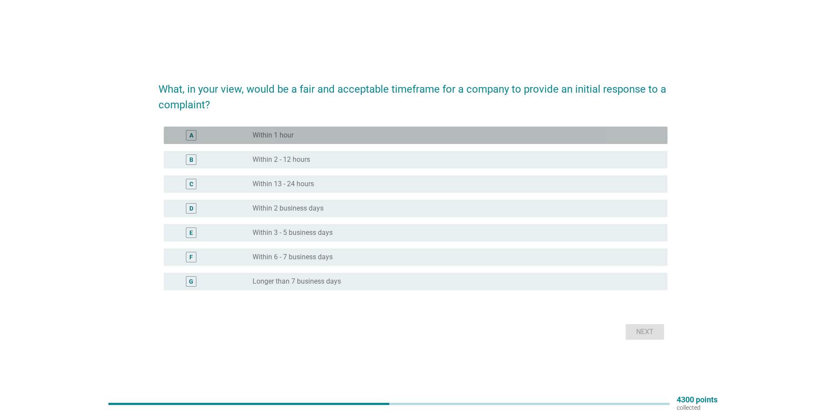
click at [345, 138] on div "radio_button_unchecked Within 1 hour" at bounding box center [453, 135] width 401 height 9
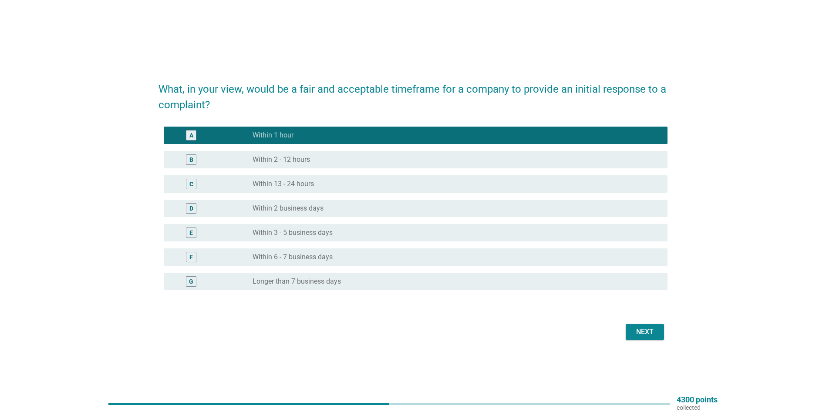
click at [651, 330] on div "Next" at bounding box center [645, 332] width 24 height 10
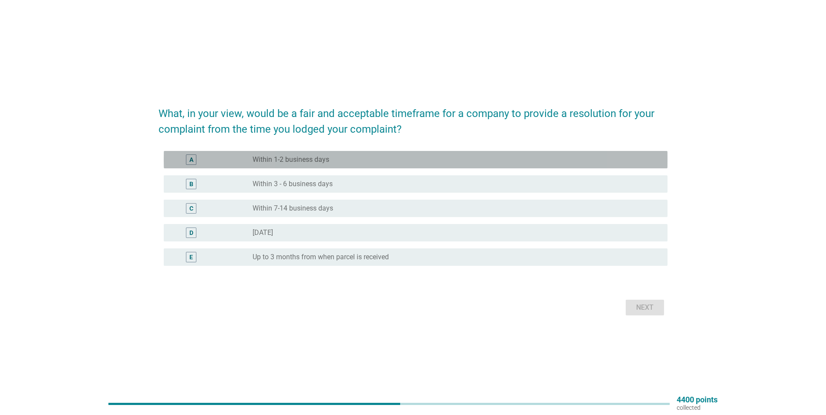
click at [424, 156] on div "radio_button_unchecked Within 1-2 business days" at bounding box center [453, 159] width 401 height 9
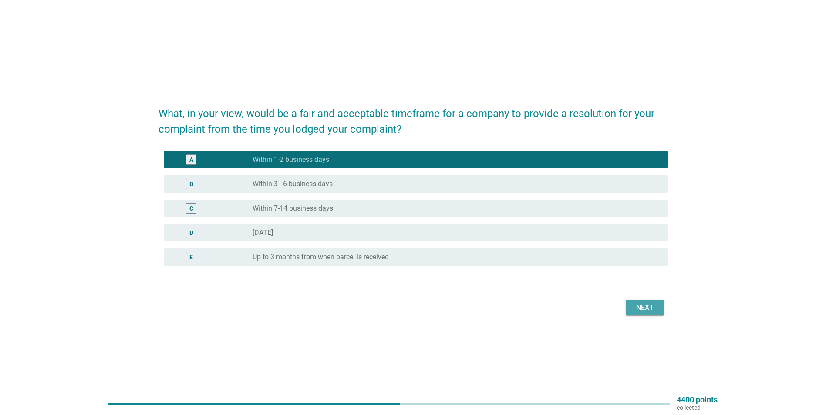
click at [644, 306] on div "Next" at bounding box center [645, 308] width 24 height 10
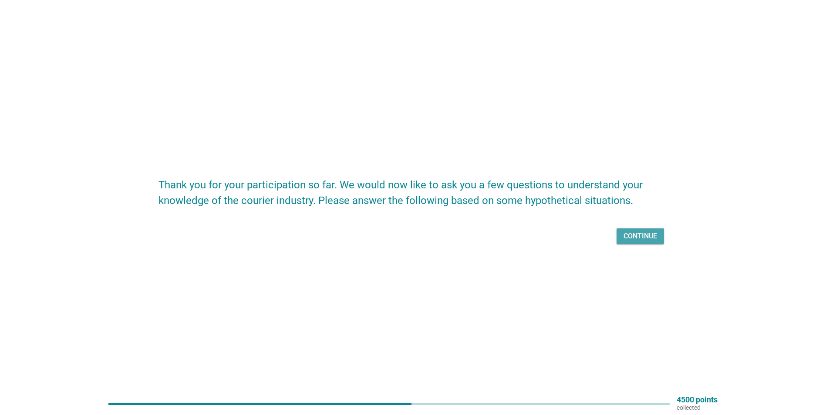
click at [635, 239] on div "Continue" at bounding box center [640, 236] width 34 height 10
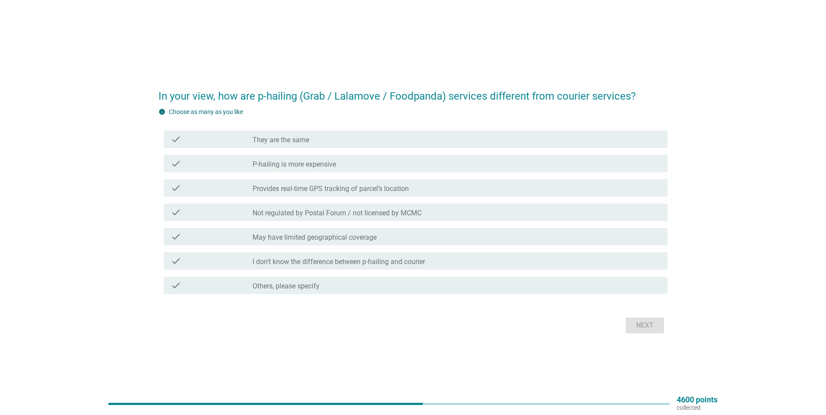
click at [353, 167] on div "check_box_outline_blank P-hailing is more expensive" at bounding box center [457, 163] width 408 height 10
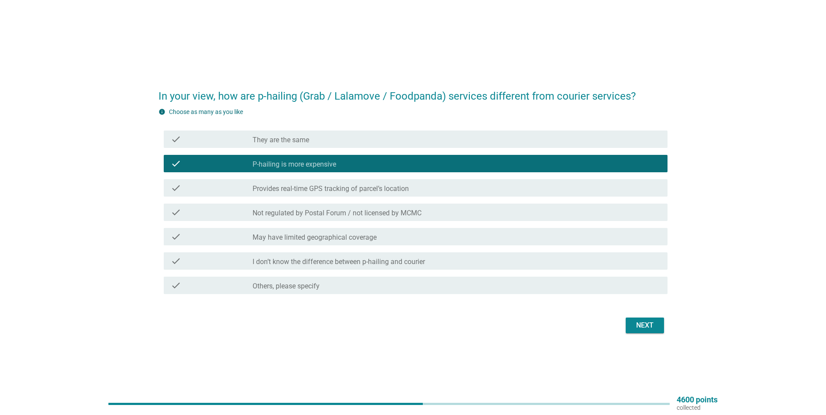
click at [356, 185] on label "Provides real-time GPS tracking of parcel’s location" at bounding box center [331, 189] width 156 height 9
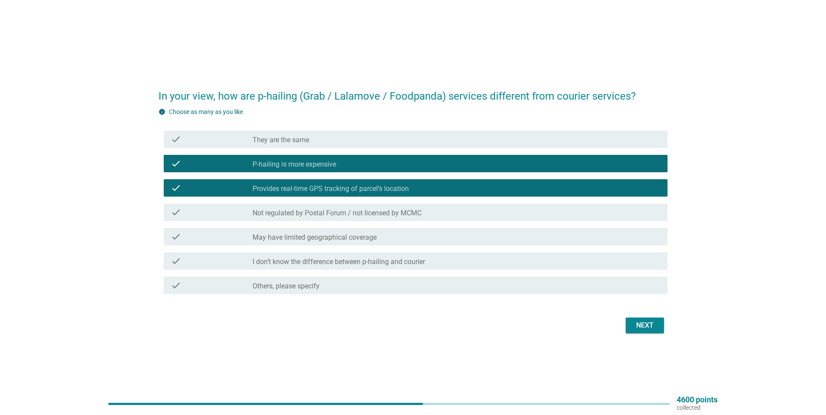
click at [647, 323] on div "Next" at bounding box center [645, 325] width 24 height 10
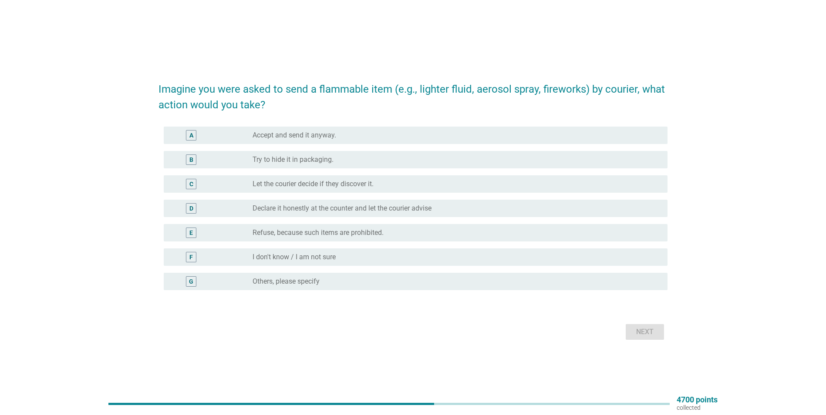
click at [361, 183] on label "Let the courier decide if they discover it." at bounding box center [313, 184] width 121 height 9
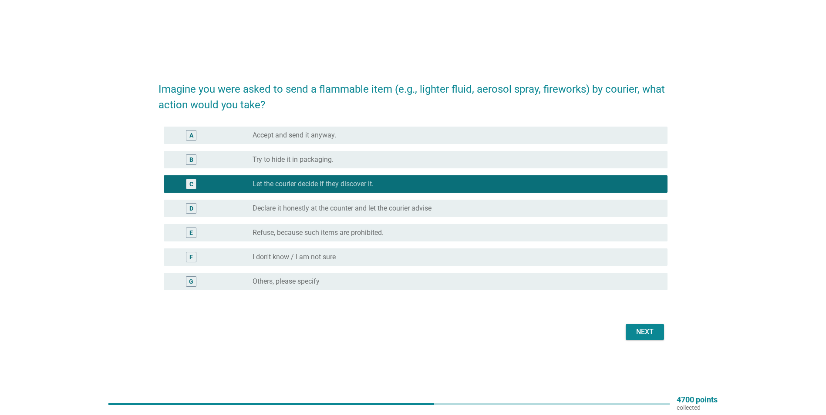
click at [643, 331] on div "Next" at bounding box center [645, 332] width 24 height 10
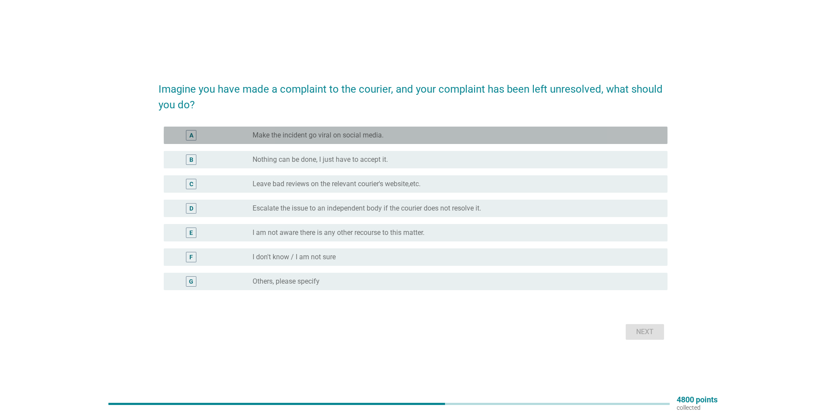
click at [313, 138] on label "Make the incident go viral on social media." at bounding box center [318, 135] width 131 height 9
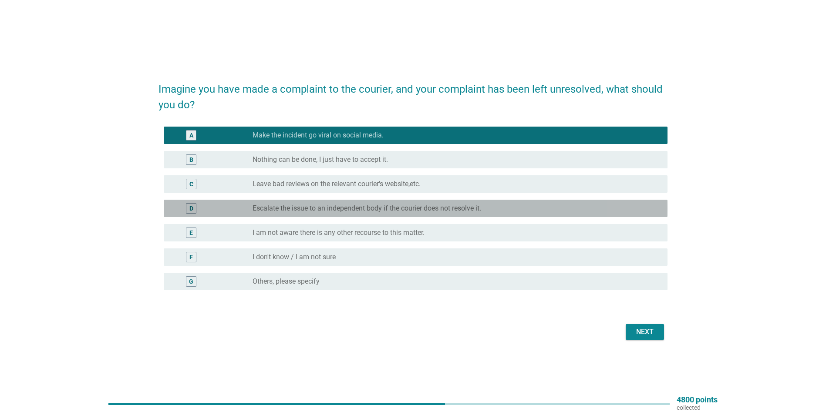
click at [310, 205] on label "Escalate the issue to an independent body if the courier does not resolve it." at bounding box center [367, 208] width 229 height 9
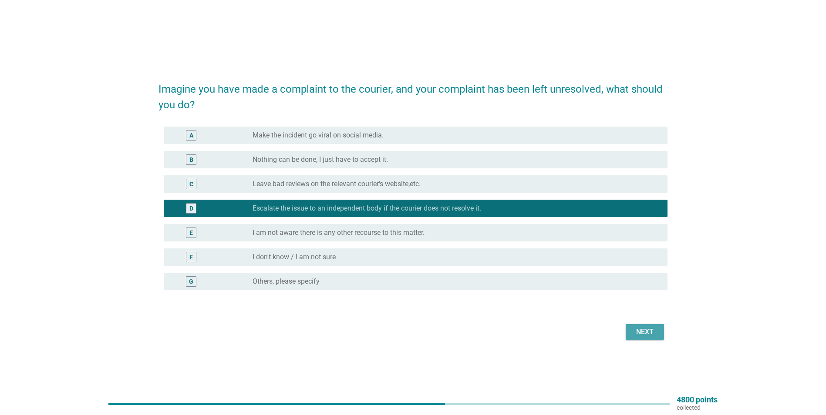
click at [637, 329] on div "Next" at bounding box center [645, 332] width 24 height 10
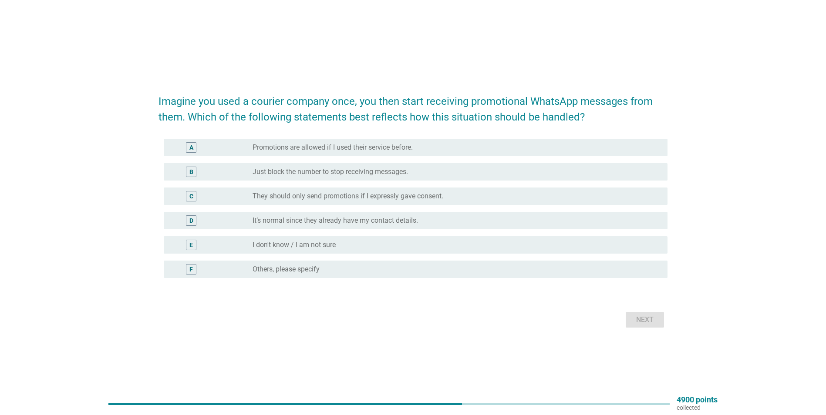
click at [415, 145] on div "radio_button_unchecked Promotions are allowed if I used their service before." at bounding box center [453, 147] width 401 height 9
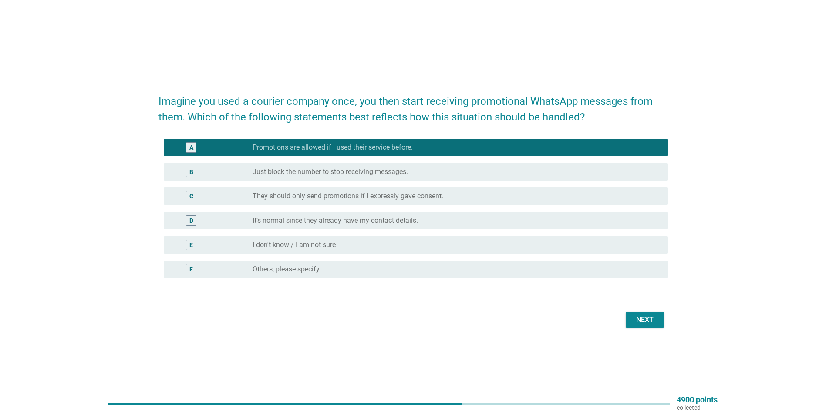
click at [639, 317] on div "Next" at bounding box center [645, 320] width 24 height 10
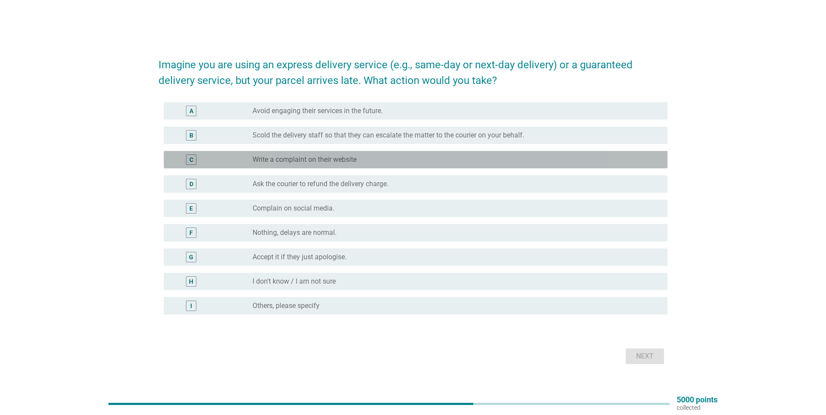
click at [404, 155] on div "radio_button_unchecked Write a complaint on their website" at bounding box center [457, 160] width 408 height 10
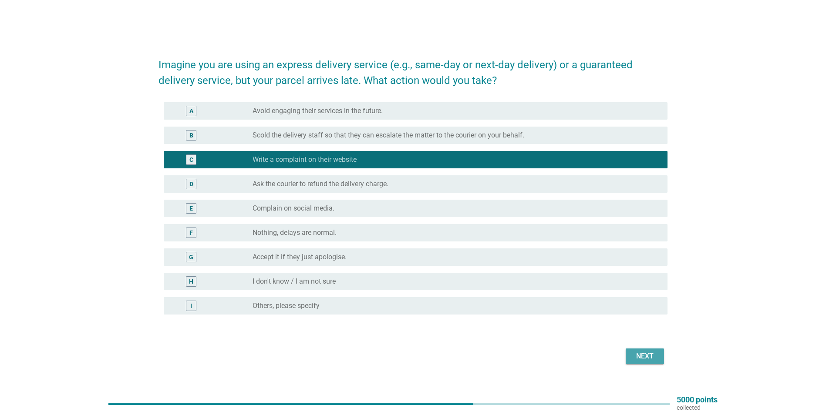
click at [658, 353] on button "Next" at bounding box center [645, 357] width 38 height 16
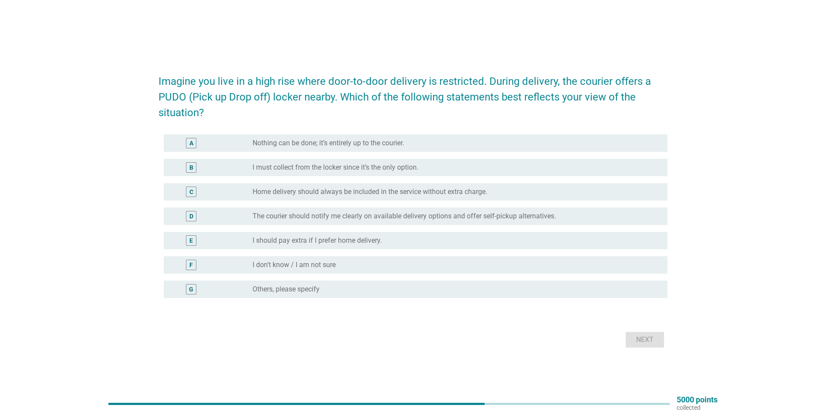
click at [473, 216] on label "The courier should notify me clearly on available delivery options and offer se…" at bounding box center [404, 216] width 303 height 9
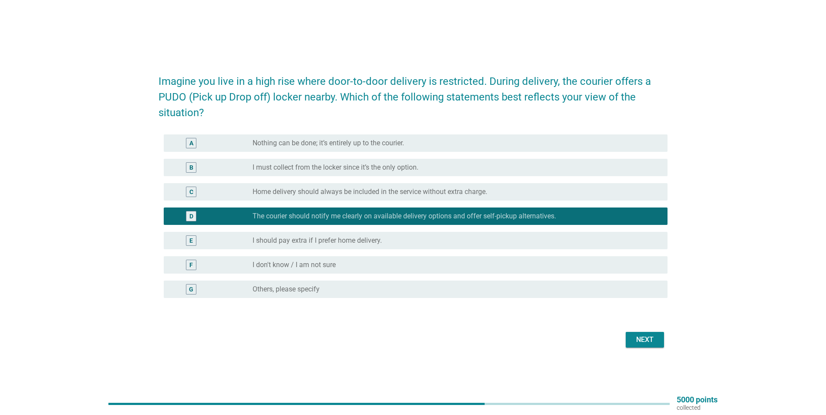
click at [643, 341] on div "Next" at bounding box center [645, 340] width 24 height 10
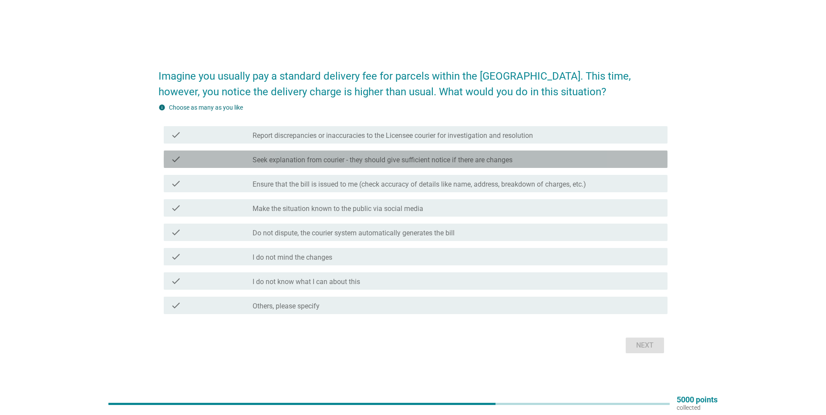
click at [409, 158] on label "Seek explanation from courier - they should give sufficient notice if there are…" at bounding box center [383, 160] width 260 height 9
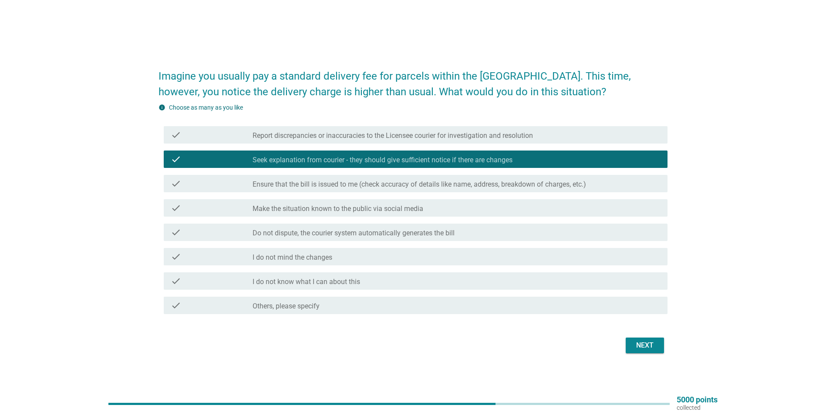
click at [405, 180] on label "Ensure that the bill is issued to me (check accuracy of details like name, addr…" at bounding box center [419, 184] width 333 height 9
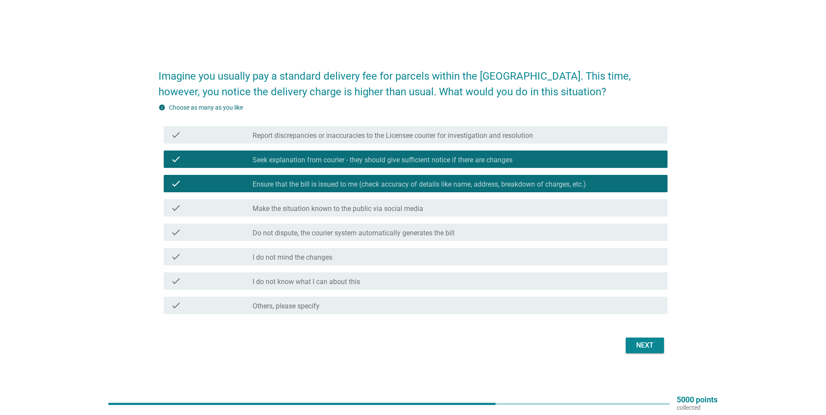
click at [635, 342] on div "Next" at bounding box center [645, 345] width 24 height 10
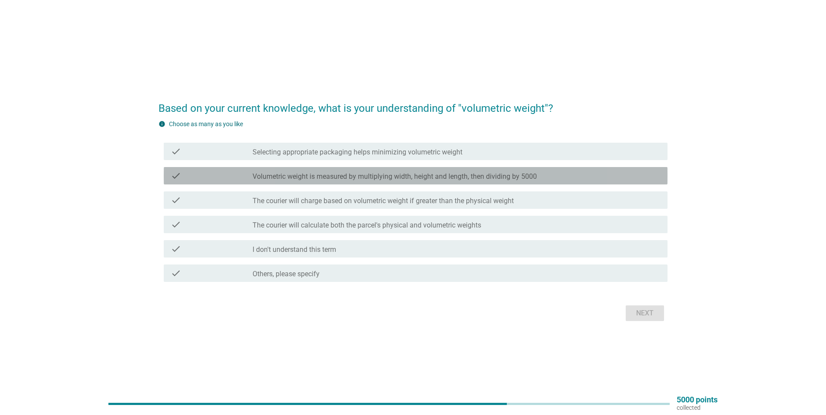
click at [534, 172] on label "Volumetric weight is measured by multiplying width, height and length, then div…" at bounding box center [395, 176] width 284 height 9
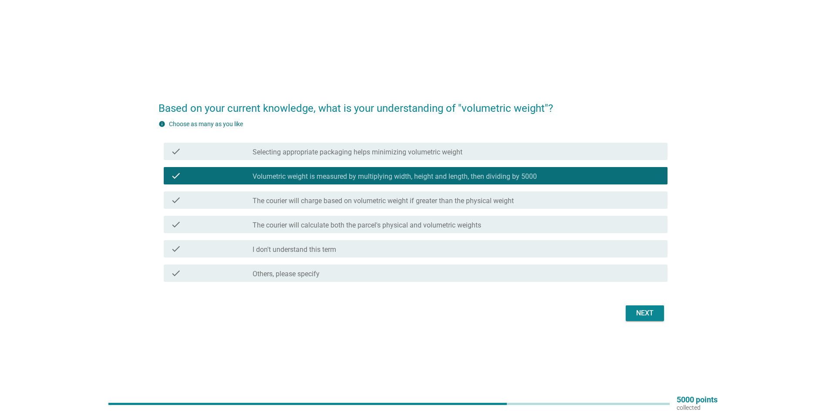
click at [539, 195] on div "check_box_outline_blank The courier will charge based on volumetric weight if g…" at bounding box center [457, 200] width 408 height 10
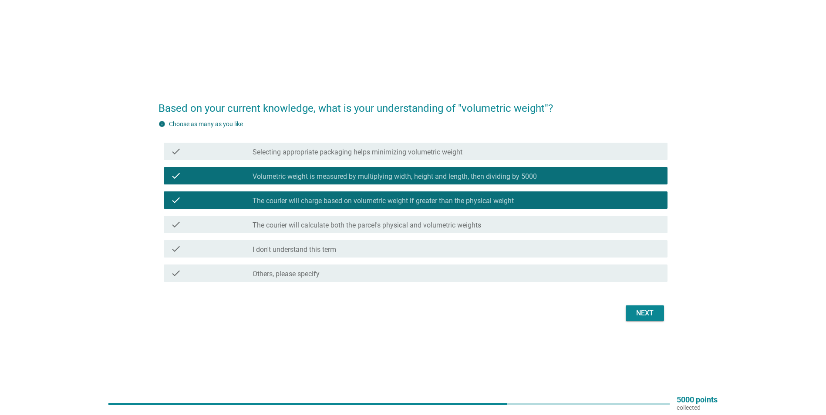
click at [530, 167] on div "check check_box Volumetric weight is measured by multiplying width, height and …" at bounding box center [416, 175] width 504 height 17
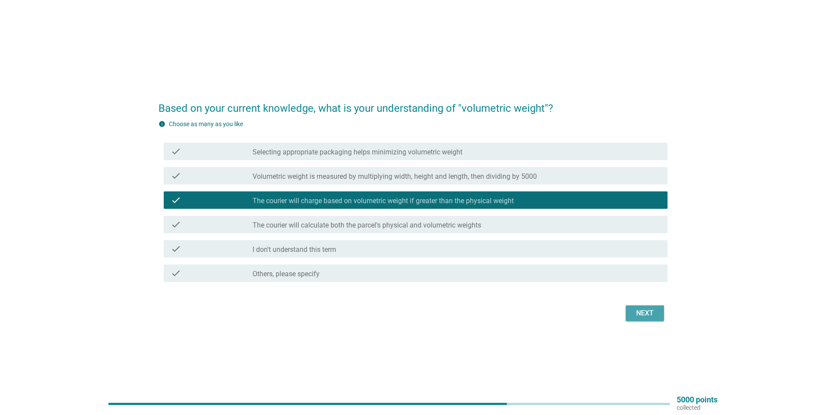
click at [627, 313] on button "Next" at bounding box center [645, 314] width 38 height 16
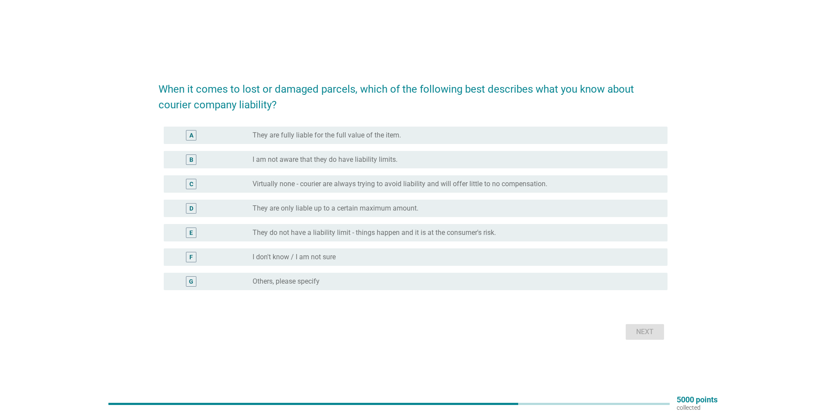
click at [394, 131] on label "They are fully liable for the full value of the item." at bounding box center [327, 135] width 148 height 9
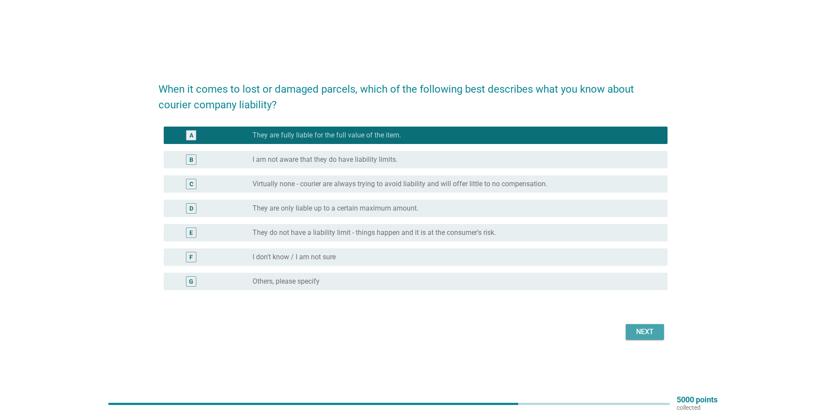
click at [640, 330] on div "Next" at bounding box center [645, 332] width 24 height 10
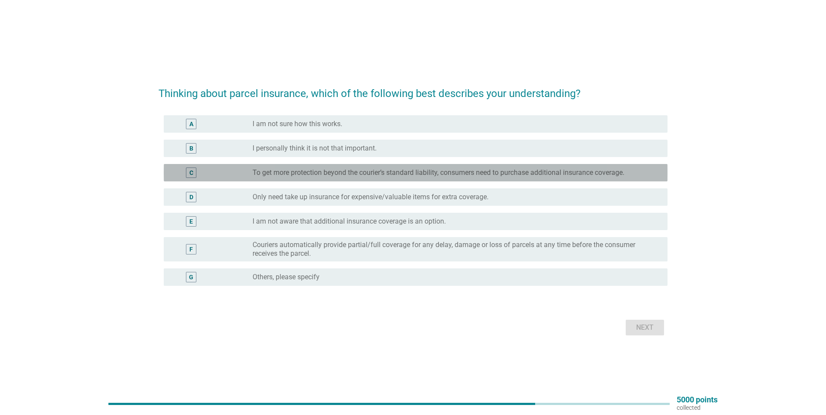
click at [484, 181] on div "C radio_button_unchecked To get more protection beyond the courier’s standard l…" at bounding box center [416, 172] width 504 height 17
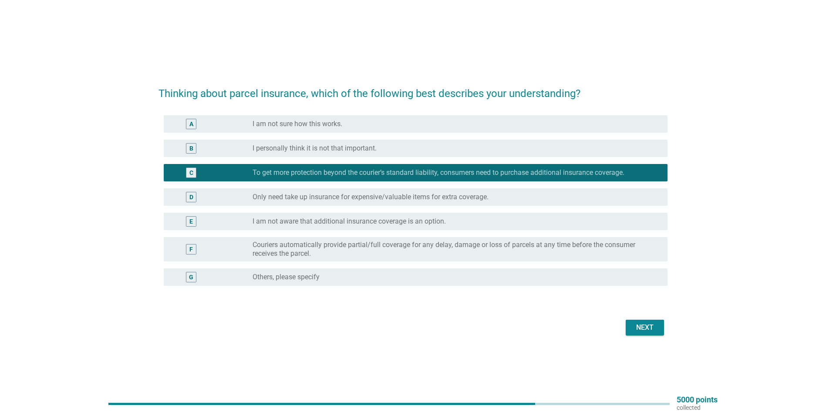
click at [649, 330] on div "Next" at bounding box center [645, 328] width 24 height 10
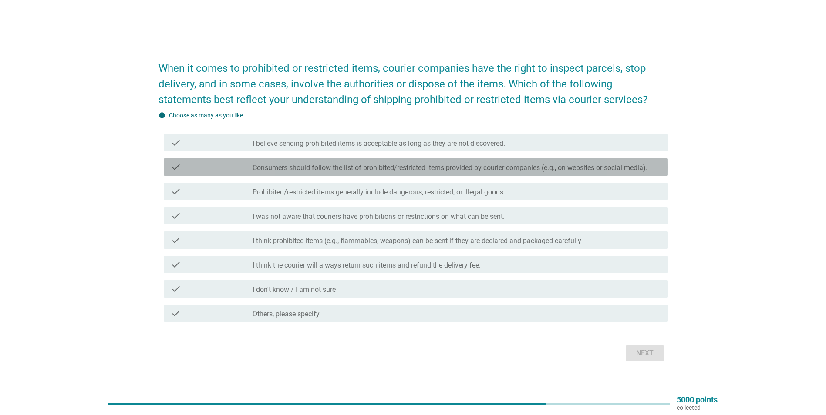
click at [556, 163] on div "check_box_outline_blank Consumers should follow the list of prohibited/restrict…" at bounding box center [457, 167] width 408 height 10
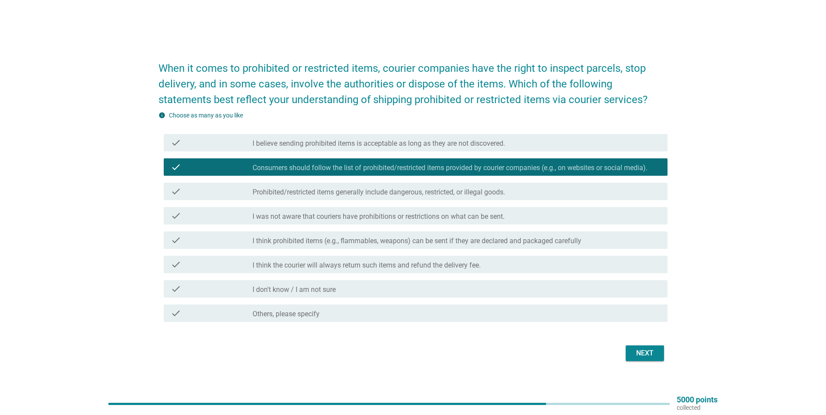
click at [641, 350] on div "Next" at bounding box center [645, 353] width 24 height 10
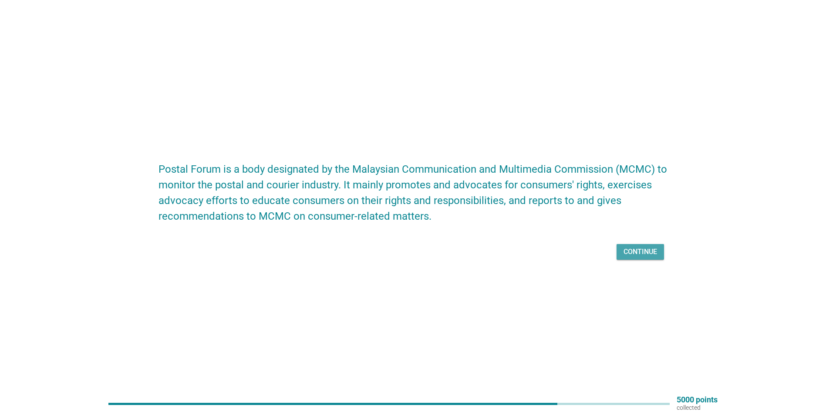
click at [641, 254] on div "Continue" at bounding box center [640, 252] width 34 height 10
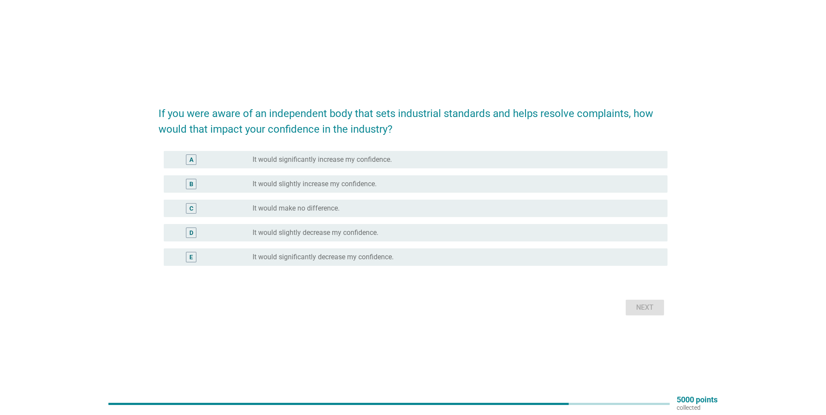
click at [386, 158] on label "It would significantly increase my confidence." at bounding box center [322, 159] width 139 height 9
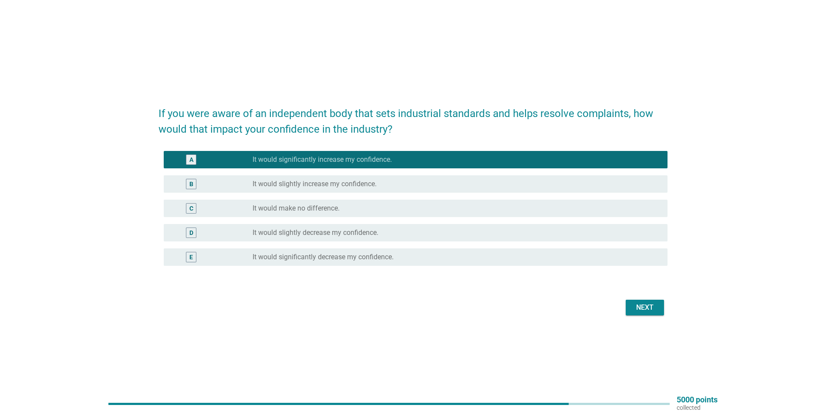
click at [622, 305] on div "Next" at bounding box center [412, 307] width 509 height 21
click at [633, 304] on div "Next" at bounding box center [645, 308] width 24 height 10
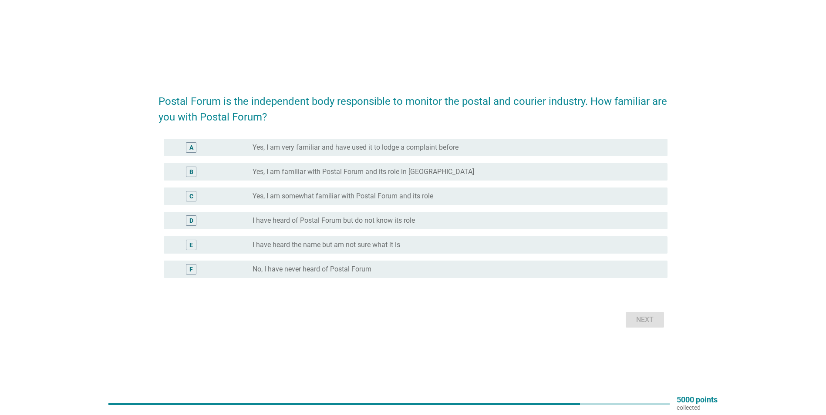
click at [451, 172] on div "radio_button_unchecked Yes, I am familiar with Postal Forum and its role in [GE…" at bounding box center [453, 172] width 401 height 9
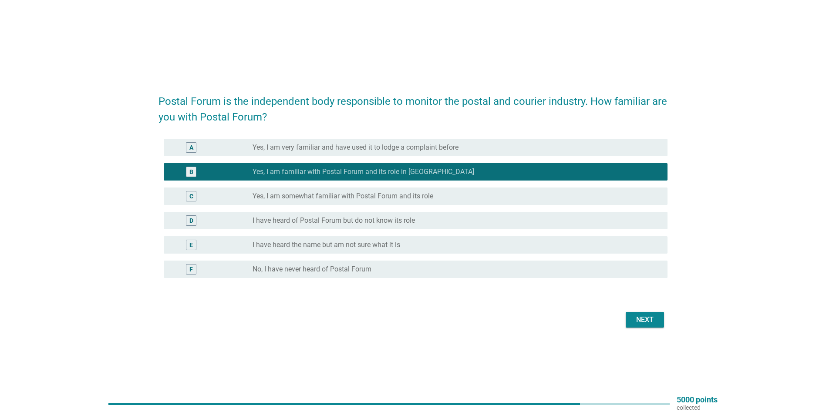
click at [640, 314] on button "Next" at bounding box center [645, 320] width 38 height 16
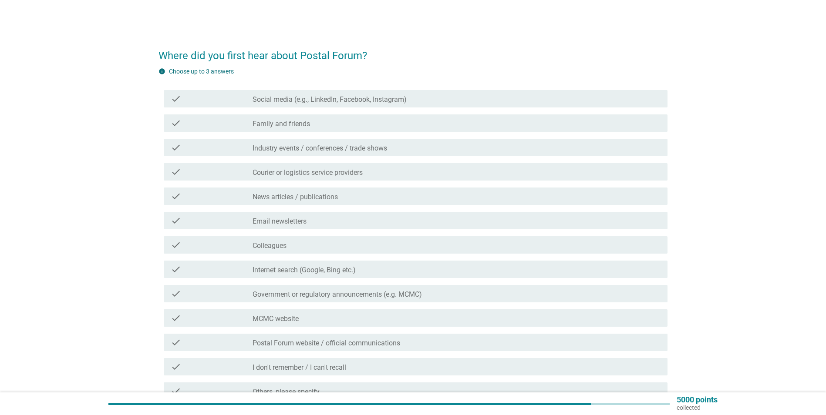
click at [305, 101] on label "Social media (e.g., LinkedIn, Facebook, Instagram)" at bounding box center [330, 99] width 154 height 9
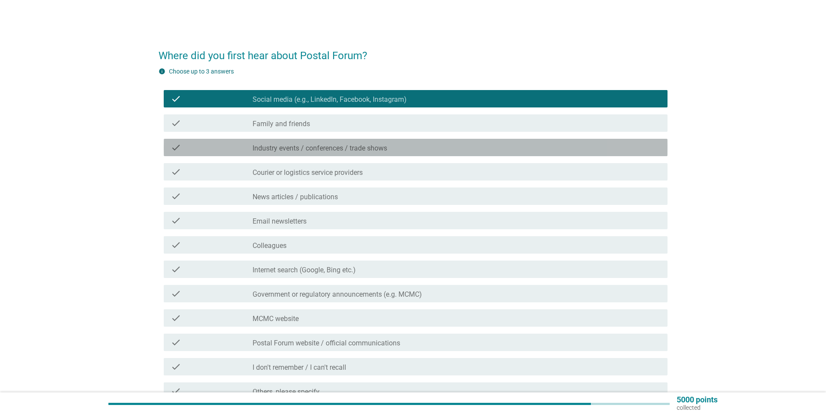
click at [316, 147] on label "Industry events / conferences / trade shows" at bounding box center [320, 148] width 135 height 9
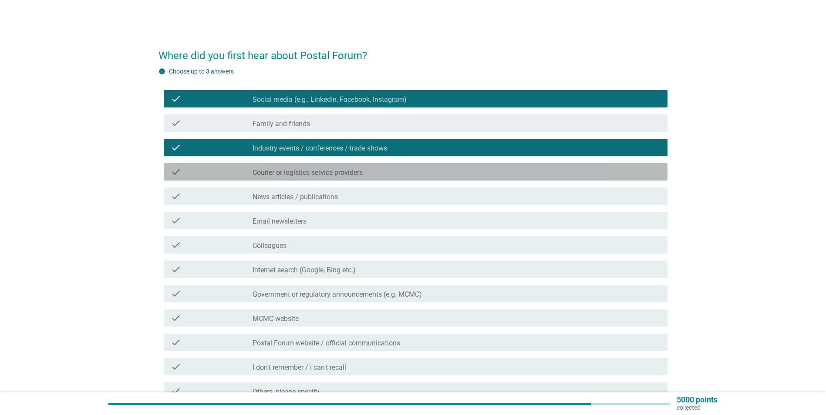
click at [322, 173] on label "Courier or logistics service providers" at bounding box center [308, 172] width 110 height 9
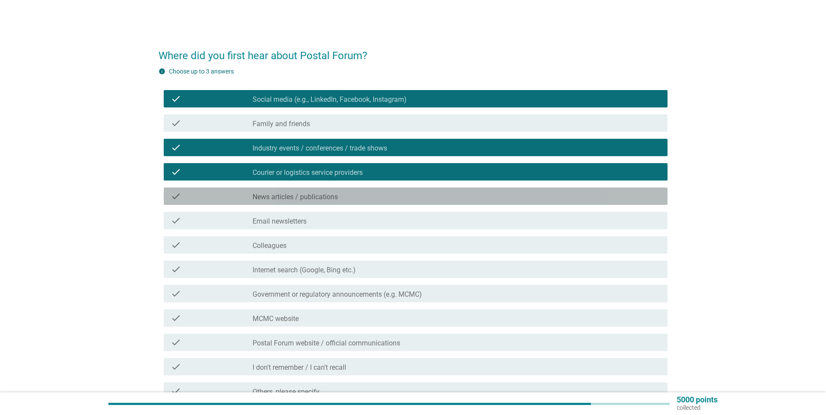
click at [337, 198] on label "News articles / publications" at bounding box center [295, 197] width 85 height 9
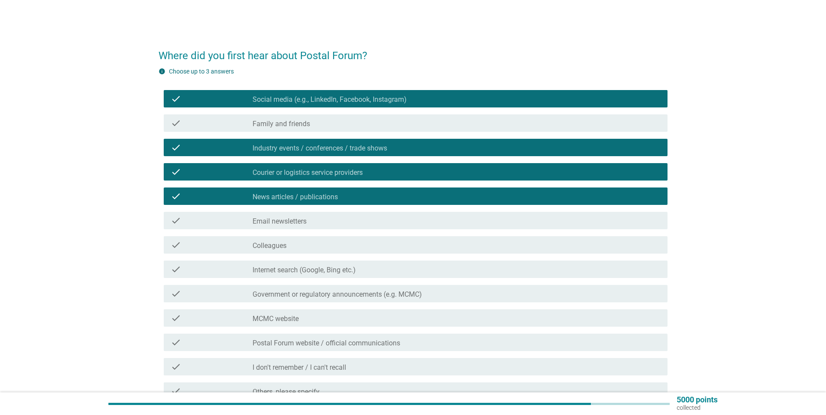
scroll to position [44, 0]
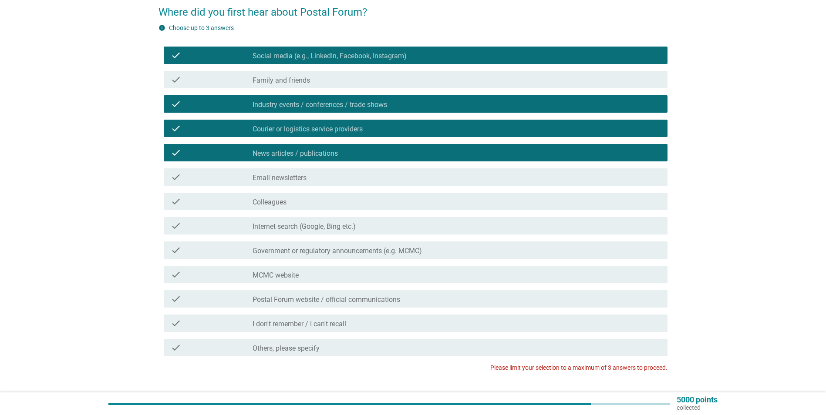
click at [347, 197] on div "check_box_outline_blank Colleagues" at bounding box center [457, 201] width 408 height 10
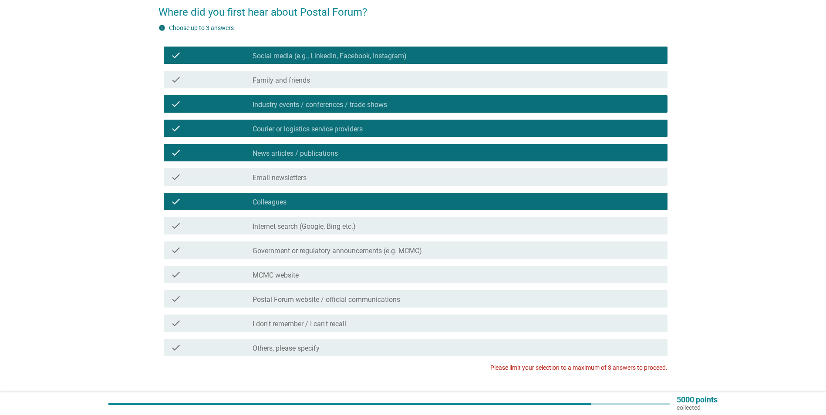
click at [344, 225] on label "Internet search (Google, Bing etc.)" at bounding box center [304, 226] width 103 height 9
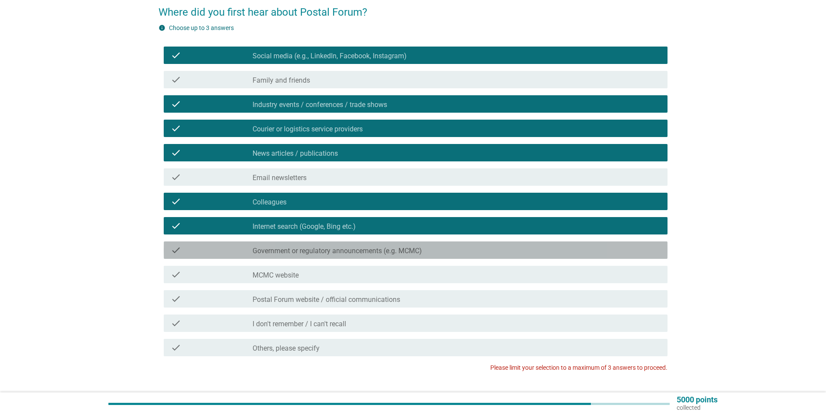
click at [347, 243] on div "check check_box_outline_blank Government or regulatory announcements (e.g. MCMC)" at bounding box center [416, 250] width 504 height 17
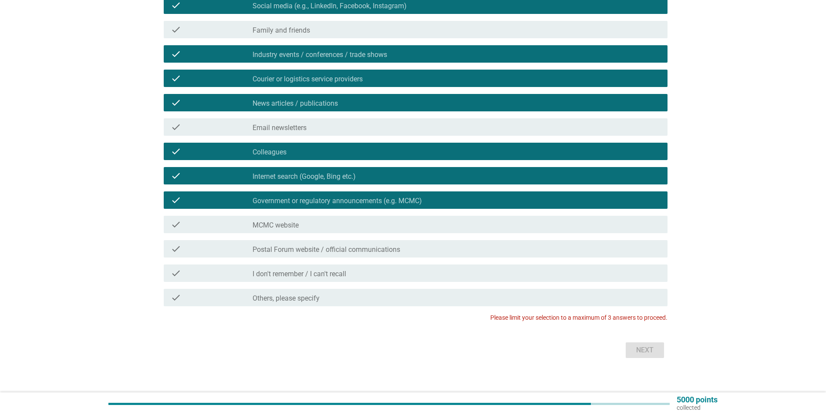
scroll to position [101, 0]
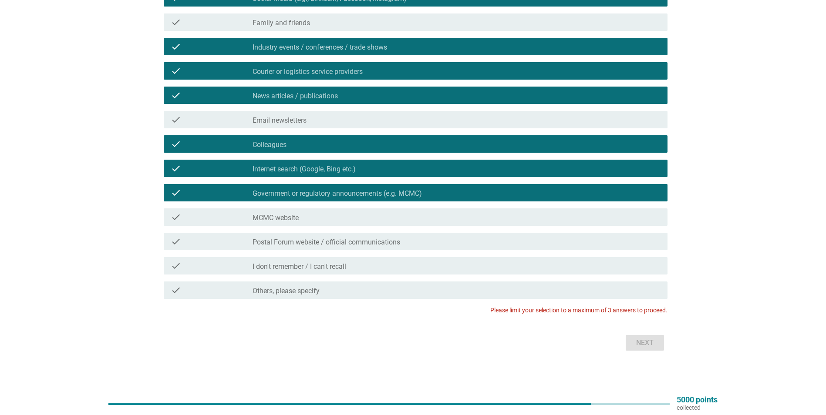
click at [660, 342] on div "Next" at bounding box center [412, 343] width 509 height 21
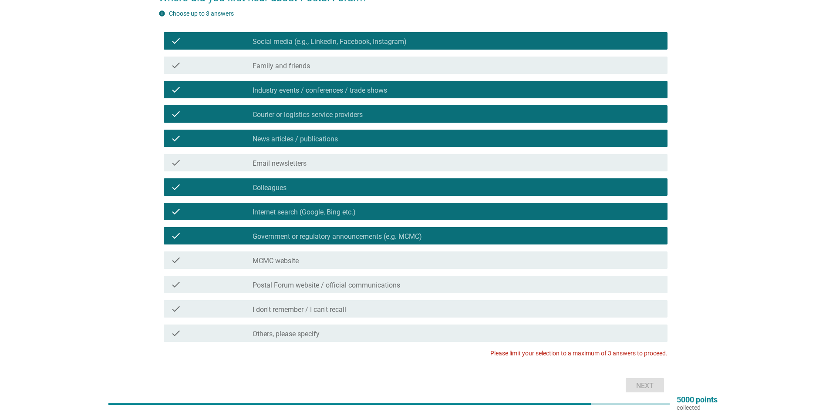
scroll to position [57, 0]
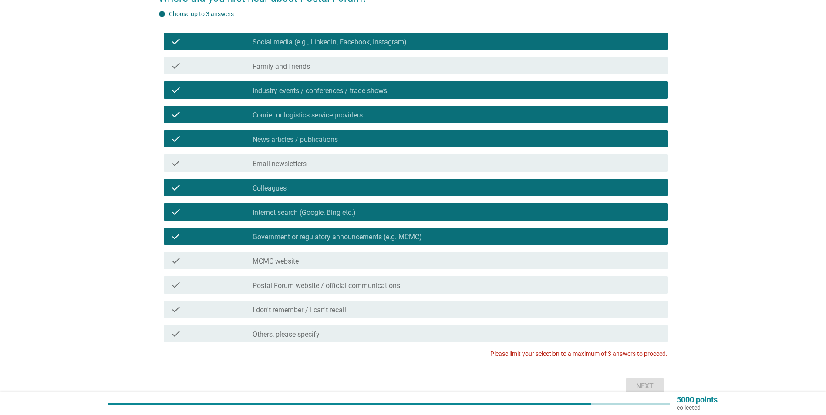
click at [321, 136] on label "News articles / publications" at bounding box center [295, 139] width 85 height 9
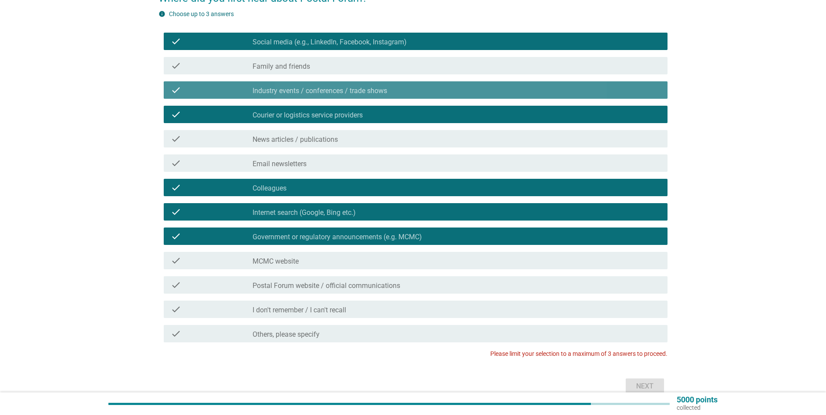
click at [321, 92] on label "Industry events / conferences / trade shows" at bounding box center [320, 91] width 135 height 9
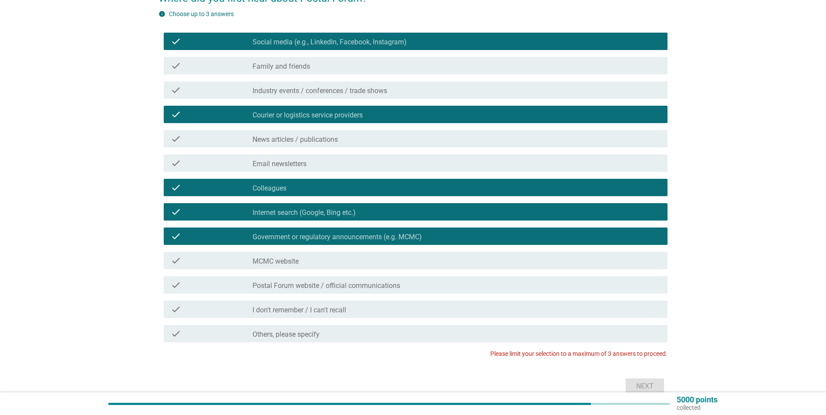
click at [323, 117] on label "Courier or logistics service providers" at bounding box center [308, 115] width 110 height 9
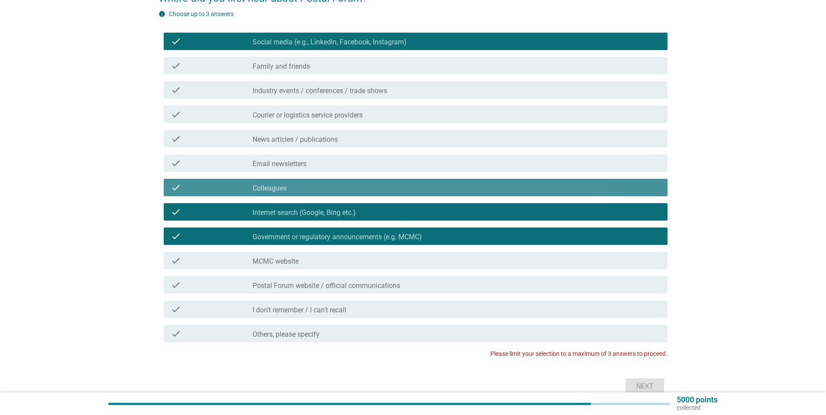
click at [323, 189] on div "check_box_outline_blank Colleagues" at bounding box center [457, 187] width 408 height 10
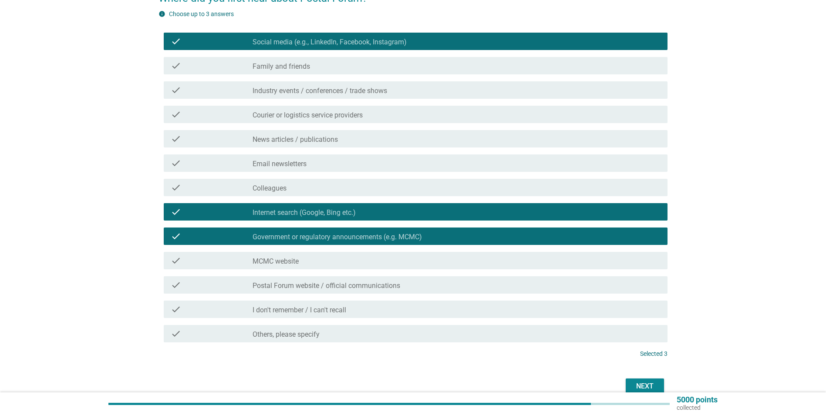
click at [649, 385] on div "Next" at bounding box center [645, 386] width 24 height 10
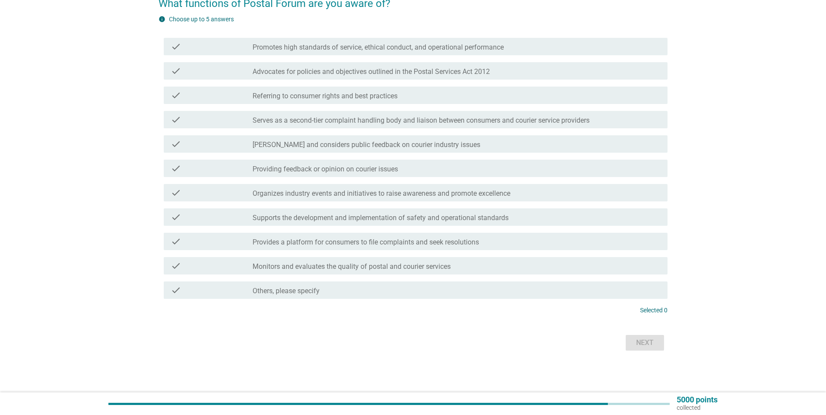
scroll to position [0, 0]
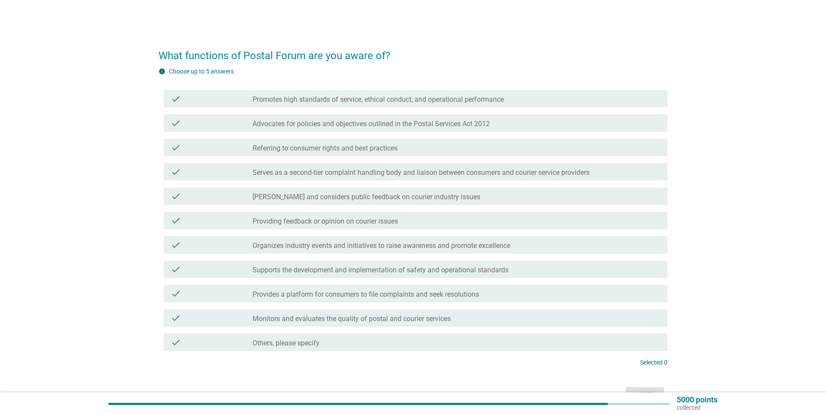
click at [270, 101] on label "Promotes high standards of service, ethical conduct, and operational performance" at bounding box center [378, 99] width 251 height 9
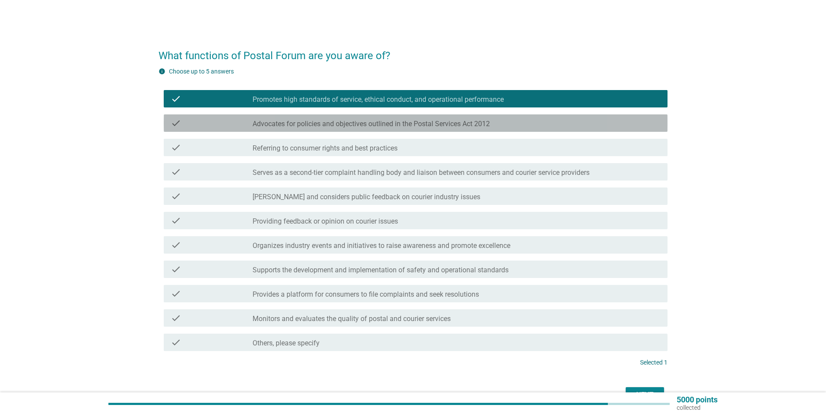
click at [274, 121] on label "Advocates for policies and objectives outlined in the Postal Services Act 2012" at bounding box center [371, 124] width 237 height 9
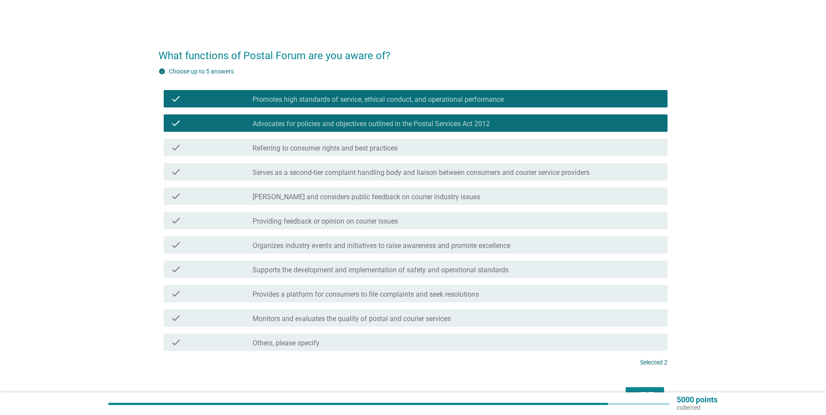
click at [289, 170] on label "Serves as a second-tier complaint handling body and liaison between consumers a…" at bounding box center [421, 172] width 337 height 9
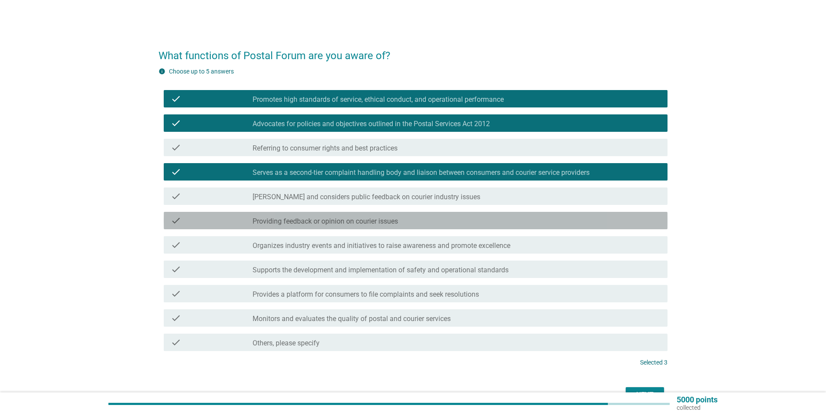
click at [309, 219] on label "Providing feedback or opinion on courier issues" at bounding box center [325, 221] width 145 height 9
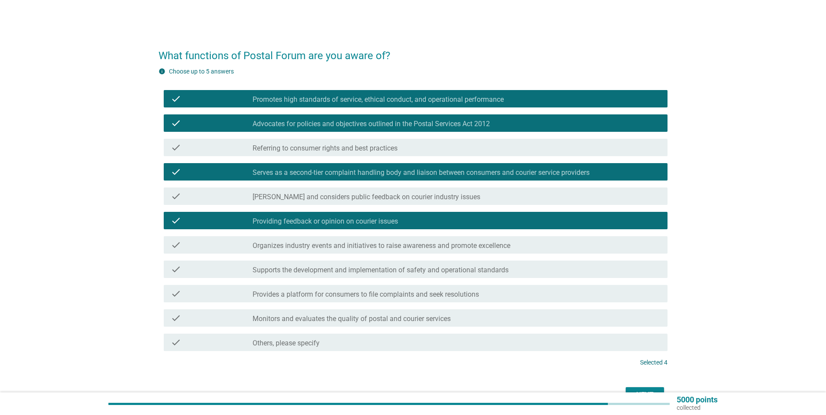
click at [317, 238] on div "check check_box_outline_blank Organizes industry events and initiatives to rais…" at bounding box center [416, 244] width 504 height 17
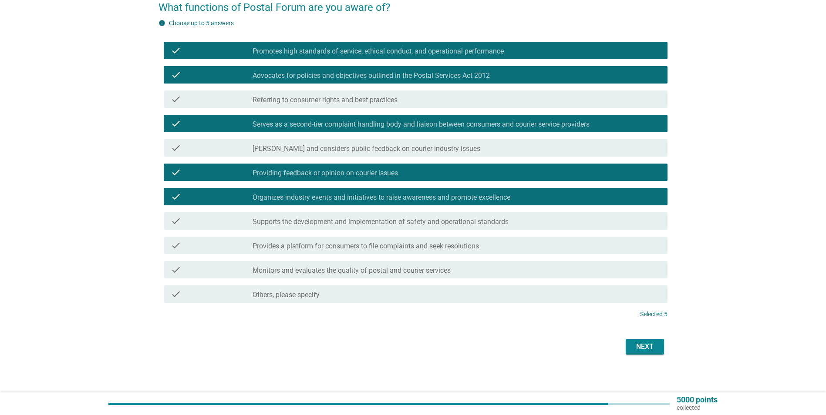
scroll to position [52, 0]
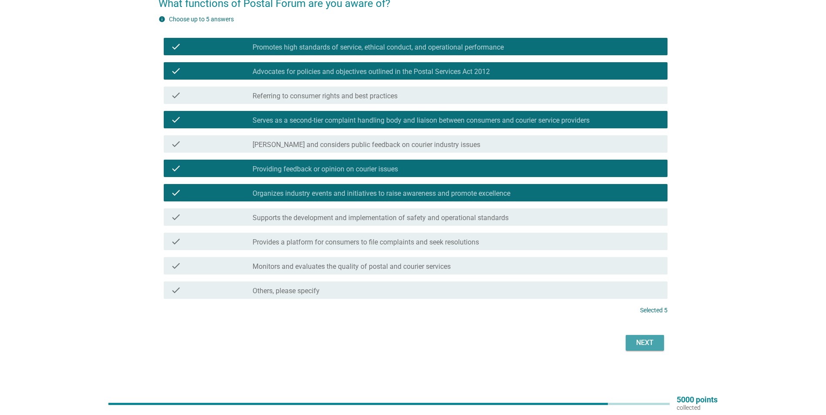
click at [638, 346] on div "Next" at bounding box center [645, 343] width 24 height 10
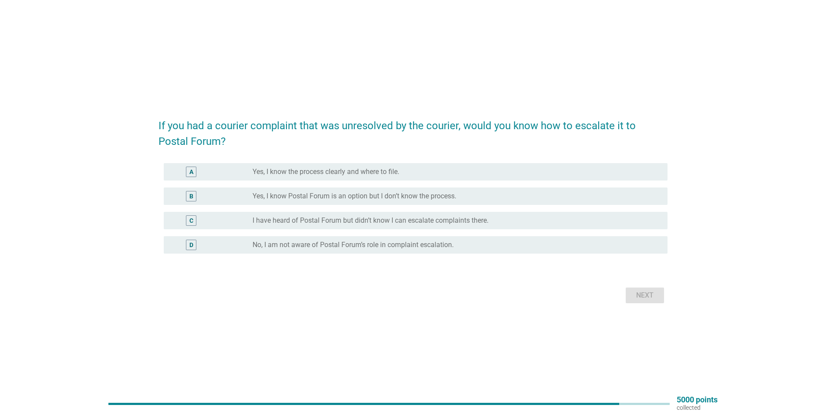
click at [377, 193] on label "Yes, I know Postal Forum is an option but I don’t know the process." at bounding box center [355, 196] width 204 height 9
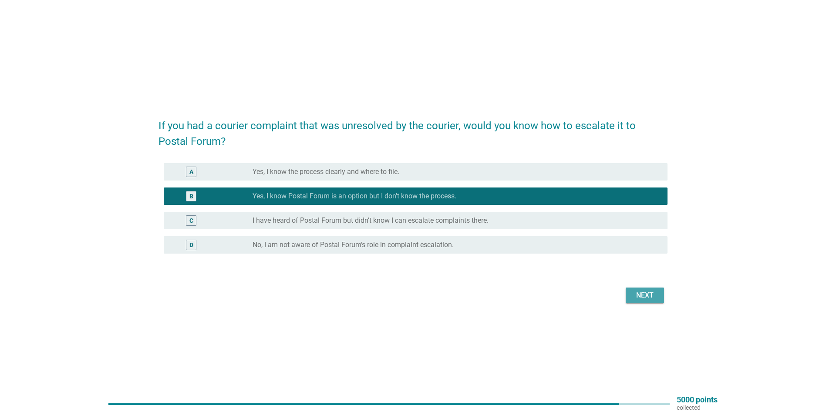
click at [651, 301] on button "Next" at bounding box center [645, 296] width 38 height 16
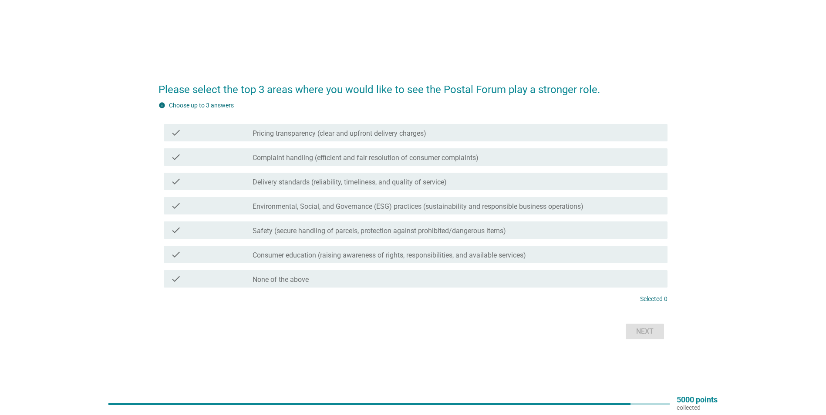
click at [365, 132] on label "Pricing transparency (clear and upfront delivery charges)" at bounding box center [340, 133] width 174 height 9
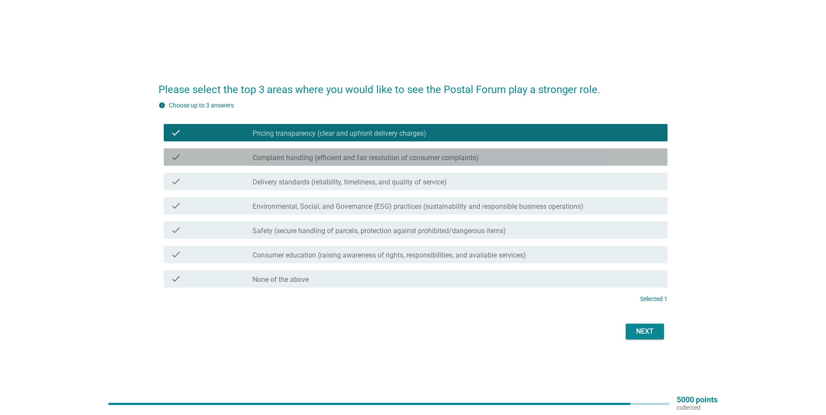
click at [360, 148] on div "check check_box_outline_blank Complaint handling (efficient and fair resolution…" at bounding box center [416, 156] width 504 height 17
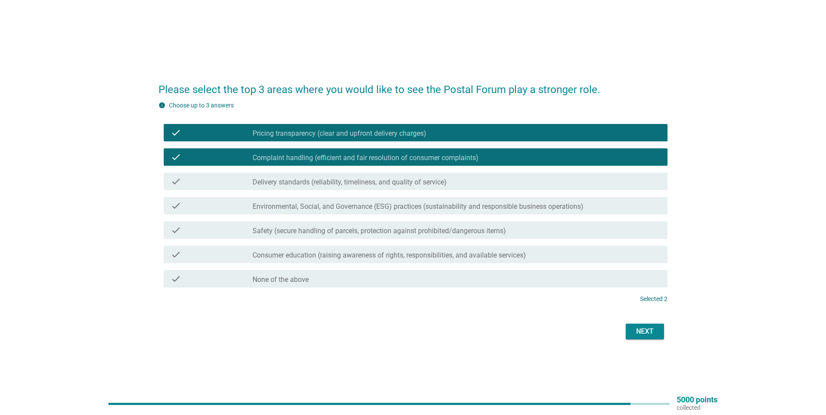
click at [359, 176] on div "check_box_outline_blank Delivery standards (reliability, timeliness, and qualit…" at bounding box center [457, 181] width 408 height 10
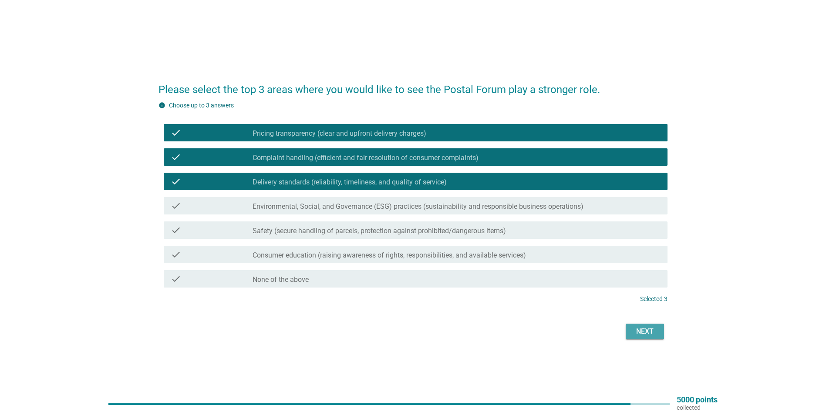
click at [654, 325] on button "Next" at bounding box center [645, 332] width 38 height 16
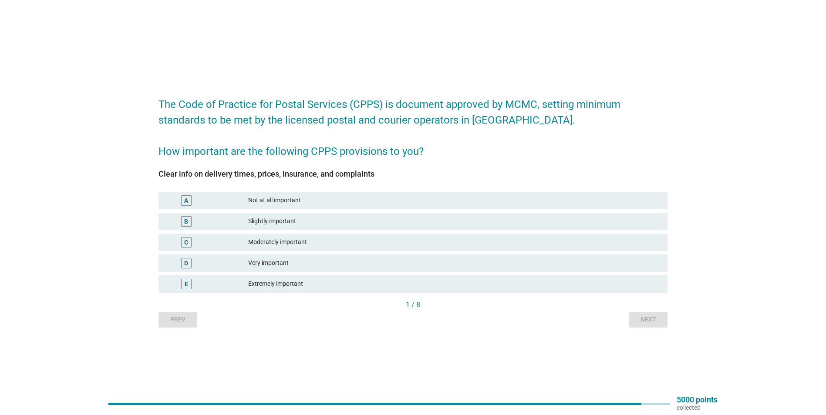
click at [503, 284] on div "Extremely important" at bounding box center [454, 284] width 412 height 10
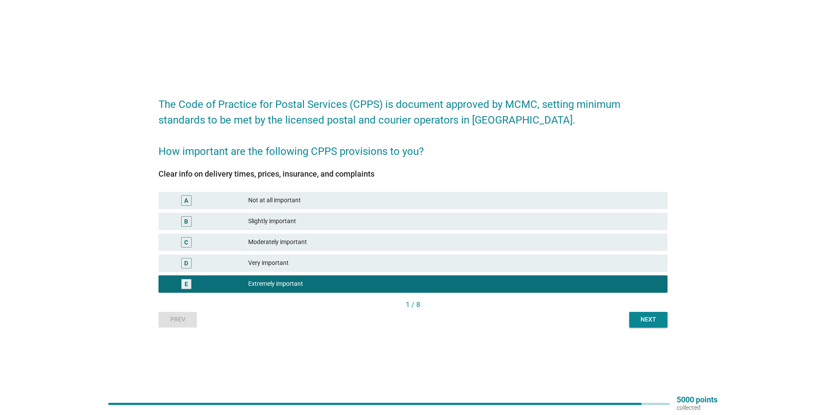
click at [647, 318] on div "Next" at bounding box center [648, 319] width 24 height 9
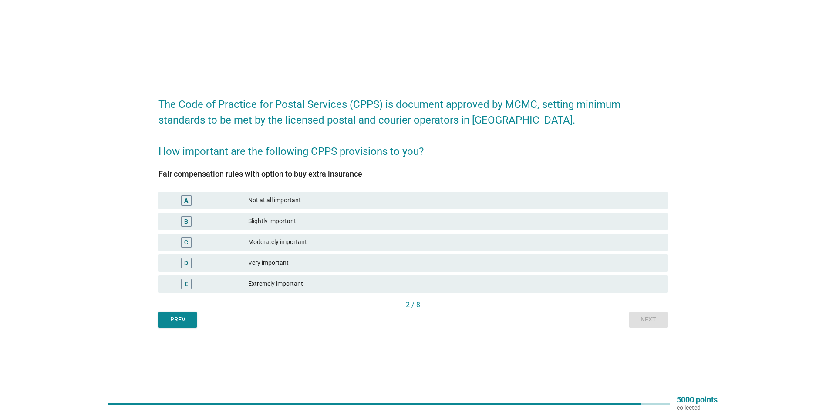
click at [472, 286] on div "Extremely important" at bounding box center [454, 284] width 412 height 10
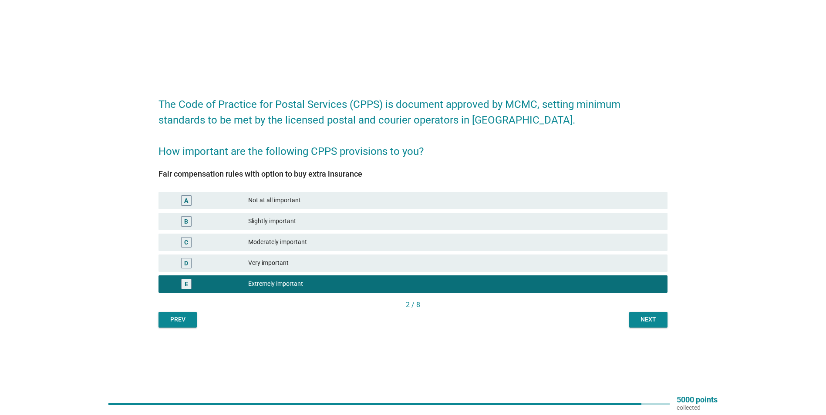
click at [637, 317] on div "Next" at bounding box center [648, 319] width 24 height 9
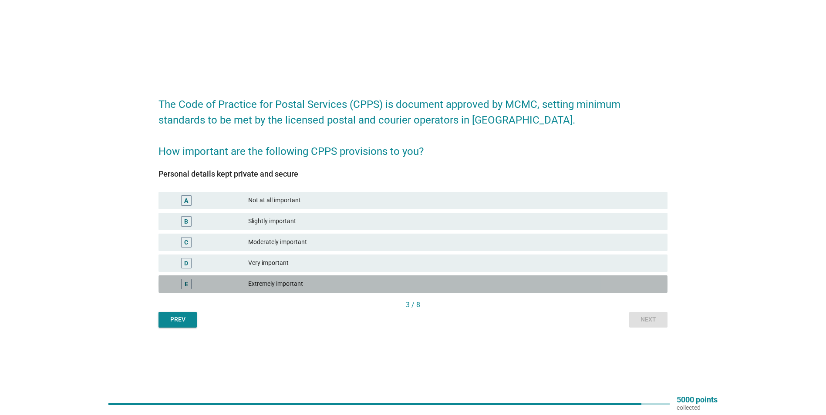
click at [406, 280] on div "Extremely important" at bounding box center [454, 284] width 412 height 10
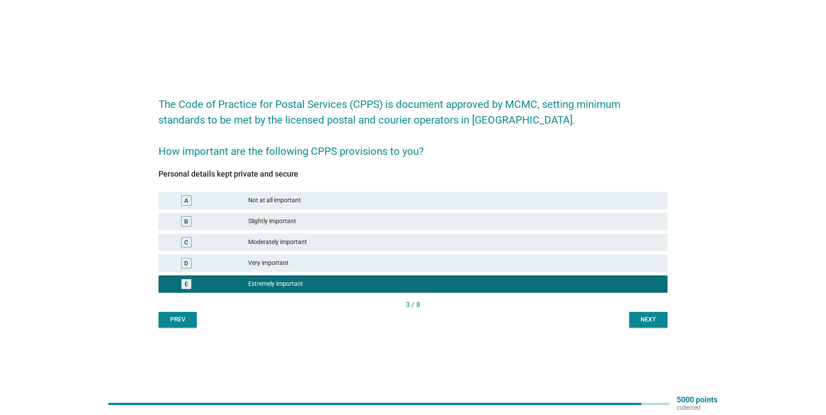
click at [640, 314] on button "Next" at bounding box center [648, 320] width 38 height 16
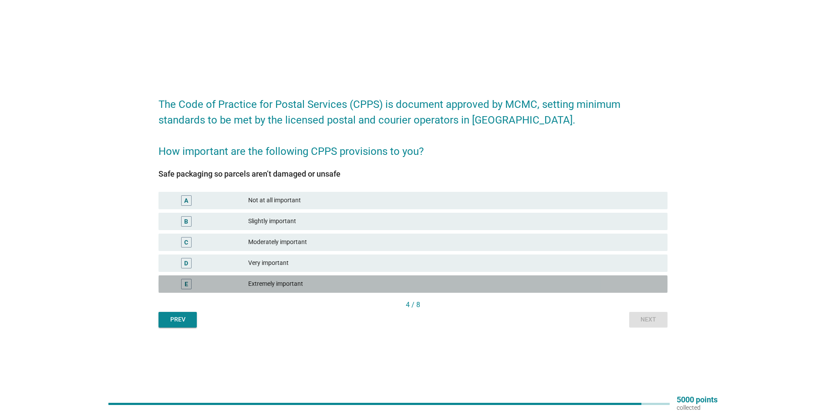
click at [407, 277] on div "E Extremely important" at bounding box center [412, 284] width 509 height 17
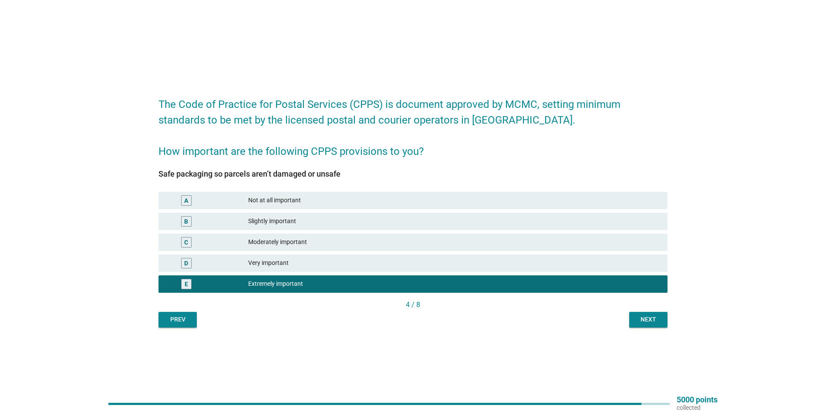
click at [654, 326] on button "Next" at bounding box center [648, 320] width 38 height 16
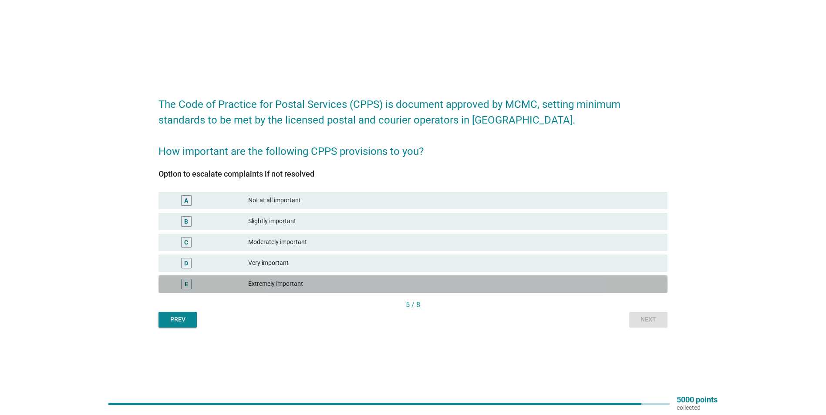
click at [354, 284] on div "Extremely important" at bounding box center [454, 284] width 412 height 10
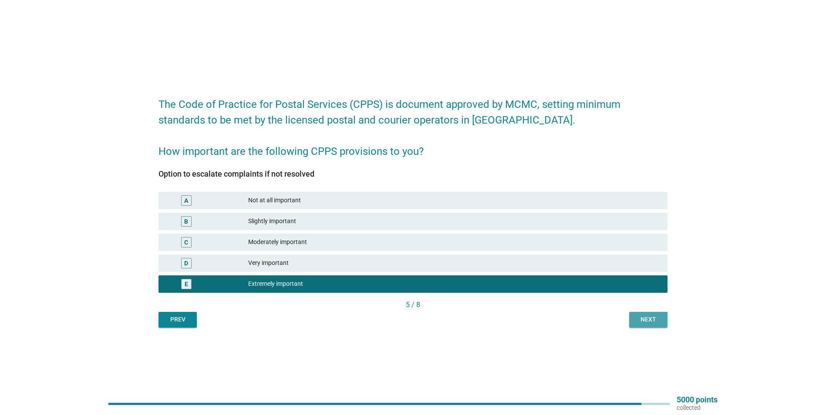
click at [656, 323] on div "Next" at bounding box center [648, 319] width 24 height 9
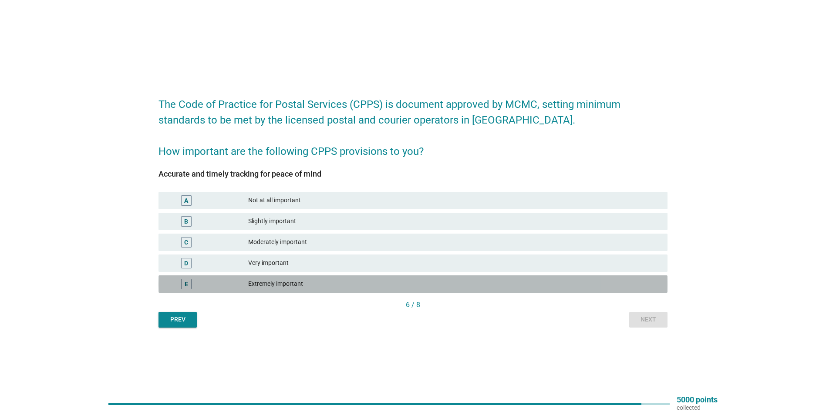
click at [314, 285] on div "Extremely important" at bounding box center [454, 284] width 412 height 10
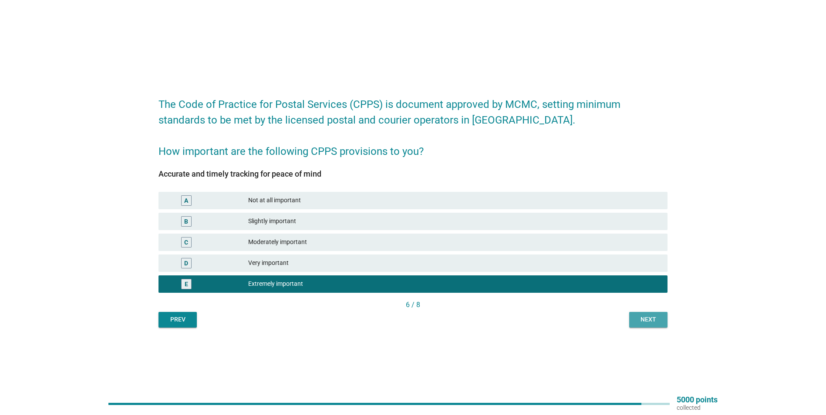
click at [640, 318] on div "Next" at bounding box center [648, 319] width 24 height 9
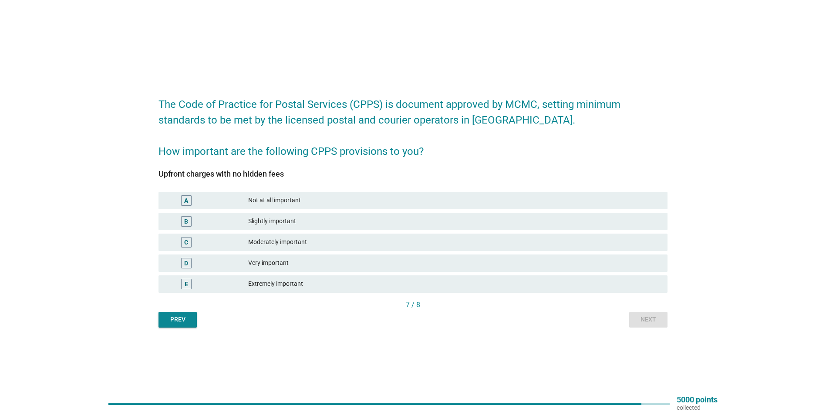
click at [551, 278] on div "E Extremely important" at bounding box center [412, 284] width 509 height 17
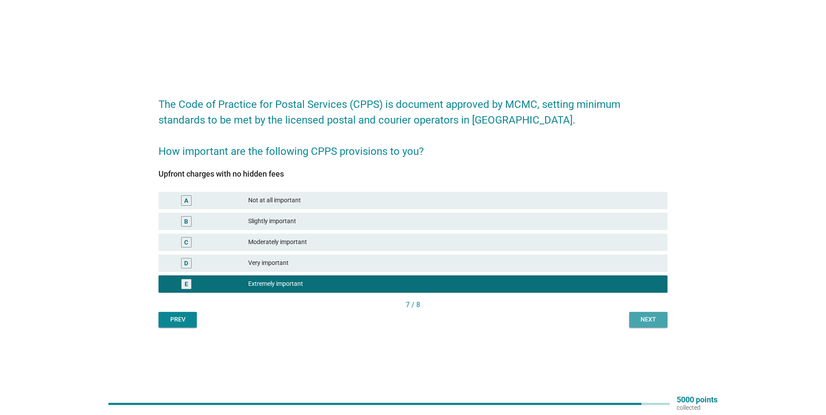
click at [650, 318] on div "Next" at bounding box center [648, 319] width 24 height 9
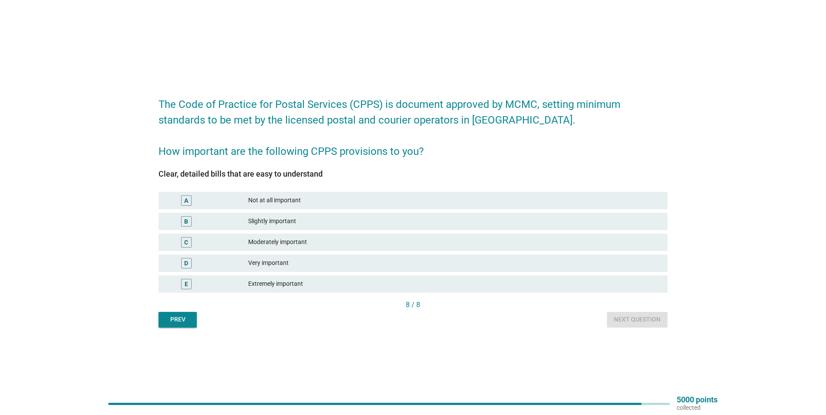
click at [376, 279] on div "Extremely important" at bounding box center [454, 284] width 412 height 10
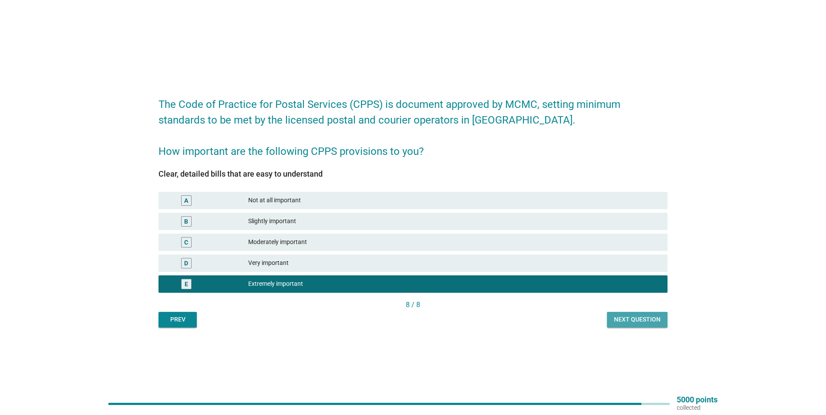
click at [631, 322] on div "Next question" at bounding box center [637, 319] width 47 height 9
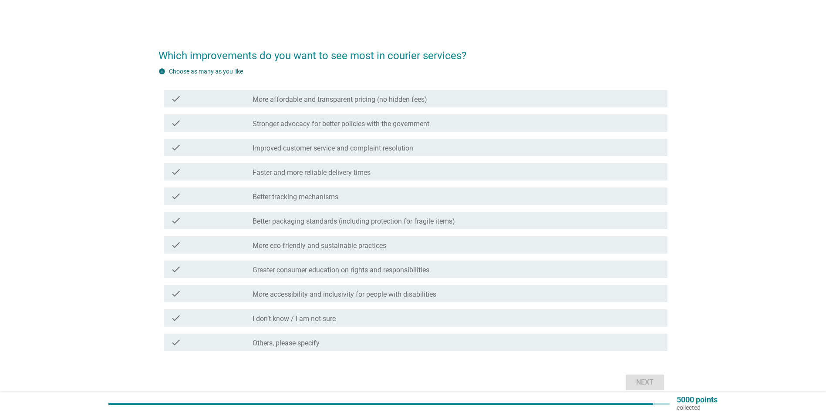
click at [254, 44] on h2 "Which improvements do you want to see most in courier services?" at bounding box center [412, 51] width 509 height 24
click at [268, 100] on label "More affordable and transparent pricing (no hidden fees)" at bounding box center [340, 99] width 175 height 9
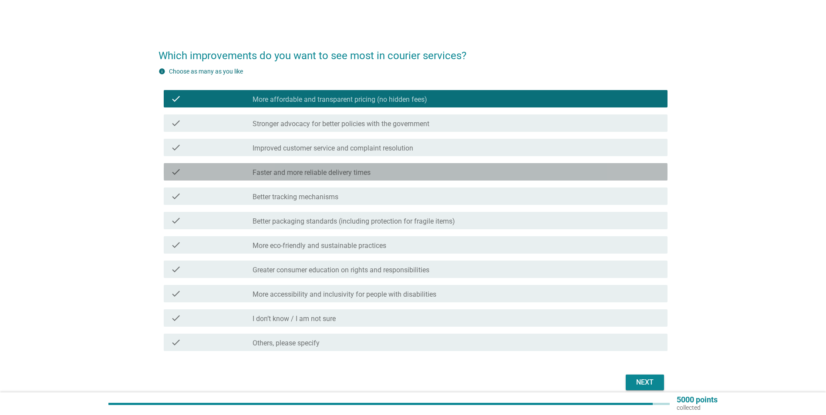
click at [279, 168] on div "check_box_outline_blank Faster and more reliable delivery times" at bounding box center [457, 172] width 408 height 10
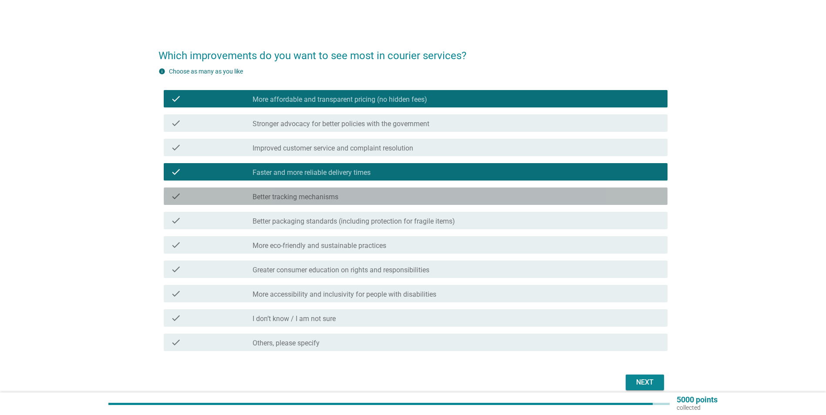
click at [300, 201] on label "Better tracking mechanisms" at bounding box center [296, 197] width 86 height 9
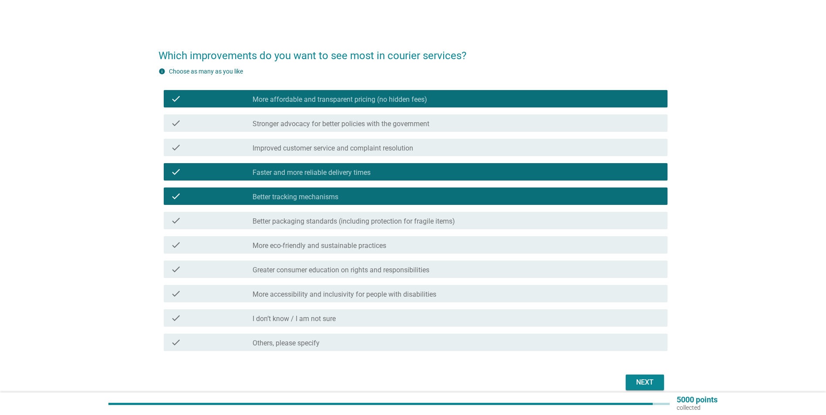
click at [338, 146] on label "Improved customer service and complaint resolution" at bounding box center [333, 148] width 161 height 9
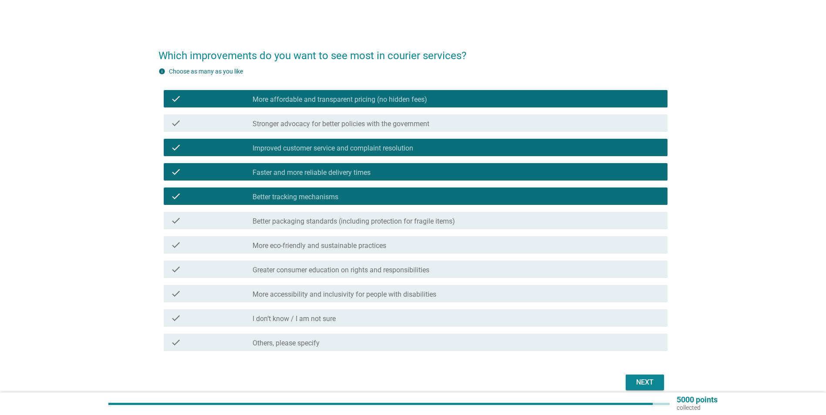
click at [323, 111] on div "check check_box More affordable and transparent pricing (no hidden fees)" at bounding box center [412, 99] width 509 height 24
click at [319, 118] on div "check check_box_outline_blank Stronger advocacy for better policies with the go…" at bounding box center [416, 123] width 504 height 17
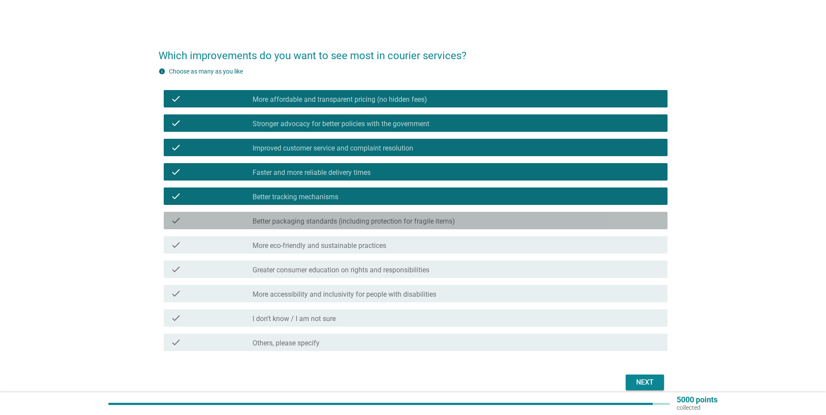
click at [318, 219] on label "Better packaging standards (including protection for fragile items)" at bounding box center [354, 221] width 202 height 9
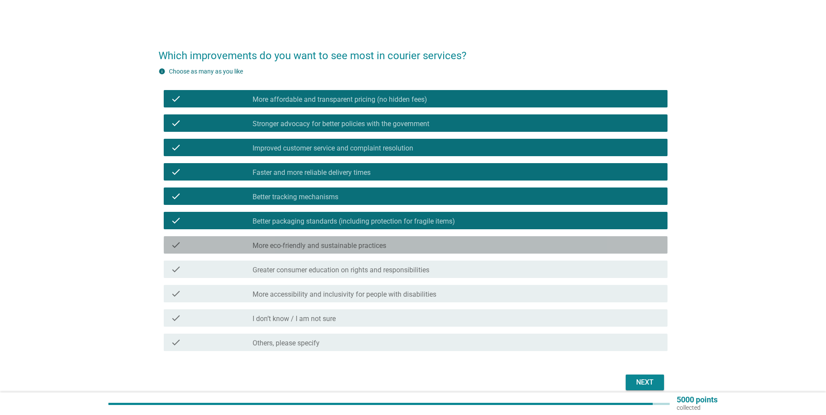
click at [315, 247] on label "More eco-friendly and sustainable practices" at bounding box center [320, 246] width 134 height 9
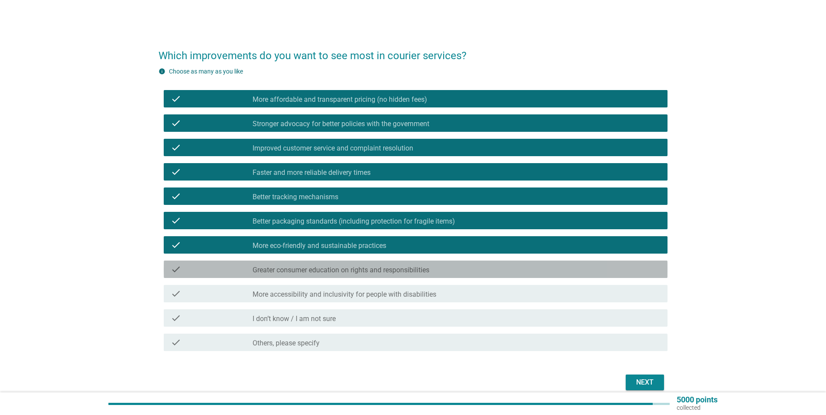
click at [315, 268] on label "Greater consumer education on rights and responsibilities" at bounding box center [341, 270] width 177 height 9
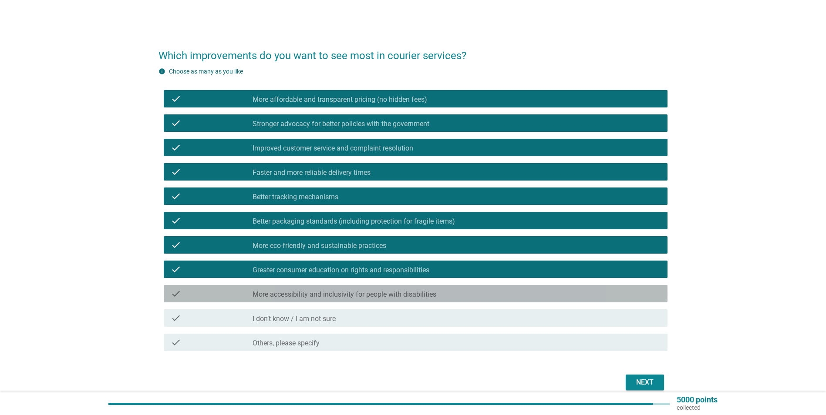
click at [315, 289] on div "check_box_outline_blank More accessibility and inclusivity for people with disa…" at bounding box center [457, 294] width 408 height 10
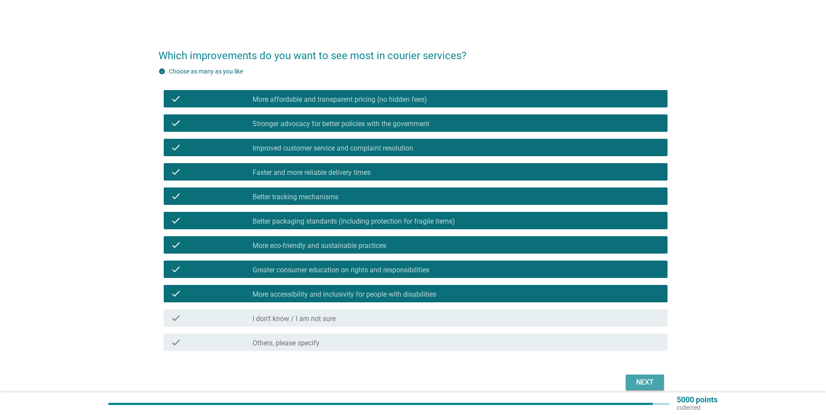
click at [650, 381] on div "Next" at bounding box center [645, 382] width 24 height 10
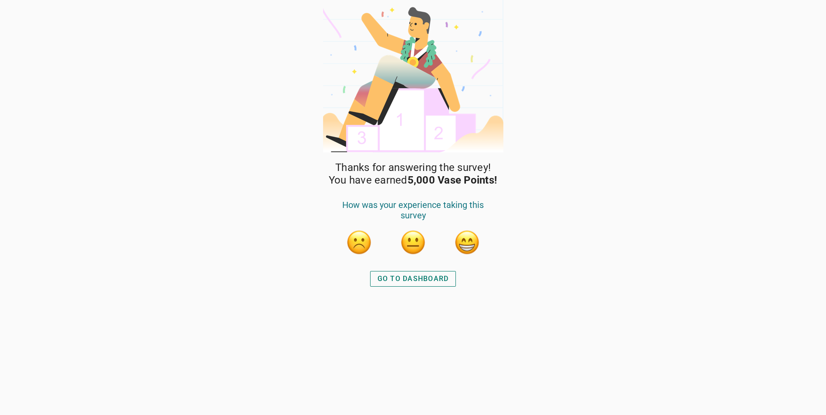
click at [404, 283] on div "GO TO DASHBOARD" at bounding box center [412, 279] width 71 height 10
